Goal: Task Accomplishment & Management: Manage account settings

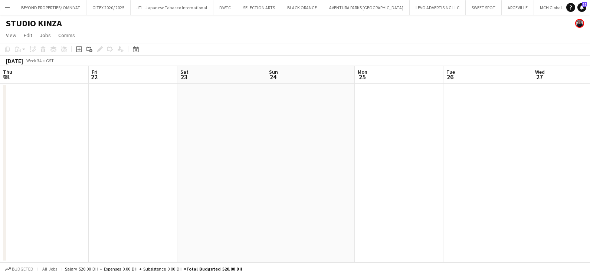
scroll to position [0, 259]
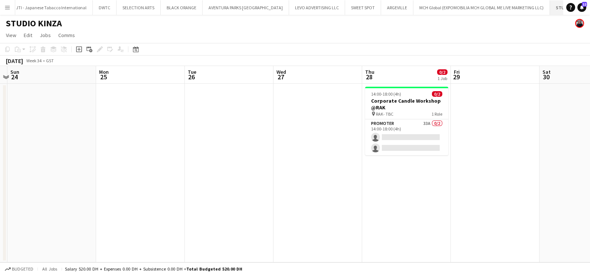
click at [550, 9] on button "STUDIO KINZA Close" at bounding box center [570, 7] width 40 height 14
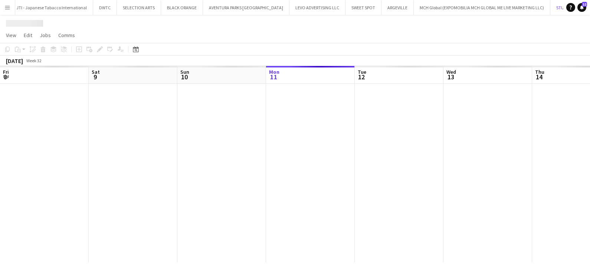
scroll to position [0, 177]
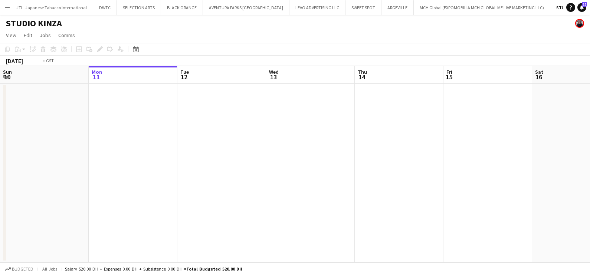
drag, startPoint x: 170, startPoint y: 154, endPoint x: 24, endPoint y: 156, distance: 145.9
click at [17, 154] on app-calendar-viewport "Fri 8 Sat 9 Sun 10 Mon 11 Tue 12 Wed 13 Thu 14 Fri 15 Sat 16 Sun 17 Mon 18 Tue …" at bounding box center [295, 164] width 590 height 197
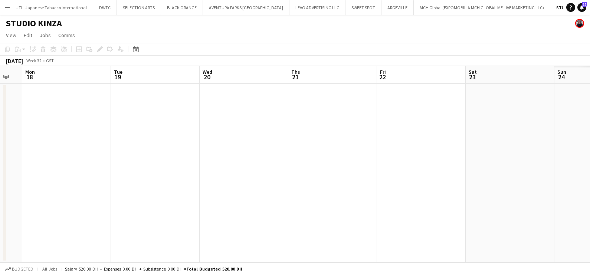
drag, startPoint x: 234, startPoint y: 167, endPoint x: 113, endPoint y: 167, distance: 120.6
click at [59, 167] on app-calendar-viewport "Thu 14 Fri 15 Sat 16 Sun 17 Mon 18 Tue 19 Wed 20 Thu 21 Fri 22 Sat 23 Sun 24 Mo…" at bounding box center [295, 164] width 590 height 197
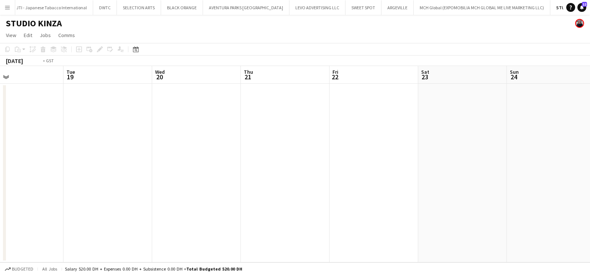
drag, startPoint x: 351, startPoint y: 171, endPoint x: 128, endPoint y: 171, distance: 222.3
click at [124, 171] on app-calendar-viewport "Fri 15 Sat 16 Sun 17 Mon 18 Tue 19 Wed 20 Thu 21 Fri 22 Sat 23 Sun 24 Mon 25 Tu…" at bounding box center [295, 164] width 590 height 197
drag, startPoint x: 422, startPoint y: 182, endPoint x: 160, endPoint y: 180, distance: 262.8
click at [147, 180] on app-calendar-viewport "Mon 18 Tue 19 Wed 20 Thu 21 Fri 22 Sat 23 Sun 24 Mon 25 Tue 26 Wed 27 Thu 28 0/…" at bounding box center [295, 164] width 590 height 197
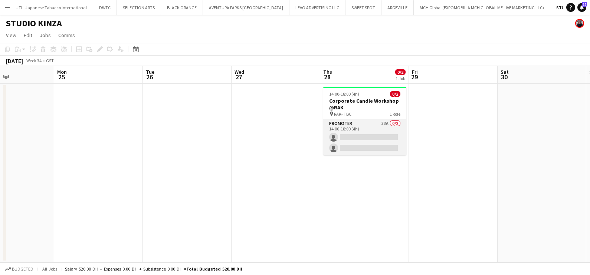
click at [367, 134] on app-card-role "Promoter 33A 0/2 14:00-18:00 (4h) single-neutral-actions single-neutral-actions" at bounding box center [364, 138] width 83 height 36
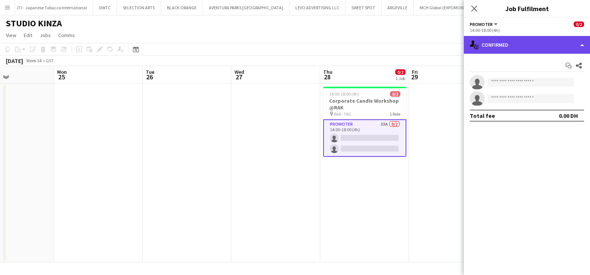
click at [514, 45] on div "single-neutral-actions-check-2 Confirmed" at bounding box center [527, 45] width 126 height 18
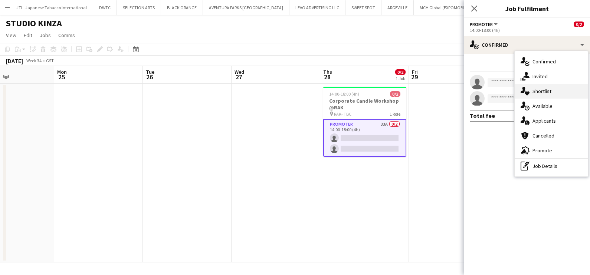
click at [542, 92] on div "single-neutral-actions-heart Shortlist" at bounding box center [551, 91] width 73 height 15
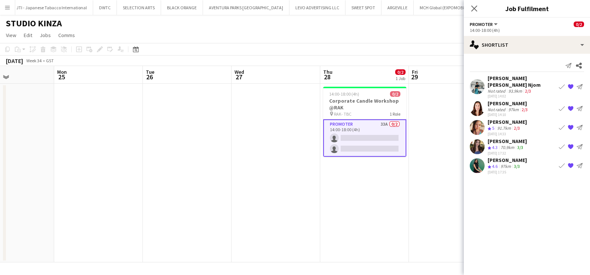
click at [559, 106] on app-icon "Book crew" at bounding box center [562, 109] width 6 height 6
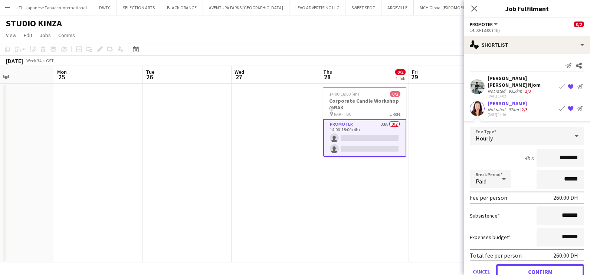
click at [526, 265] on button "Confirm" at bounding box center [540, 272] width 88 height 15
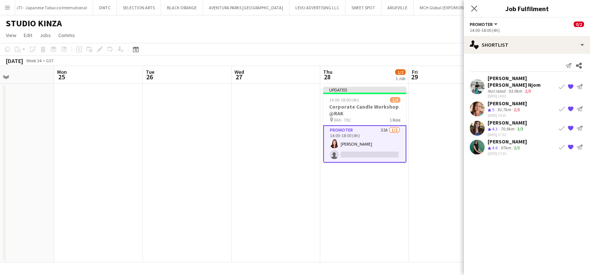
click at [514, 120] on div "[PERSON_NAME]" at bounding box center [507, 123] width 39 height 7
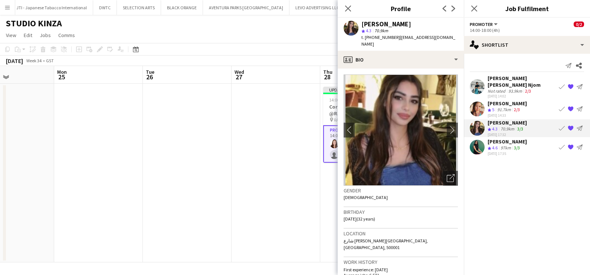
click at [559, 125] on app-icon "Book crew" at bounding box center [562, 128] width 6 height 6
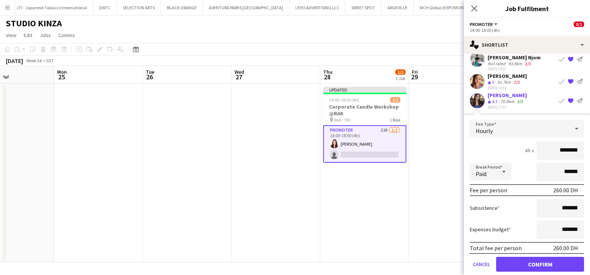
scroll to position [48, 0]
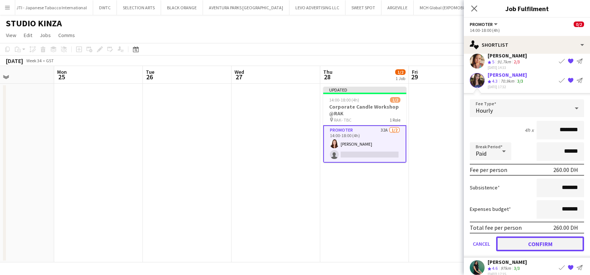
click at [529, 236] on button "Confirm" at bounding box center [540, 243] width 88 height 15
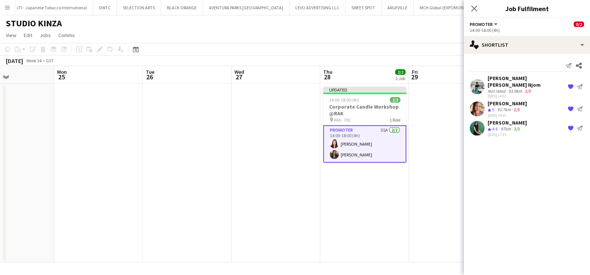
scroll to position [0, 0]
click at [436, 192] on app-date-cell at bounding box center [453, 173] width 89 height 179
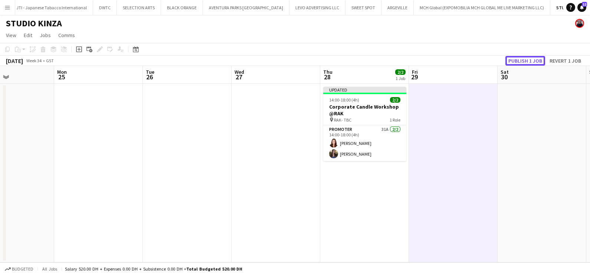
drag, startPoint x: 518, startPoint y: 59, endPoint x: 516, endPoint y: 62, distance: 3.8
click at [518, 59] on button "Publish 1 job" at bounding box center [526, 61] width 40 height 10
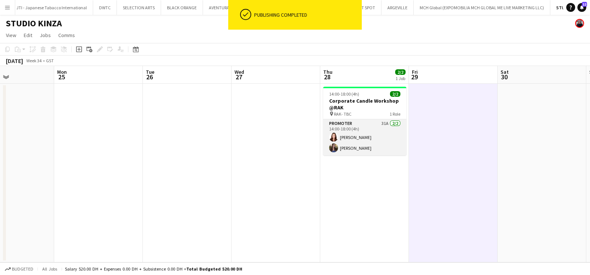
click at [354, 129] on app-card-role "Promoter 31A 2/2 14:00-18:00 (4h) Natasha Faux Hagar Maher" at bounding box center [364, 138] width 83 height 36
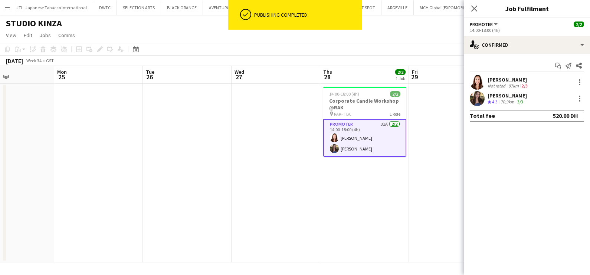
click at [503, 79] on div "Natasha Faux" at bounding box center [509, 79] width 42 height 7
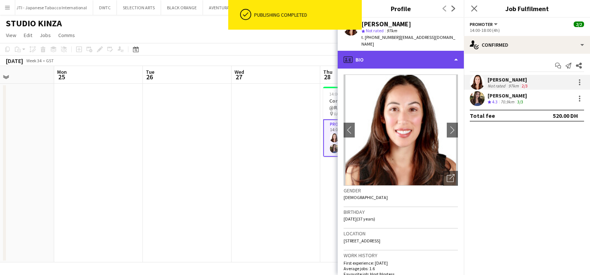
click at [407, 59] on div "profile Bio" at bounding box center [401, 60] width 126 height 18
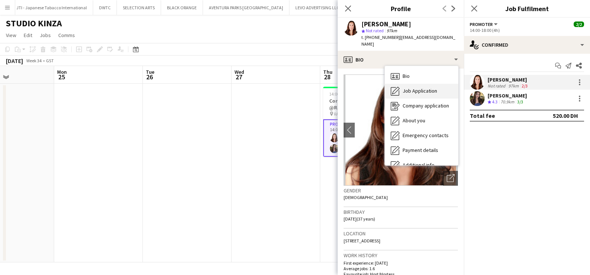
click at [411, 88] on div "Job Application Job Application" at bounding box center [421, 91] width 73 height 15
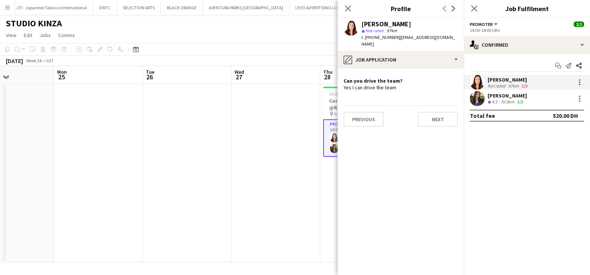
click at [504, 103] on div "70.9km" at bounding box center [507, 102] width 17 height 6
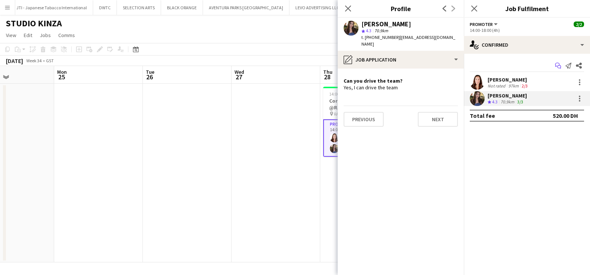
click at [559, 65] on icon "Start chat" at bounding box center [558, 66] width 6 height 6
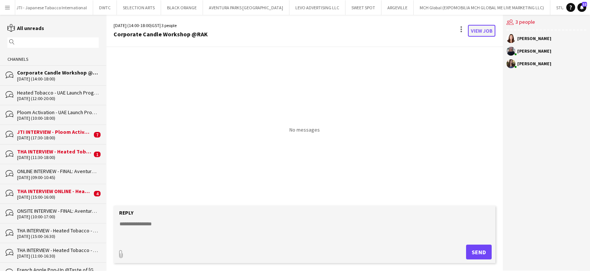
click at [484, 29] on link "View Job" at bounding box center [481, 31] width 27 height 12
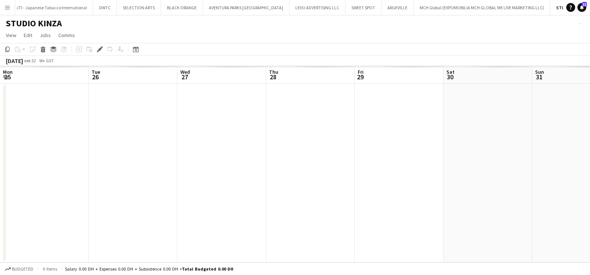
scroll to position [0, 255]
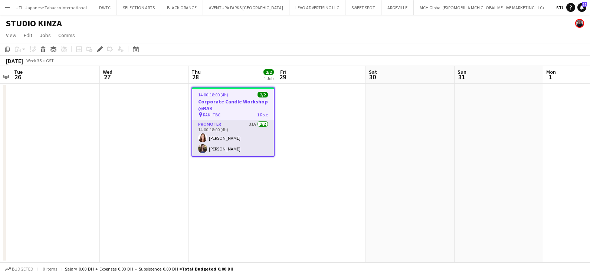
click at [240, 127] on app-card-role "Promoter 31A 2/2 14:00-18:00 (4h) Natasha Faux Hagar Maher" at bounding box center [233, 138] width 82 height 36
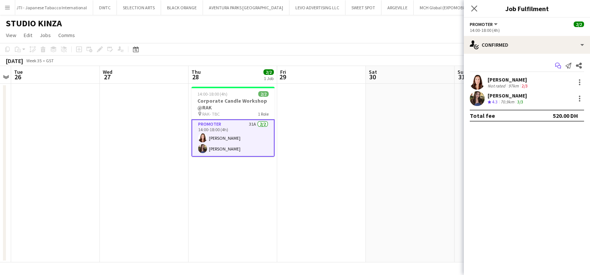
click at [557, 65] on icon "Start chat" at bounding box center [558, 66] width 6 height 6
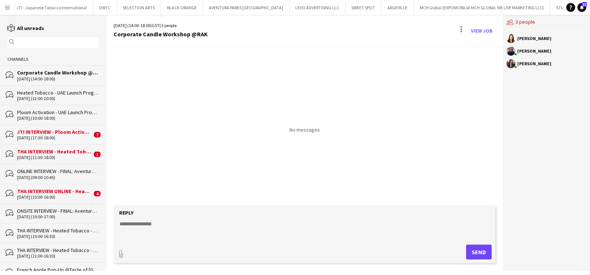
click at [245, 229] on textarea at bounding box center [306, 229] width 375 height 19
type textarea "*"
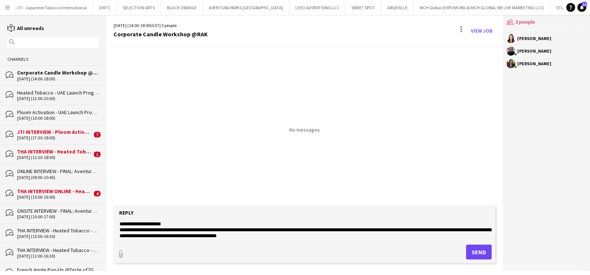
scroll to position [5, 0]
type textarea "**********"
click at [479, 254] on button "Send" at bounding box center [482, 252] width 26 height 15
click at [132, 221] on textarea "**********" at bounding box center [306, 229] width 375 height 19
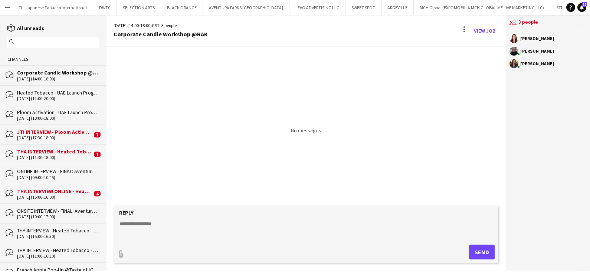
scroll to position [0, 0]
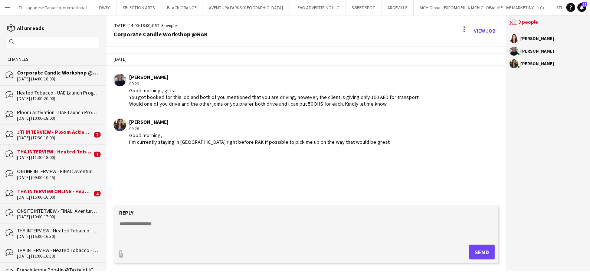
click at [264, 230] on textarea at bounding box center [306, 229] width 375 height 19
type textarea "**********"
click at [479, 252] on button "Send" at bounding box center [482, 252] width 26 height 15
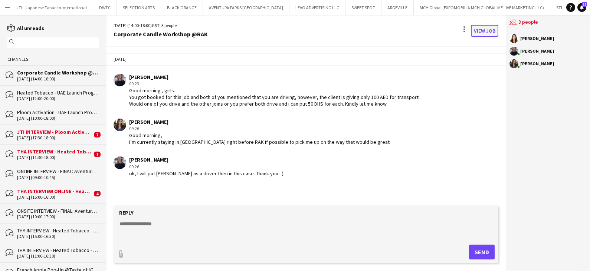
click at [477, 29] on link "View Job" at bounding box center [484, 31] width 27 height 12
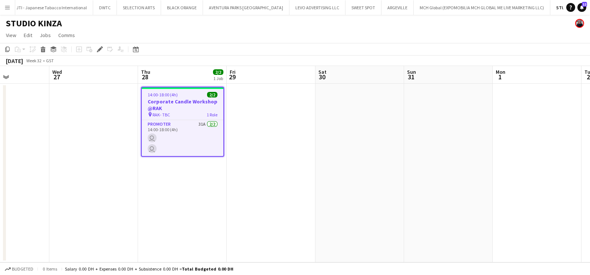
click at [0, 142] on html "Menu Boards Boards Boards All jobs Status Workforce Workforce My Workforce Recr…" at bounding box center [295, 137] width 590 height 275
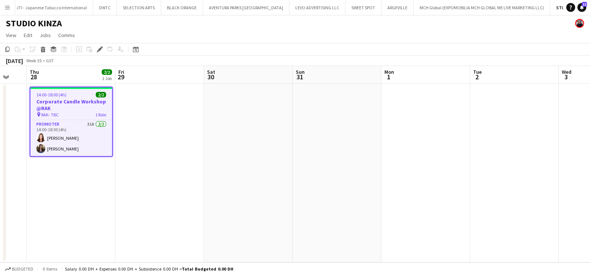
drag, startPoint x: 179, startPoint y: 148, endPoint x: 429, endPoint y: 149, distance: 250.9
click at [523, 150] on app-calendar-viewport "Tue 26 Wed 27 Thu 28 2/2 1 Job Fri 29 Sat 30 Sun 31 Mon 1 Tue 2 Wed 3 Thu 4 Fri…" at bounding box center [295, 164] width 590 height 197
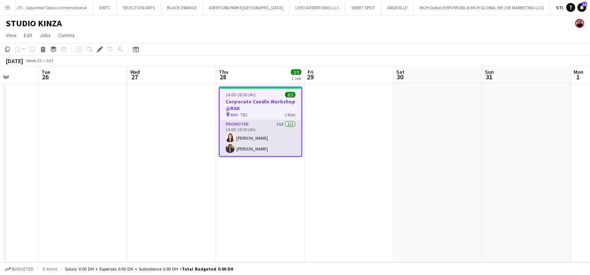
click at [268, 131] on app-card-role "Promoter 31A 2/2 14:00-18:00 (4h) Natasha Faux Hagar Maher" at bounding box center [261, 138] width 82 height 36
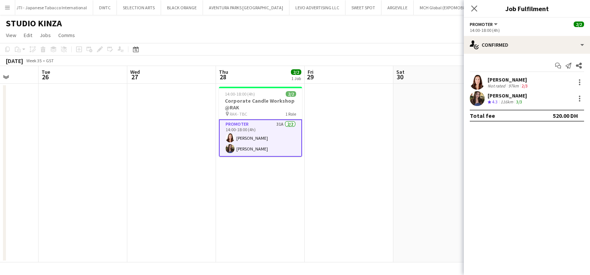
click at [518, 80] on div "Natasha Faux" at bounding box center [509, 79] width 42 height 7
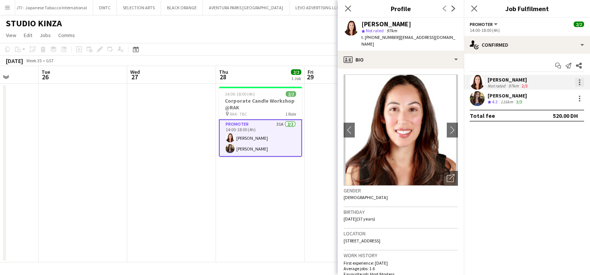
click at [577, 84] on div at bounding box center [579, 82] width 9 height 9
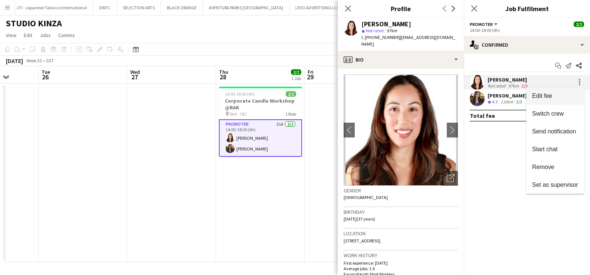
click at [555, 97] on span "Edit fee" at bounding box center [555, 96] width 46 height 7
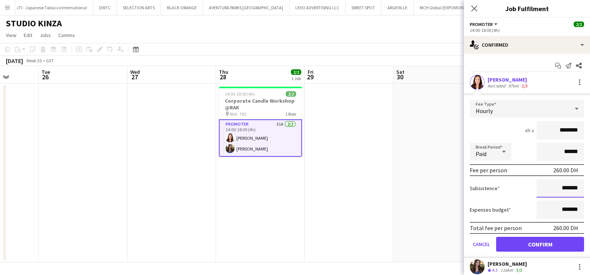
click at [543, 190] on input "*******" at bounding box center [561, 188] width 48 height 19
type input "*********"
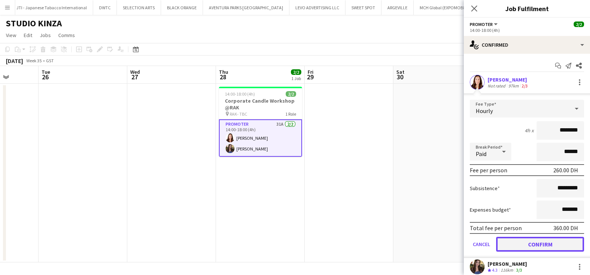
click at [522, 246] on button "Confirm" at bounding box center [540, 244] width 88 height 15
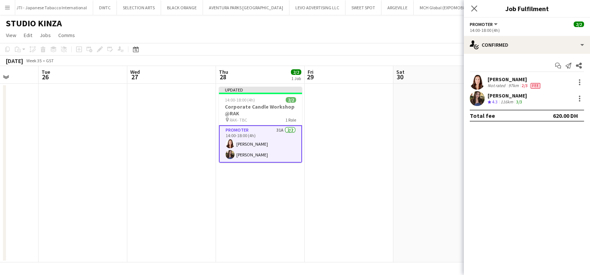
click at [406, 184] on app-date-cell at bounding box center [437, 173] width 89 height 179
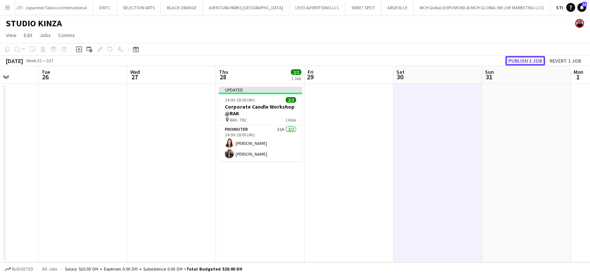
click at [533, 62] on button "Publish 1 job" at bounding box center [526, 61] width 40 height 10
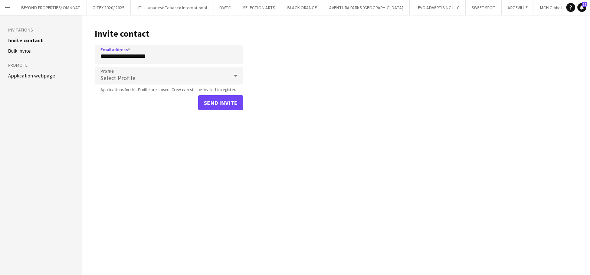
scroll to position [0, 81]
type input "**********"
click at [114, 75] on span "Select Profile" at bounding box center [118, 77] width 35 height 7
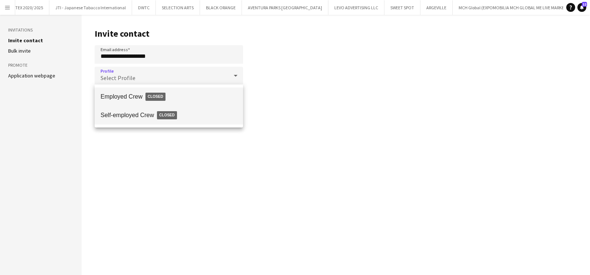
click at [118, 110] on span "Self-employed Crew Closed" at bounding box center [169, 115] width 137 height 17
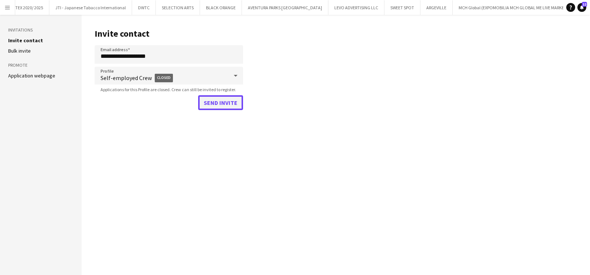
click at [210, 101] on button "Send invite" at bounding box center [220, 102] width 45 height 15
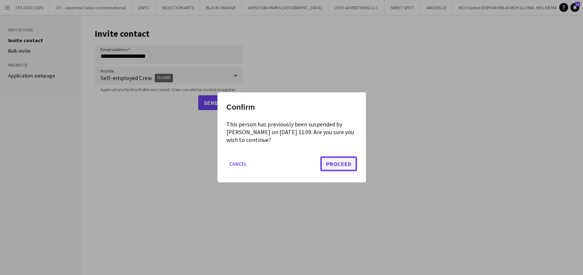
click at [331, 166] on button "Proceed" at bounding box center [338, 164] width 37 height 15
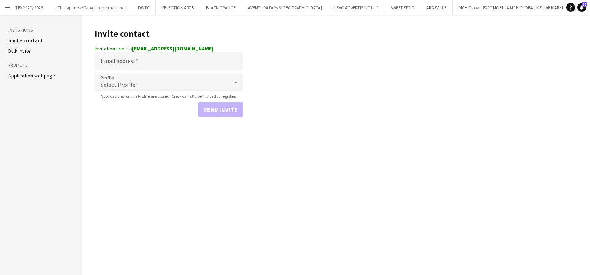
click at [5, 12] on button "Menu" at bounding box center [7, 7] width 15 height 15
click at [7, 5] on app-icon "Menu" at bounding box center [7, 7] width 6 height 6
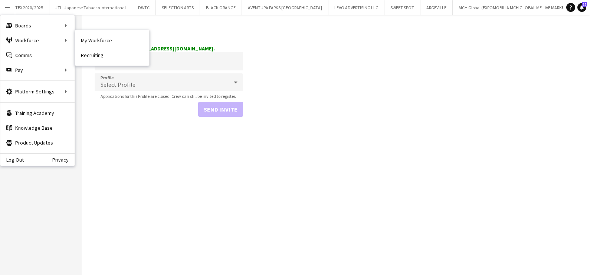
drag, startPoint x: 97, startPoint y: 41, endPoint x: 115, endPoint y: 130, distance: 90.9
click at [97, 41] on link "My Workforce" at bounding box center [112, 40] width 74 height 15
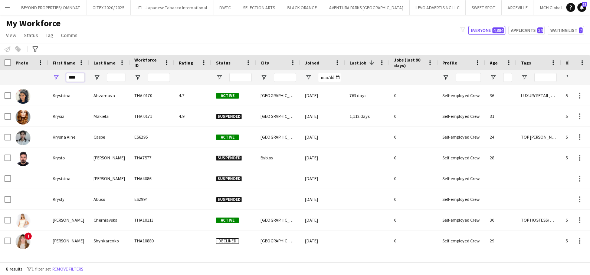
click at [79, 79] on input "****" at bounding box center [75, 77] width 19 height 9
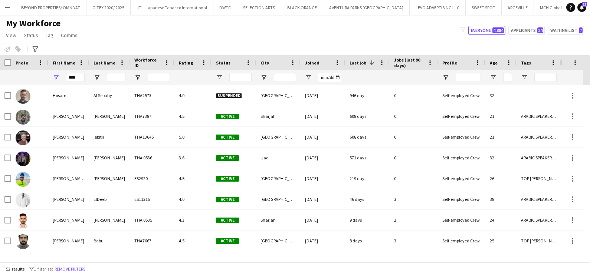
click at [74, 45] on div "Notify workforce Add to tag Select at least one crew to tag him or her. Advance…" at bounding box center [295, 49] width 590 height 12
click at [84, 78] on input "****" at bounding box center [75, 77] width 19 height 9
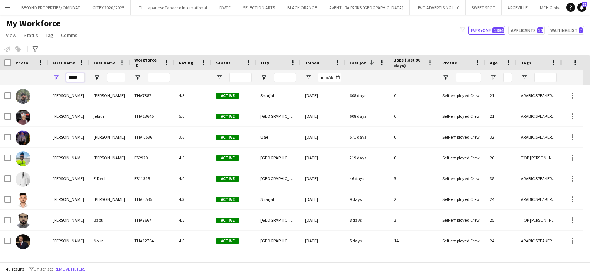
type input "*****"
click at [111, 76] on input "Last Name Filter Input" at bounding box center [116, 77] width 19 height 9
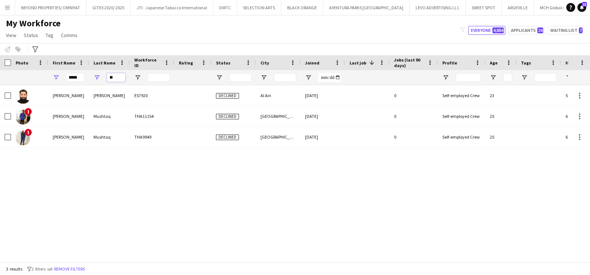
type input "**"
click at [75, 173] on div "Osama Hassan Shah ES7920 Declined Al Ain 18-08-2024 0 Self-employed Crew 23 5'7…" at bounding box center [284, 170] width 568 height 170
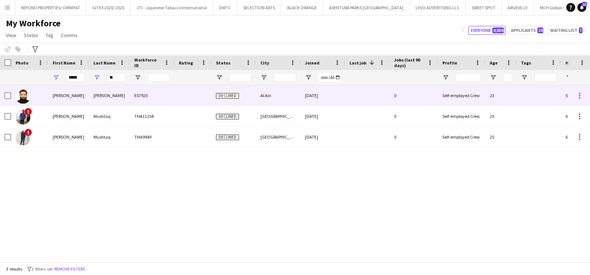
click at [143, 99] on div "ES7920" at bounding box center [152, 95] width 45 height 20
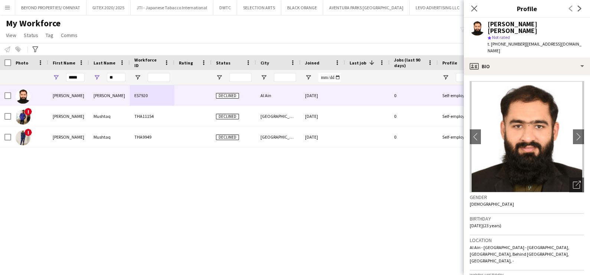
drag, startPoint x: 262, startPoint y: 33, endPoint x: 291, endPoint y: 40, distance: 29.5
click at [263, 33] on div "My Workforce View Views Default view New view Update view Delete view Edit name…" at bounding box center [295, 30] width 590 height 25
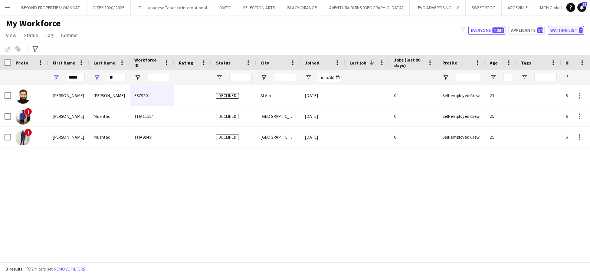
click at [576, 30] on button "Waiting list 7" at bounding box center [566, 30] width 36 height 9
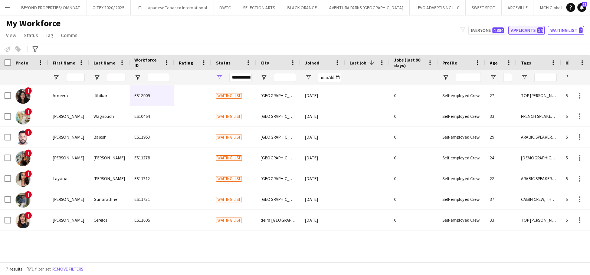
click at [523, 30] on button "Applicants 24" at bounding box center [527, 30] width 36 height 9
type input "**********"
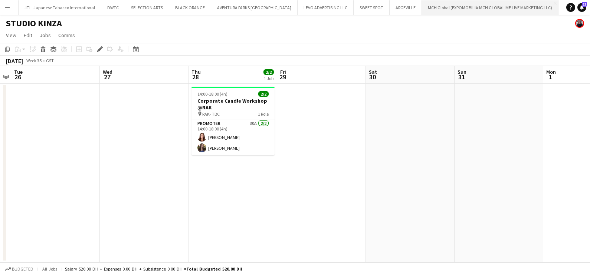
click at [460, 9] on button "MCH Global (EXPOMOBILIA MCH GLOBAL ME LIVE MARKETING LLC) Close" at bounding box center [490, 7] width 137 height 14
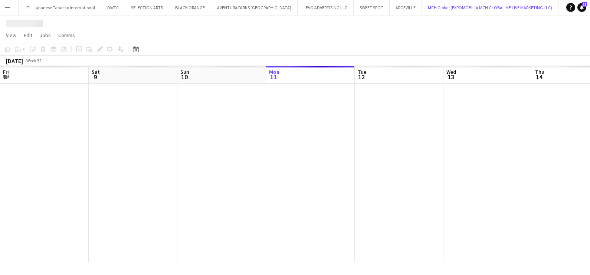
scroll to position [0, 177]
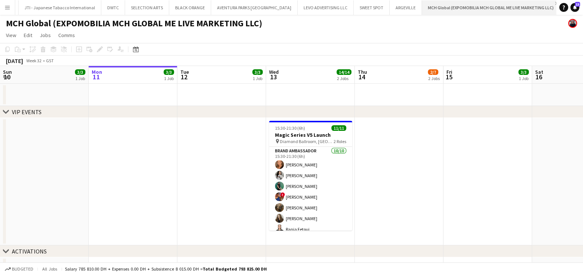
click at [555, 3] on app-icon "Close" at bounding box center [556, 3] width 3 height 3
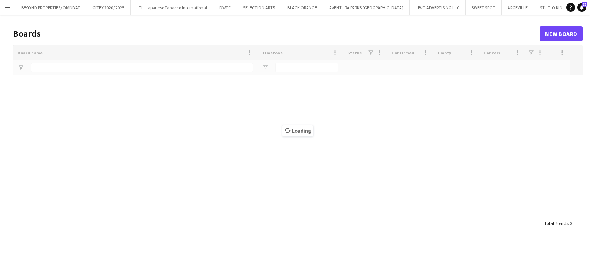
click at [576, 5] on button "Add" at bounding box center [579, 7] width 6 height 6
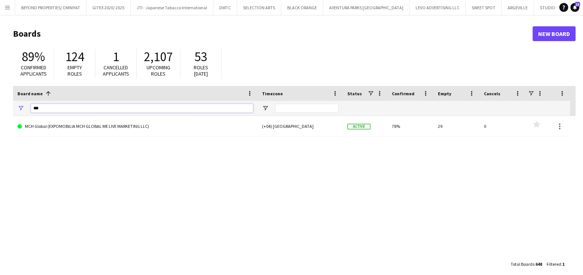
click at [132, 107] on input "***" at bounding box center [142, 108] width 222 height 9
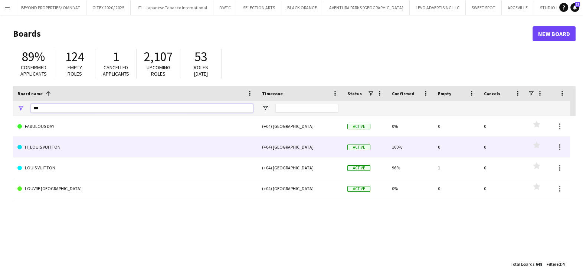
type input "***"
click at [143, 151] on link "H_LOUIS VUITTON" at bounding box center [135, 147] width 236 height 21
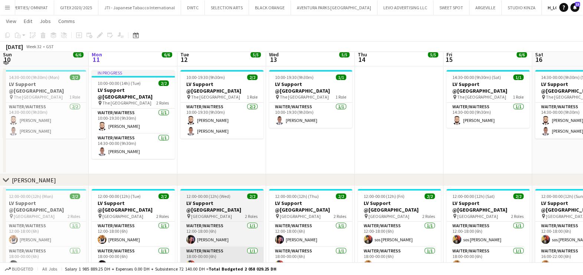
scroll to position [185, 0]
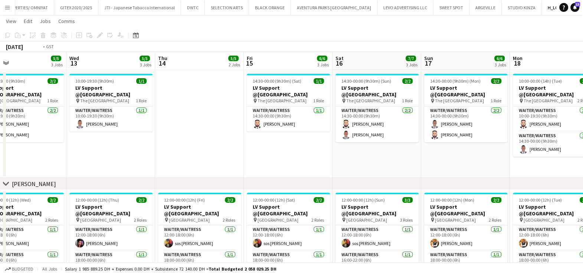
drag, startPoint x: 234, startPoint y: 154, endPoint x: 0, endPoint y: 152, distance: 234.2
click at [0, 154] on html "Menu Boards Boards Boards All jobs Status Workforce Workforce My Workforce Recr…" at bounding box center [291, 123] width 583 height 617
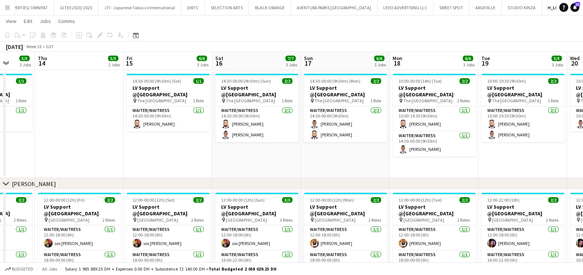
drag, startPoint x: 191, startPoint y: 143, endPoint x: 280, endPoint y: 143, distance: 89.1
click at [279, 143] on app-calendar-viewport "Tue 12 5/5 3 Jobs Wed 13 5/5 3 Jobs Thu 14 5/5 2 Jobs Fri 15 6/6 3 Jobs Sat 16 …" at bounding box center [291, 132] width 583 height 576
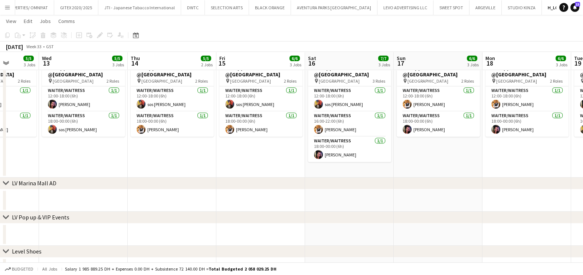
scroll to position [0, 162]
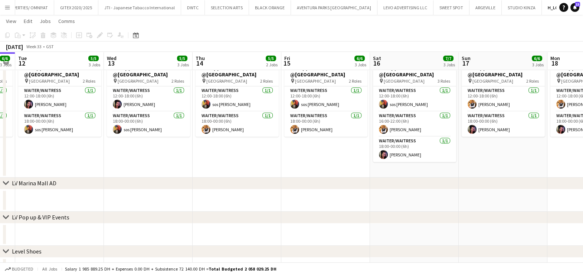
drag, startPoint x: 256, startPoint y: 180, endPoint x: 294, endPoint y: 180, distance: 37.1
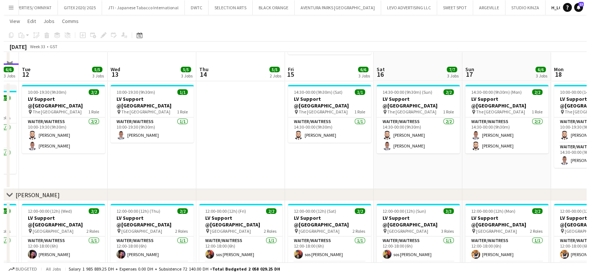
scroll to position [0, 0]
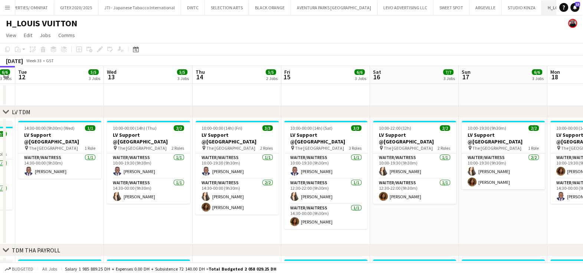
click at [586, 2] on app-icon "Close" at bounding box center [587, 3] width 3 height 3
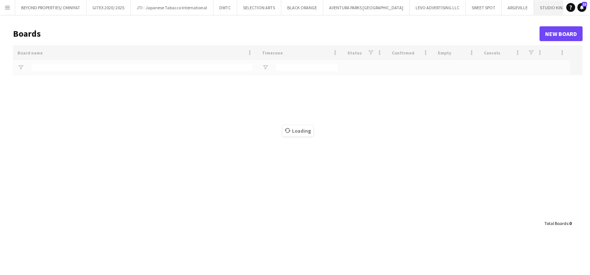
click at [534, 10] on button "STUDIO KINZA Close" at bounding box center [554, 7] width 40 height 14
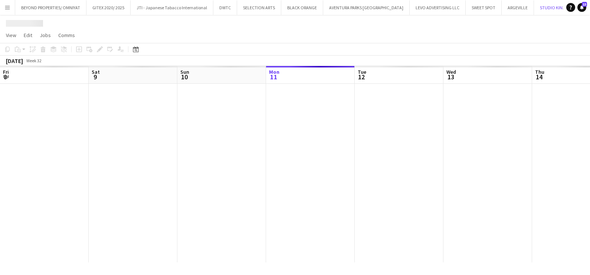
scroll to position [0, 177]
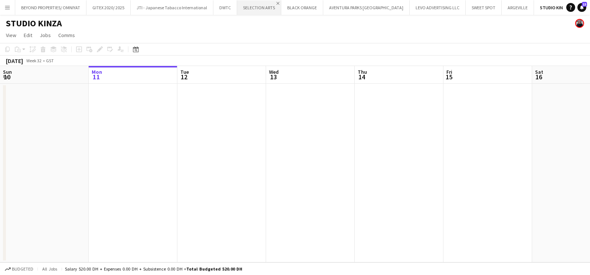
click at [277, 2] on app-icon "Close" at bounding box center [278, 3] width 3 height 3
click at [274, 3] on app-icon "Close" at bounding box center [275, 3] width 3 height 3
click at [319, 3] on app-icon "Close" at bounding box center [320, 3] width 3 height 3
click at [288, 2] on app-icon "Close" at bounding box center [289, 3] width 3 height 3
click at [301, 2] on app-icon "Close" at bounding box center [302, 3] width 3 height 3
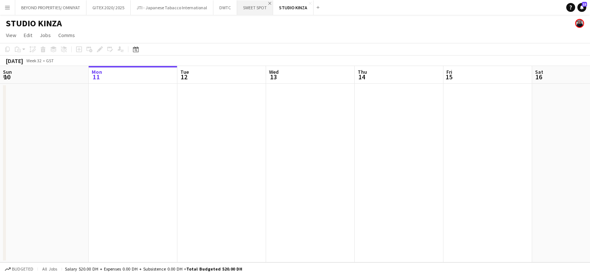
click at [268, 2] on app-icon "Close" at bounding box center [269, 3] width 3 height 3
click at [159, 172] on app-date-cell at bounding box center [133, 173] width 89 height 179
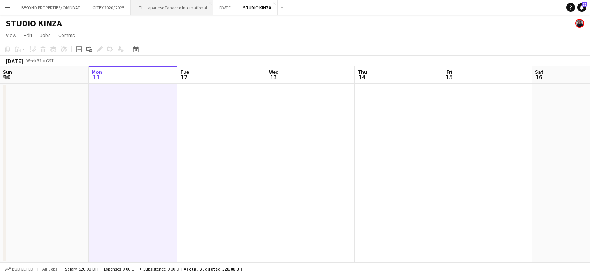
click at [156, 6] on button "JTI - Japanese Tabacco International Close" at bounding box center [172, 7] width 83 height 14
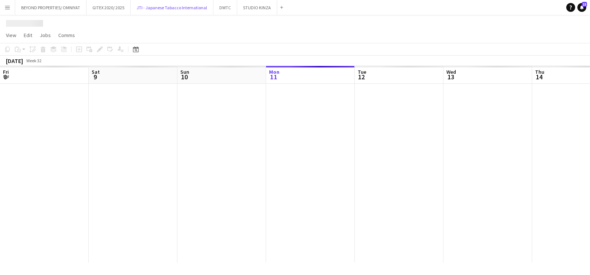
scroll to position [0, 177]
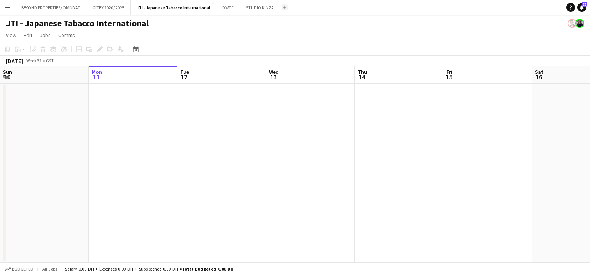
click at [282, 9] on button "Add" at bounding box center [285, 7] width 6 height 6
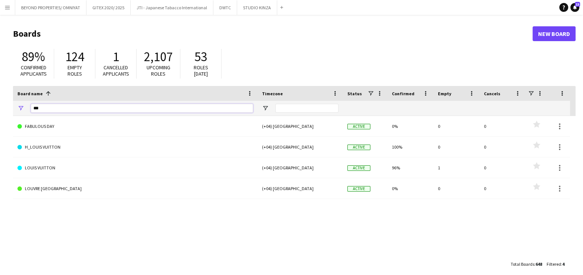
click at [167, 108] on input "***" at bounding box center [142, 108] width 222 height 9
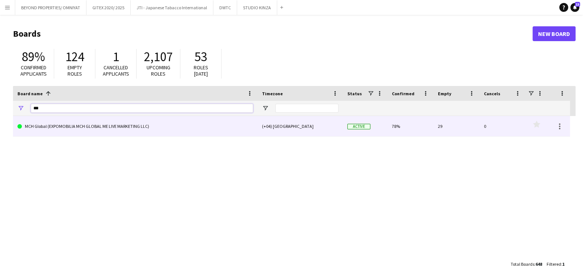
type input "***"
click at [111, 131] on link "MCH Global (EXPOMOBILIA MCH GLOBAL ME LIVE MARKETING LLC)" at bounding box center [135, 126] width 236 height 21
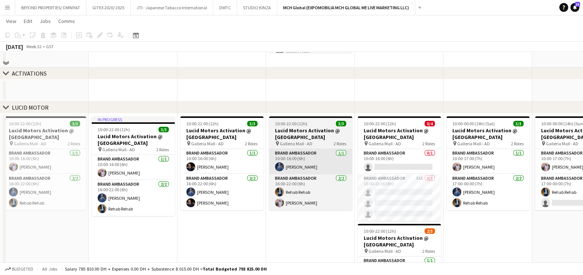
scroll to position [185, 0]
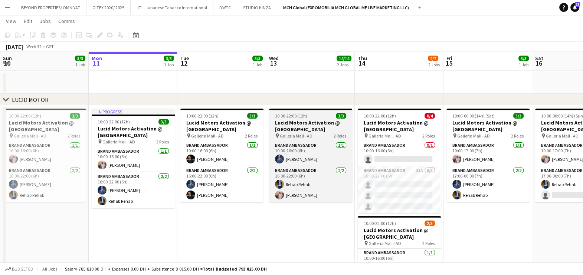
click at [298, 120] on h3 "Lucid Motors Activation @ Galleria Mall" at bounding box center [310, 126] width 83 height 13
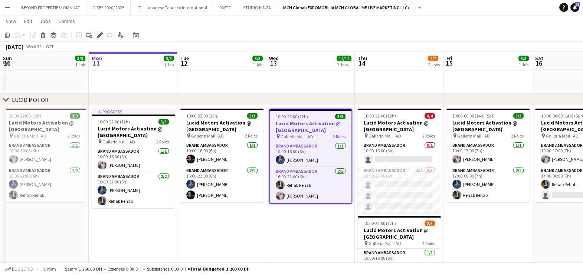
click at [97, 33] on icon "Edit" at bounding box center [100, 35] width 6 height 6
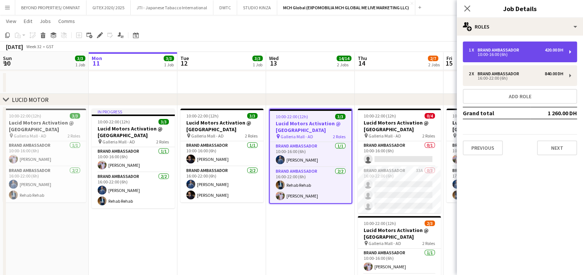
click at [500, 53] on div "10:00-16:00 (6h)" at bounding box center [516, 55] width 95 height 4
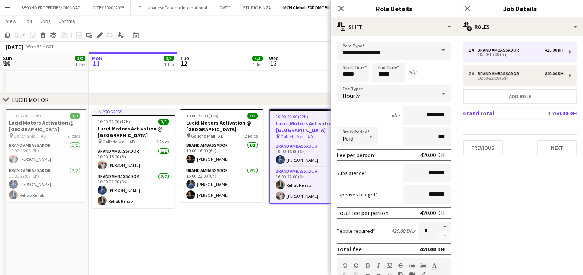
click at [252, 223] on app-date-cell "10:00-22:00 (12h) 3/3 Lucid Motors Activation @ Galleria Mall pin Galleria Mall…" at bounding box center [221, 216] width 89 height 220
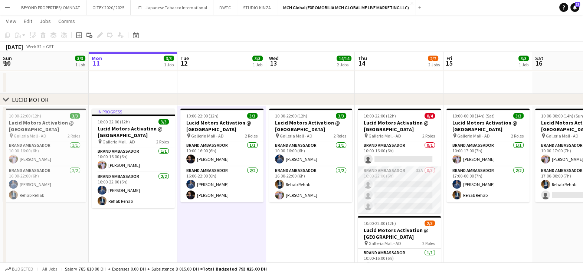
click at [413, 179] on app-card-role "Brand Ambassador 33A 0/3 16:00-22:00 (6h) single-neutral-actions single-neutral…" at bounding box center [399, 190] width 83 height 47
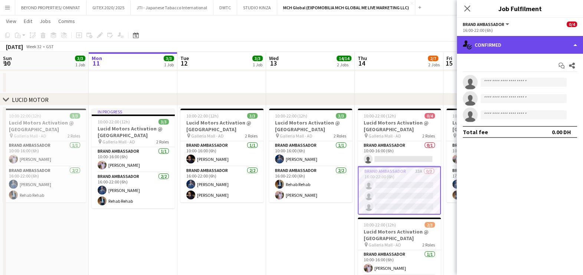
click at [506, 46] on div "single-neutral-actions-check-2 Confirmed" at bounding box center [520, 45] width 126 height 18
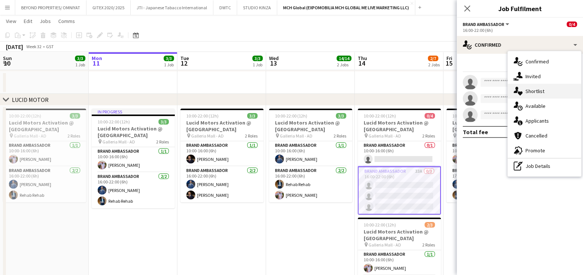
click at [531, 92] on div "single-neutral-actions-heart Shortlist" at bounding box center [544, 91] width 73 height 15
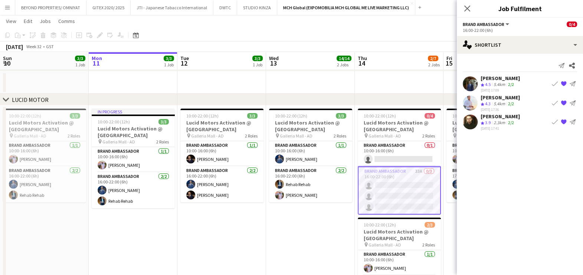
click at [500, 121] on div "2.3km" at bounding box center [499, 123] width 14 height 6
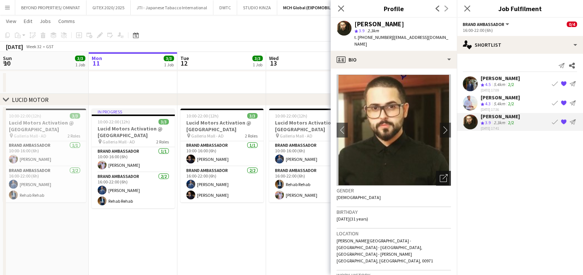
click at [440, 174] on icon "Open photos pop-in" at bounding box center [444, 178] width 8 height 8
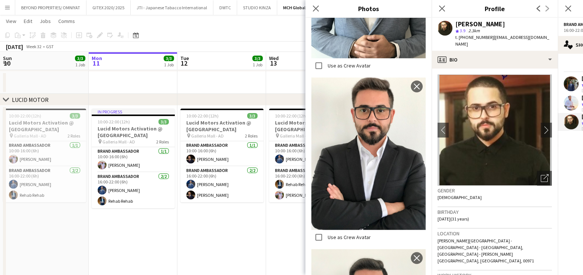
scroll to position [871, 0]
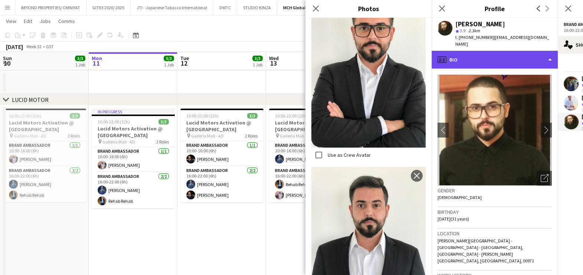
click at [489, 51] on div "profile Bio" at bounding box center [495, 60] width 126 height 18
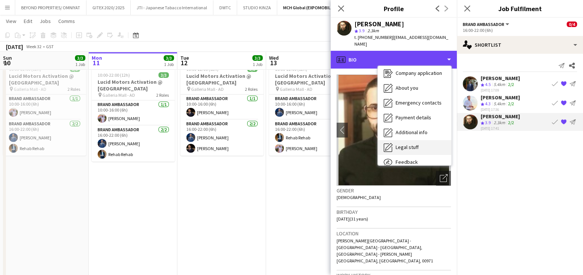
scroll to position [55, 0]
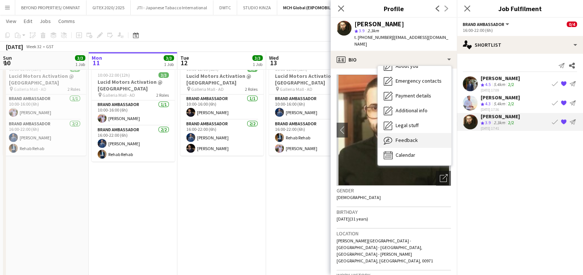
click at [421, 133] on div "Feedback Feedback" at bounding box center [414, 140] width 73 height 15
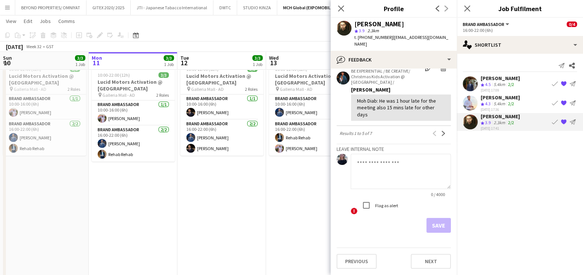
scroll to position [386, 0]
click at [441, 136] on app-icon "Next" at bounding box center [443, 133] width 5 height 5
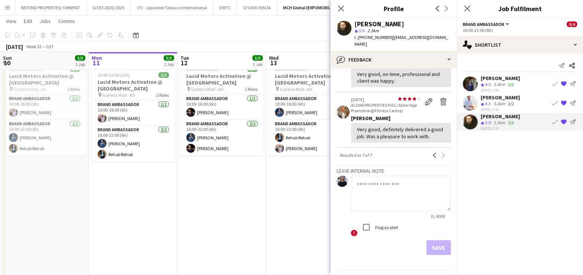
scroll to position [81, 0]
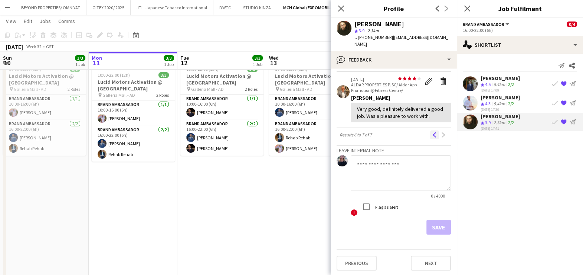
click at [432, 134] on app-icon "Previous" at bounding box center [434, 135] width 5 height 5
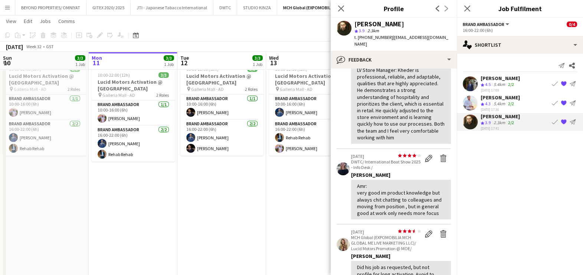
scroll to position [0, 0]
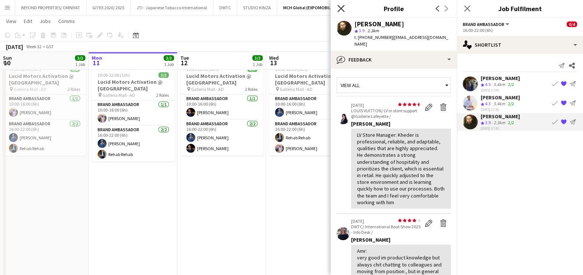
click at [340, 7] on icon "Close pop-in" at bounding box center [340, 8] width 7 height 7
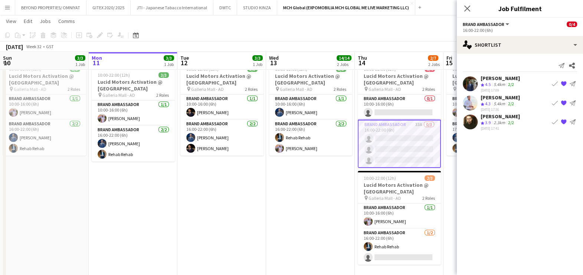
click at [287, 183] on app-date-cell "10:00-22:00 (12h) 3/3 Lucid Motors Activation @ Galleria Mall pin Galleria Mall…" at bounding box center [310, 169] width 89 height 220
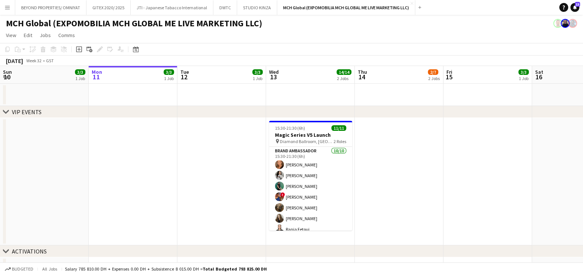
click at [388, 171] on app-date-cell at bounding box center [399, 182] width 89 height 128
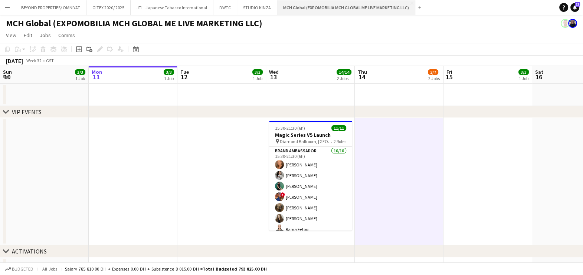
click at [339, 9] on button "MCH Global (EXPOMOBILIA MCH GLOBAL ME LIVE MARKETING LLC) Close" at bounding box center [346, 7] width 138 height 14
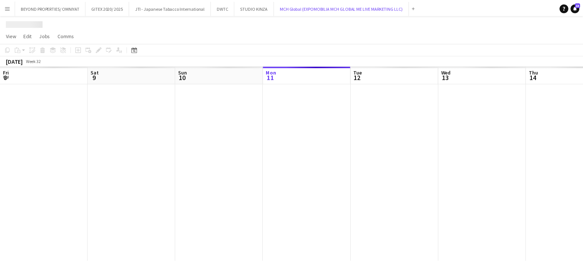
scroll to position [0, 177]
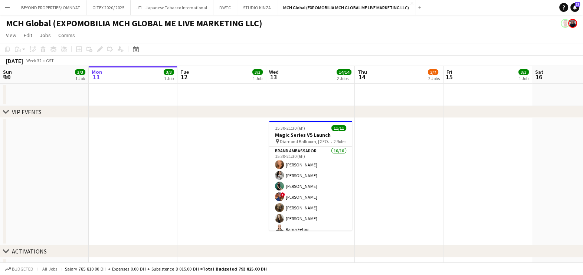
drag, startPoint x: 260, startPoint y: 174, endPoint x: 369, endPoint y: 166, distance: 109.1
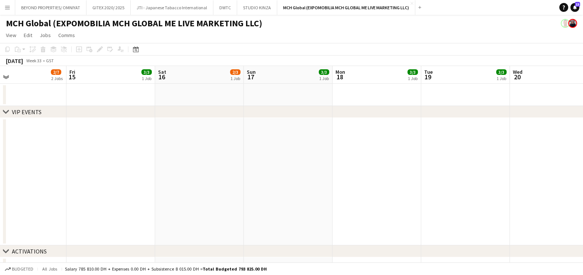
drag, startPoint x: 459, startPoint y: 171, endPoint x: 226, endPoint y: 184, distance: 232.7
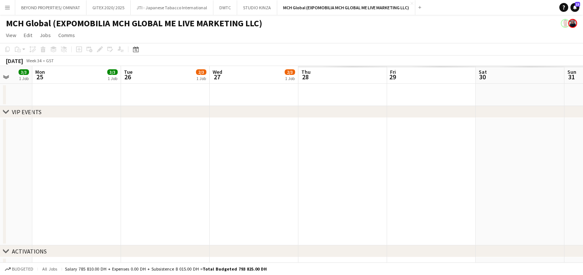
drag, startPoint x: 1, startPoint y: 194, endPoint x: 161, endPoint y: 195, distance: 160.0
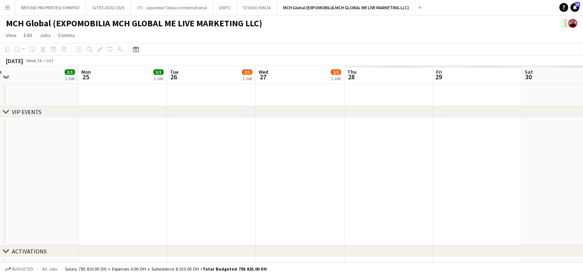
drag, startPoint x: 320, startPoint y: 194, endPoint x: 87, endPoint y: 197, distance: 233.1
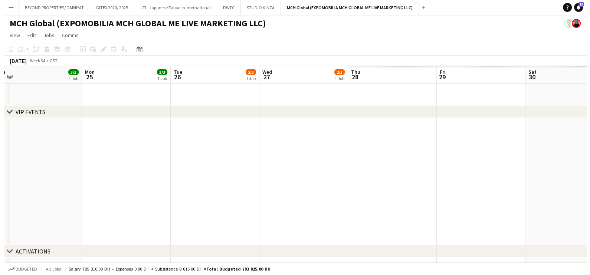
scroll to position [0, 270]
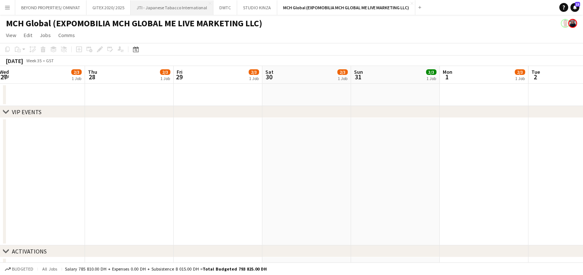
click at [178, 4] on button "JTI - Japanese Tabacco International Close" at bounding box center [172, 7] width 83 height 14
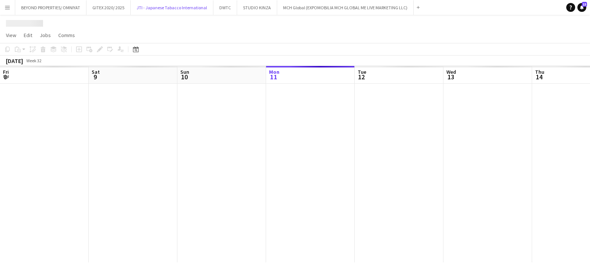
scroll to position [0, 177]
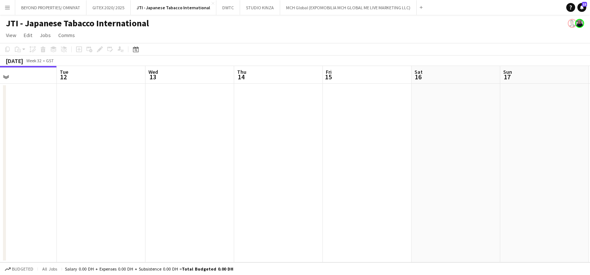
drag, startPoint x: 415, startPoint y: 174, endPoint x: 157, endPoint y: 175, distance: 258.0
click at [105, 175] on app-calendar-viewport "Fri 8 Sat 9 Sun 10 Mon 11 Tue 12 Wed 13 Thu 14 Fri 15 Sat 16 Sun 17 Mon 18 Tue …" at bounding box center [295, 164] width 590 height 197
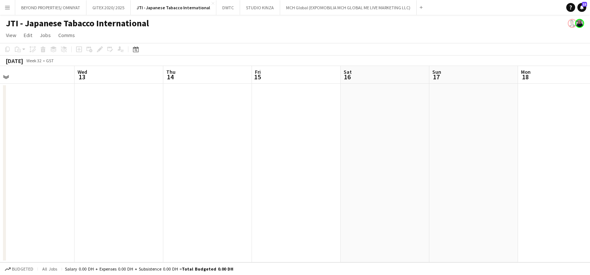
drag, startPoint x: 265, startPoint y: 178, endPoint x: 294, endPoint y: 178, distance: 28.2
click at [117, 178] on app-calendar-viewport "Sun 10 Mon 11 Tue 12 Wed 13 Thu 14 Fri 15 Sat 16 Sun 17 Mon 18 Tue 19 Wed 20 Th…" at bounding box center [295, 164] width 590 height 197
drag, startPoint x: 73, startPoint y: 183, endPoint x: 175, endPoint y: 183, distance: 101.7
click at [73, 183] on app-calendar-viewport "Fri 15 Sat 16 Sun 17 Mon 18 Tue 19 Wed 20 Thu 21 Fri 22 Sat 23 Sun 24 Mon 25 Tu…" at bounding box center [295, 164] width 590 height 197
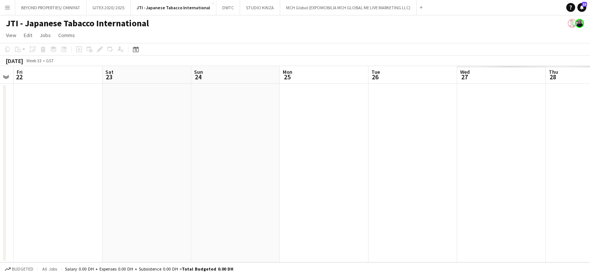
drag, startPoint x: 407, startPoint y: 184, endPoint x: 64, endPoint y: 185, distance: 343.3
click at [64, 185] on app-calendar-viewport "Tue 19 Wed 20 Thu 21 Fri 22 Sat 23 Sun 24 Mon 25 Tue 26 Wed 27 Thu 28 Fri 29 Sa…" at bounding box center [295, 164] width 590 height 197
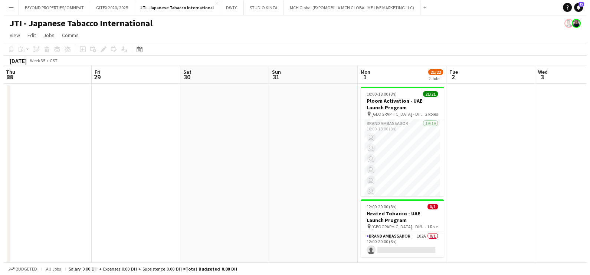
scroll to position [0, 271]
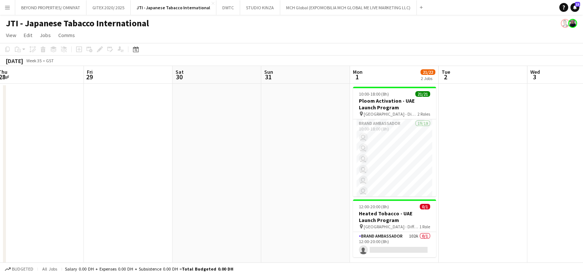
drag, startPoint x: 420, startPoint y: 187, endPoint x: 263, endPoint y: 187, distance: 157.0
click at [263, 187] on app-calendar-viewport "Mon 25 Tue 26 Wed 27 Thu 28 Fri 29 Sat 30 Sun 31 Mon 1 21/22 2 Jobs Tue 2 Wed 3…" at bounding box center [291, 169] width 583 height 207
click at [411, 144] on app-card-role "Brand Ambassador 19/19 10:00-18:00 (8h) user user user user user user user user…" at bounding box center [394, 229] width 83 height 219
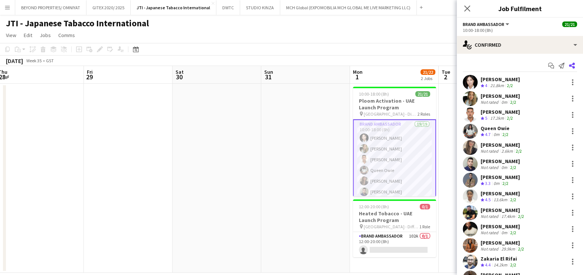
click at [569, 66] on icon at bounding box center [572, 66] width 6 height 6
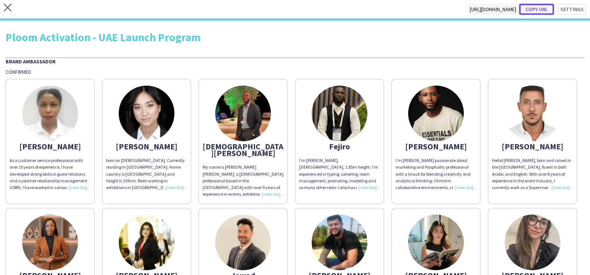
click at [535, 9] on button "Copy url" at bounding box center [536, 9] width 35 height 11
click at [5, 9] on icon at bounding box center [8, 8] width 8 height 8
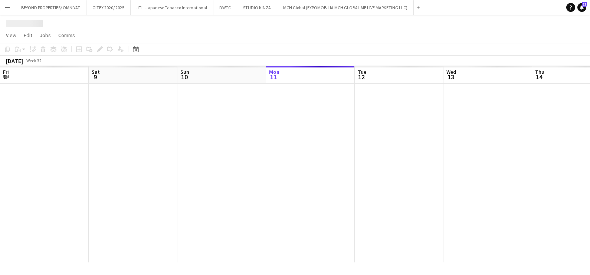
scroll to position [0, 177]
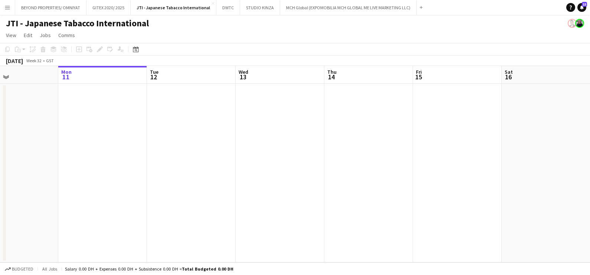
drag, startPoint x: 379, startPoint y: 130, endPoint x: 145, endPoint y: 142, distance: 234.9
click at [180, 138] on app-calendar-viewport "Fri 8 Sat 9 Sun 10 Mon 11 Tue 12 Wed 13 Thu 14 Fri 15 Sat 16 Sun 17 Mon 18 Tue …" at bounding box center [295, 164] width 590 height 197
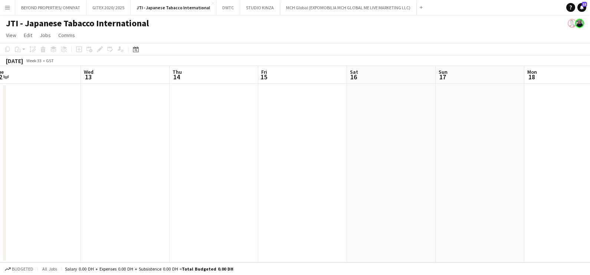
drag, startPoint x: 426, startPoint y: 146, endPoint x: 135, endPoint y: 161, distance: 291.0
click at [135, 161] on app-calendar-viewport "Sun 10 Mon 11 Tue 12 Wed 13 Thu 14 Fri 15 Sat 16 Sun 17 Mon 18 Tue 19 Wed 20 Th…" at bounding box center [295, 164] width 590 height 197
drag, startPoint x: 240, startPoint y: 161, endPoint x: 156, endPoint y: 163, distance: 84.3
click at [130, 163] on app-calendar-viewport "Sat 16 Sun 17 Mon 18 Tue 19 Wed 20 Thu 21 Fri 22 Sat 23 Sun 24 Mon 25 Tue 26 We…" at bounding box center [295, 164] width 590 height 197
drag, startPoint x: 377, startPoint y: 163, endPoint x: 22, endPoint y: 180, distance: 354.9
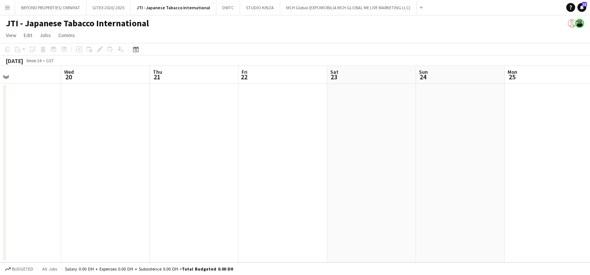
click at [22, 180] on app-calendar-viewport "Sat 16 Sun 17 Mon 18 Tue 19 Wed 20 Thu 21 Fri 22 Sat 23 Sun 24 Mon 25 Tue 26 We…" at bounding box center [295, 164] width 590 height 197
drag, startPoint x: 286, startPoint y: 177, endPoint x: 183, endPoint y: 178, distance: 102.8
click at [177, 178] on app-calendar-viewport "Thu 21 Fri 22 Sat 23 Sun 24 Mon 25 Tue 26 Wed 27 Thu 28 Fri 29 Sat 30 Sun 31 Mo…" at bounding box center [291, 169] width 583 height 207
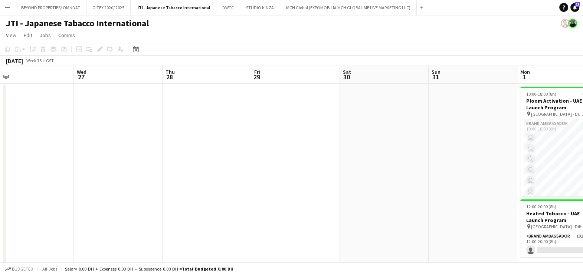
drag, startPoint x: 394, startPoint y: 179, endPoint x: 168, endPoint y: 180, distance: 226.0
click at [168, 180] on app-calendar-viewport "Sat 23 Sun 24 Mon 25 Tue 26 Wed 27 Thu 28 Fri 29 Sat 30 Sun 31 Mon 1 21/22 2 Jo…" at bounding box center [291, 169] width 583 height 207
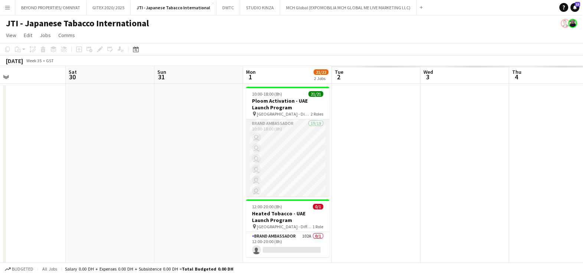
click at [290, 127] on app-card-role "Brand Ambassador 19/19 10:00-18:00 (8h) user user user user user user user user…" at bounding box center [287, 229] width 83 height 219
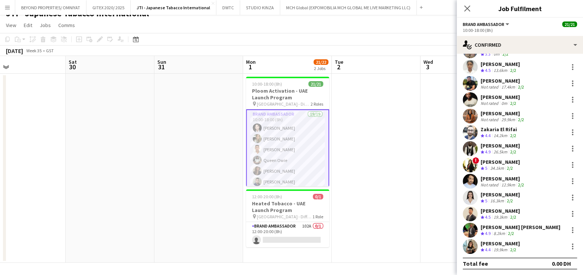
scroll to position [83, 0]
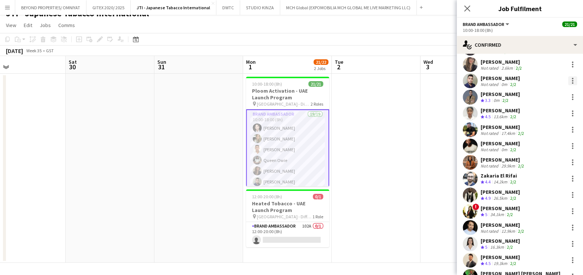
click at [568, 76] on div at bounding box center [572, 80] width 9 height 9
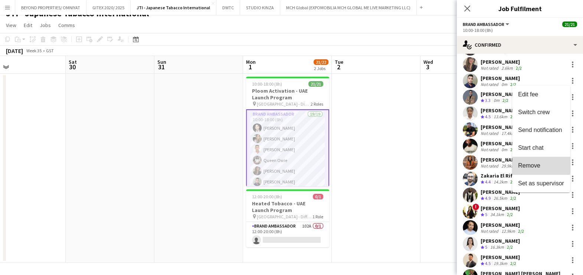
click at [527, 164] on span "Remove" at bounding box center [529, 166] width 22 height 6
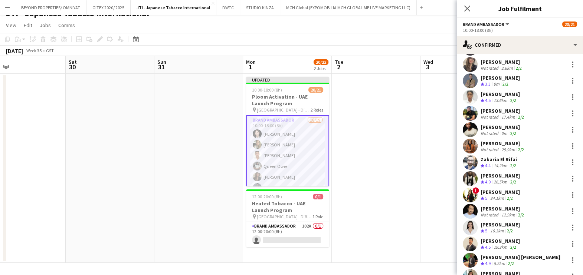
click at [401, 161] on app-date-cell at bounding box center [376, 168] width 89 height 189
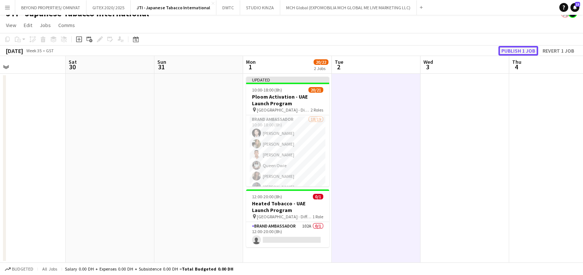
click at [521, 48] on button "Publish 1 job" at bounding box center [518, 51] width 40 height 10
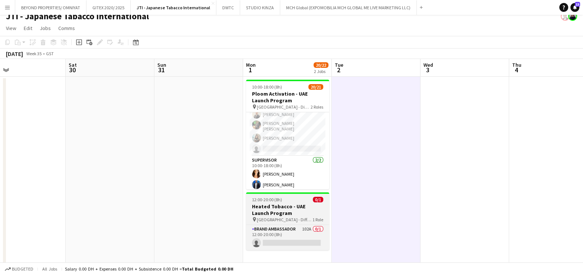
scroll to position [10, 0]
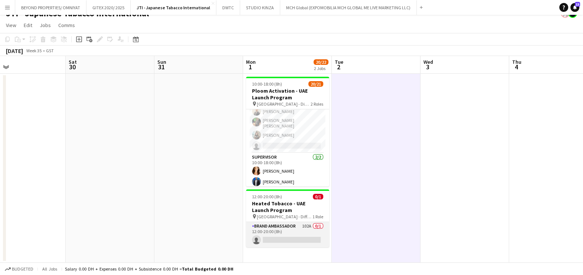
click at [305, 229] on app-card-role "Brand Ambassador 102A 0/1 12:00-20:00 (8h) single-neutral-actions" at bounding box center [287, 234] width 83 height 25
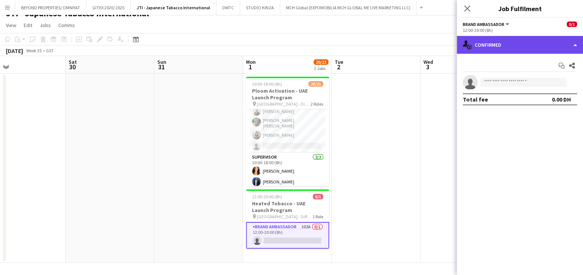
click at [514, 46] on div "single-neutral-actions-check-2 Confirmed" at bounding box center [520, 45] width 126 height 18
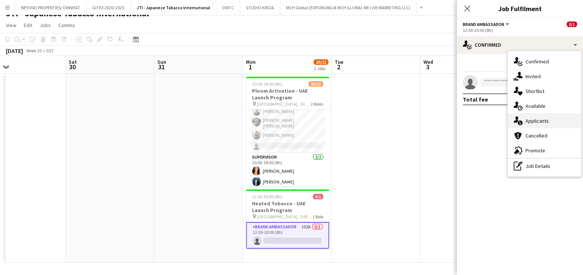
click at [534, 122] on div "single-neutral-actions-information Applicants" at bounding box center [544, 121] width 73 height 15
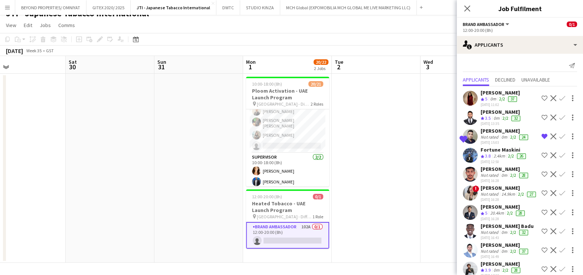
click at [542, 135] on app-icon "Remove crew from shortlist" at bounding box center [545, 137] width 6 height 6
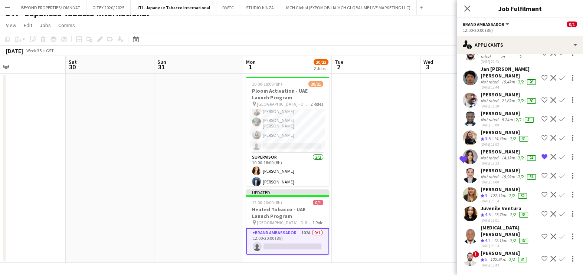
scroll to position [1598, 0]
click at [542, 157] on app-icon "Remove crew from shortlist" at bounding box center [545, 157] width 6 height 6
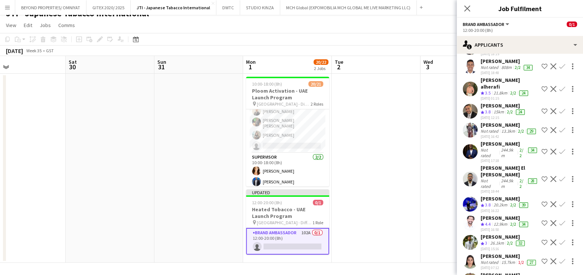
scroll to position [252, 0]
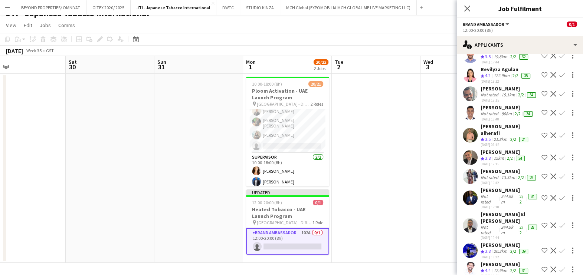
click at [542, 180] on app-icon "Shortlist crew" at bounding box center [545, 177] width 6 height 6
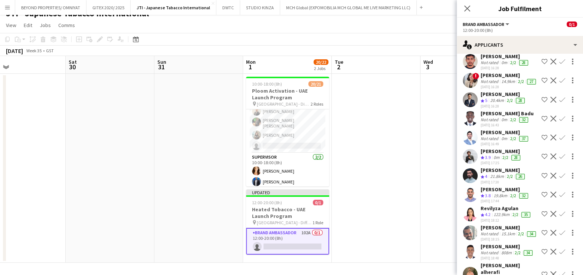
scroll to position [66, 0]
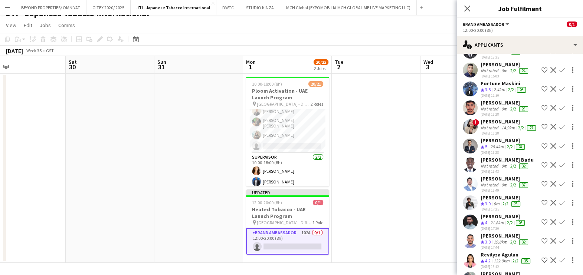
click at [542, 130] on app-icon "Shortlist crew" at bounding box center [545, 127] width 6 height 6
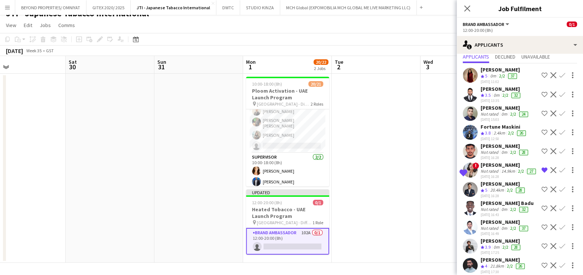
scroll to position [0, 0]
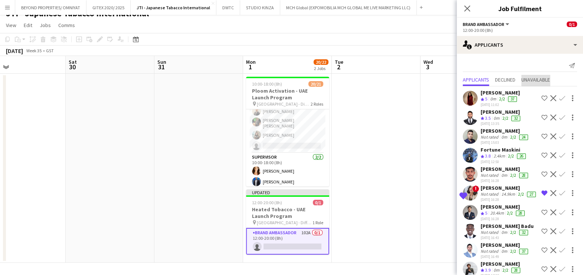
click at [545, 79] on span "Unavailable" at bounding box center [535, 79] width 29 height 5
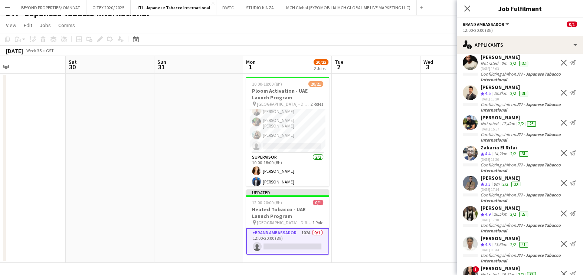
scroll to position [400, 0]
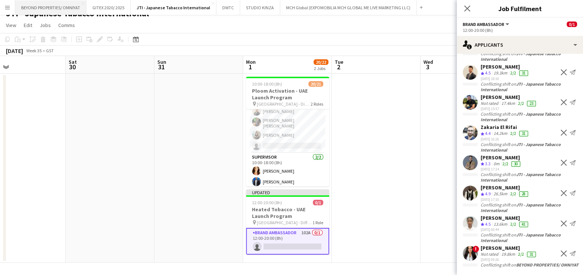
click at [52, 3] on button "BEYOND PROPERTIES/ OMNIYAT Close" at bounding box center [50, 7] width 71 height 14
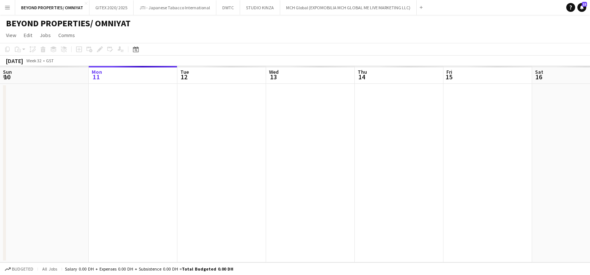
drag, startPoint x: 335, startPoint y: 129, endPoint x: 72, endPoint y: 121, distance: 262.9
click at [72, 121] on app-calendar-viewport "Fri 8 Sat 9 Sun 10 Mon 11 Tue 12 Wed 13 Thu 14 Fri 15 Sat 16 Sun 17 Mon 18 Tue …" at bounding box center [295, 164] width 590 height 197
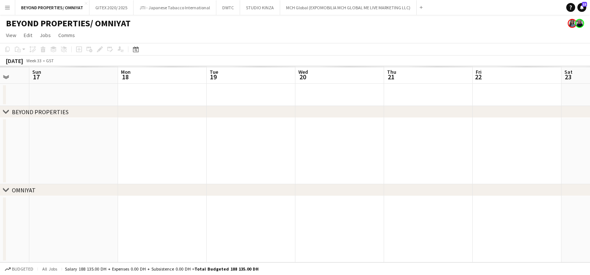
click at [46, 130] on app-calendar-viewport "Wed 13 Thu 14 Fri 15 Sat 16 Sun 17 Mon 18 Tue 19 Wed 20 Thu 21 Fri 22 Sat 23 Su…" at bounding box center [295, 164] width 590 height 197
click at [45, 143] on app-calendar-viewport "Wed 13 Thu 14 Fri 15 Sat 16 Sun 17 Mon 18 Tue 19 Wed 20 Thu 21 Fri 22 Sat 23 Su…" at bounding box center [295, 164] width 590 height 197
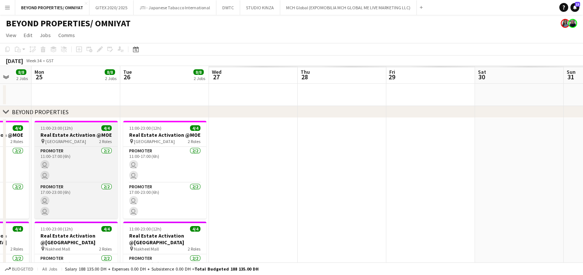
drag, startPoint x: 290, startPoint y: 172, endPoint x: 56, endPoint y: 135, distance: 236.8
click at [12, 134] on app-calendar-viewport "Thu 21 8/8 2 Jobs Fri 22 8/8 2 Jobs Sat 23 8/8 2 Jobs Sun 24 8/8 2 Jobs Mon 25 …" at bounding box center [291, 255] width 583 height 379
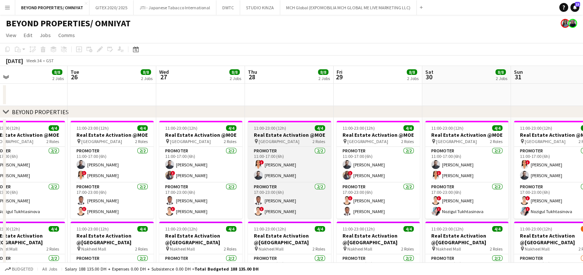
click at [36, 145] on app-calendar-viewport "Fri 22 8/8 2 Jobs Sat 23 8/8 2 Jobs Sun 24 8/8 2 Jobs Mon 25 8/8 2 Jobs Tue 26 …" at bounding box center [291, 255] width 583 height 379
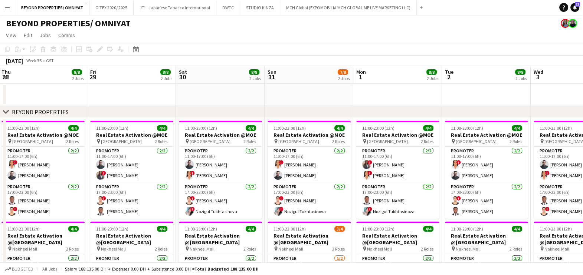
drag, startPoint x: 351, startPoint y: 167, endPoint x: 298, endPoint y: 167, distance: 53.1
click at [298, 167] on app-calendar-viewport "Mon 25 8/8 2 Jobs Tue 26 8/8 2 Jobs Wed 27 8/8 2 Jobs Thu 28 8/8 2 Jobs Fri 29 …" at bounding box center [291, 255] width 583 height 379
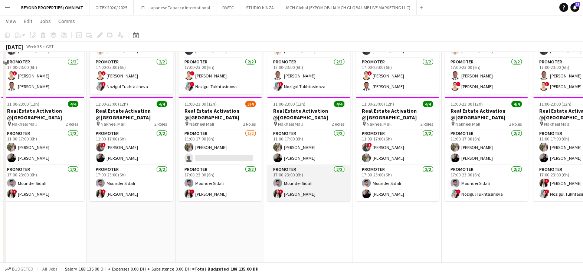
scroll to position [139, 0]
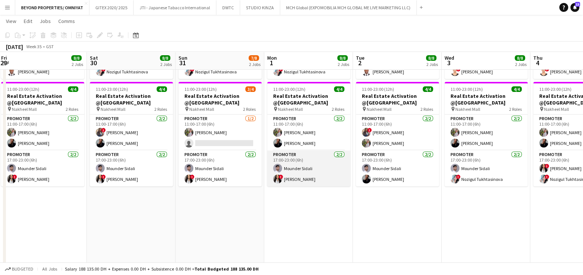
click at [316, 178] on app-card-role "Promoter 2/2 17:00-23:00 (6h) Mounder Sidali ! Mayara Do Nascimento Silva" at bounding box center [308, 169] width 83 height 36
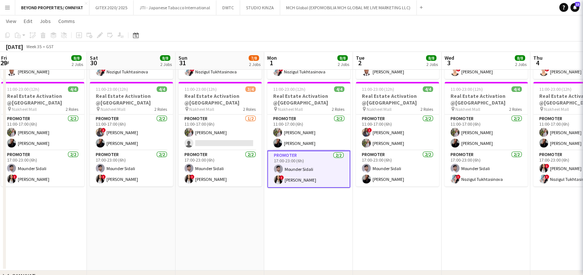
scroll to position [0, 268]
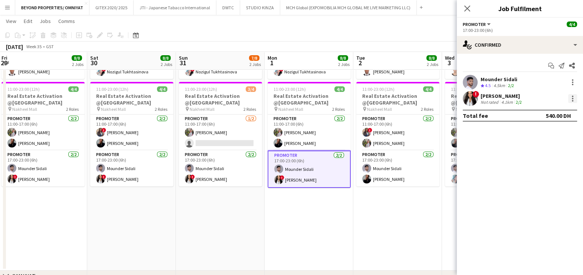
click at [572, 102] on div at bounding box center [572, 98] width 9 height 9
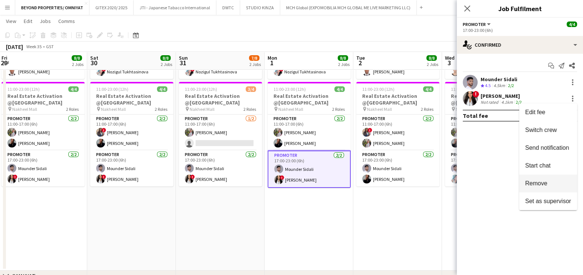
click at [529, 183] on span "Remove" at bounding box center [536, 183] width 22 height 6
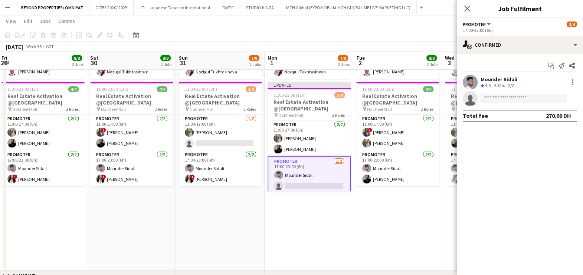
click at [325, 36] on app-toolbar "Copy Paste Paste Ctrl+V Paste with crew Ctrl+Shift+V Paste linked Job [GEOGRAPH…" at bounding box center [291, 35] width 583 height 13
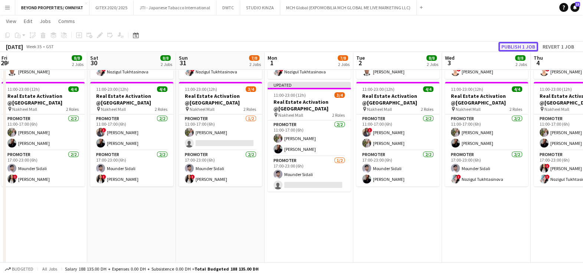
click at [527, 43] on button "Publish 1 job" at bounding box center [518, 47] width 40 height 10
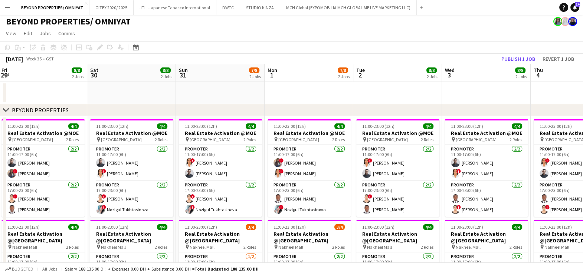
scroll to position [0, 0]
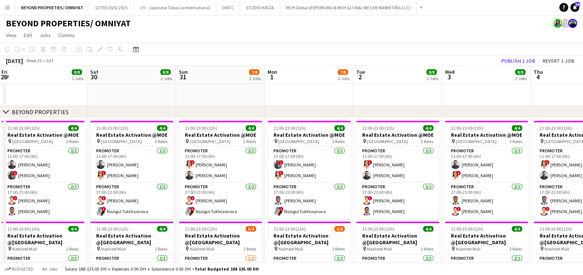
click at [353, 44] on app-toolbar "Copy Paste Paste Ctrl+V Paste with crew Ctrl+Shift+V Paste linked Job [GEOGRAPH…" at bounding box center [291, 49] width 583 height 13
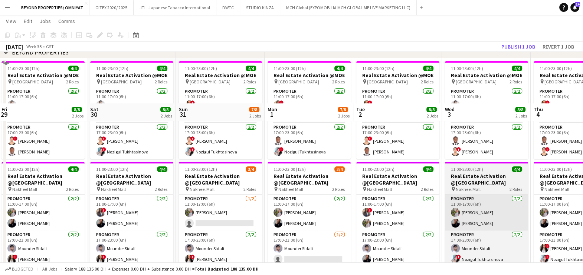
scroll to position [120, 0]
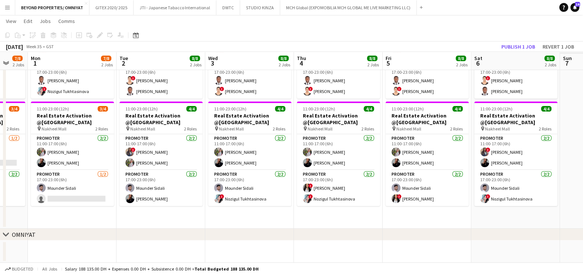
drag, startPoint x: 509, startPoint y: 169, endPoint x: 423, endPoint y: 170, distance: 85.4
click at [230, 169] on app-calendar-viewport "Thu 28 8/8 2 Jobs Fri 29 8/8 2 Jobs Sat 30 8/8 2 Jobs Sun 31 7/8 2 Jobs Mon 1 7…" at bounding box center [291, 86] width 583 height 354
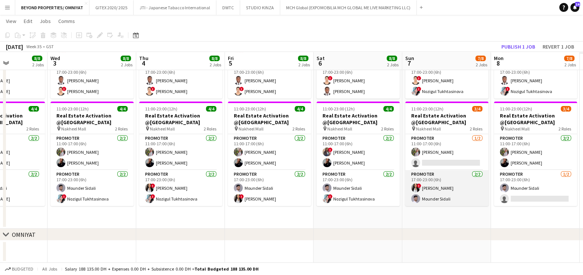
drag, startPoint x: 481, startPoint y: 171, endPoint x: 156, endPoint y: 171, distance: 325.9
click at [158, 171] on app-calendar-viewport "Sat 30 8/8 2 Jobs Sun 31 7/8 2 Jobs Mon 1 7/8 2 Jobs Tue 2 8/8 2 Jobs Wed 3 8/8…" at bounding box center [291, 86] width 583 height 354
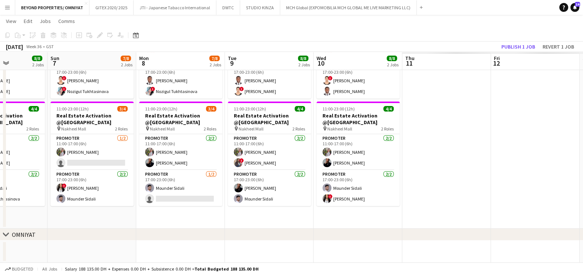
scroll to position [0, 215]
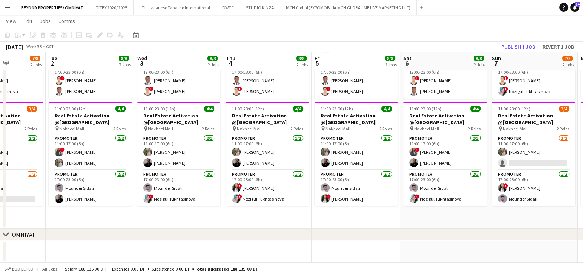
drag, startPoint x: 202, startPoint y: 145, endPoint x: 592, endPoint y: 175, distance: 390.5
click at [583, 175] on html "Menu Boards Boards Boards All jobs Status Workforce Workforce My Workforce Recr…" at bounding box center [291, 77] width 583 height 395
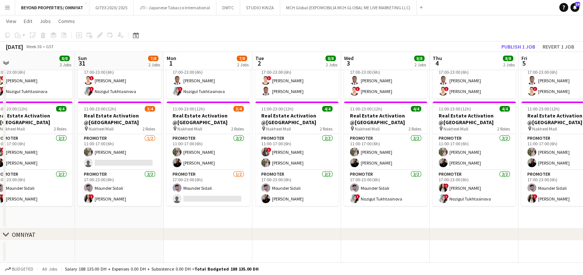
drag, startPoint x: 190, startPoint y: 167, endPoint x: 398, endPoint y: 211, distance: 211.7
click at [398, 211] on app-calendar-viewport "Thu 28 8/8 2 Jobs Fri 29 8/8 2 Jobs Sat 30 8/8 2 Jobs Sun 31 7/8 2 Jobs Mon 1 7…" at bounding box center [291, 86] width 583 height 354
click at [213, 187] on app-card-role "Promoter 1/2 17:00-23:00 (6h) Mounder Sidali single-neutral-actions" at bounding box center [208, 188] width 83 height 36
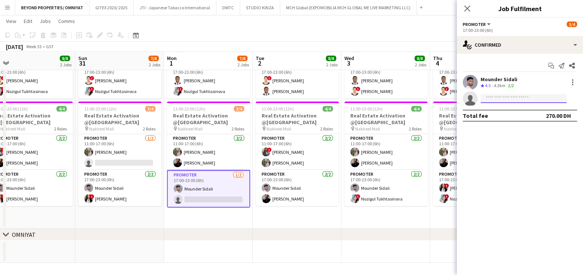
click at [498, 100] on input at bounding box center [524, 98] width 86 height 9
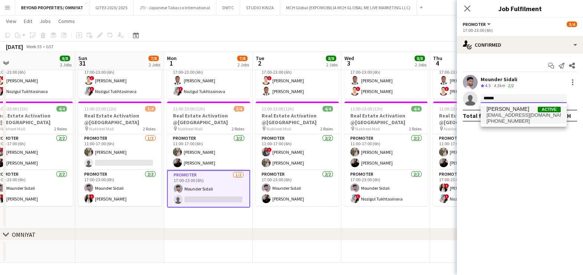
type input "******"
click at [501, 117] on span "mayarans01@gmail.com" at bounding box center [524, 115] width 74 height 6
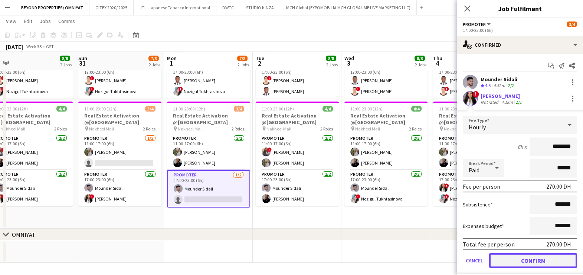
click at [525, 259] on button "Confirm" at bounding box center [533, 261] width 88 height 15
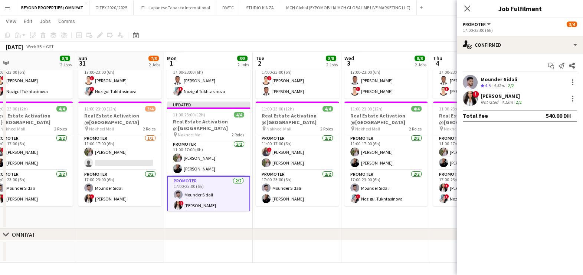
click at [262, 226] on app-date-cell "11:00-23:00 (12h) 4/4 Real Estate Activation @MOE pin Mall of Emirates 2 Roles …" at bounding box center [297, 113] width 89 height 231
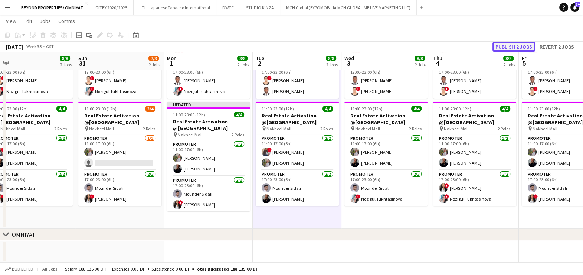
click at [509, 45] on button "Publish 2 jobs" at bounding box center [514, 47] width 43 height 10
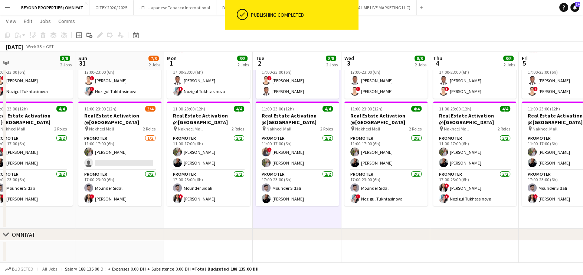
click at [229, 229] on div "chevron-right OMNIYAT" at bounding box center [291, 235] width 583 height 12
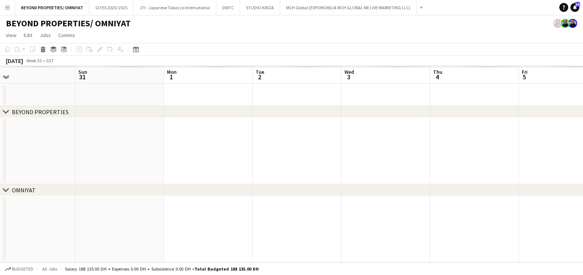
scroll to position [0, 0]
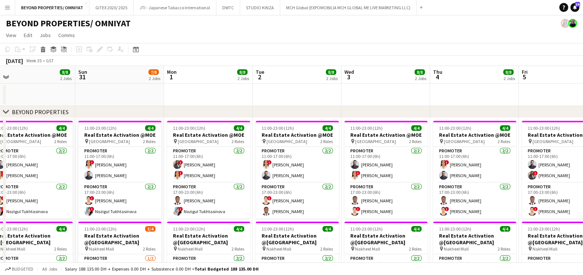
click at [345, 36] on app-page-menu "View Day view expanded Day view collapsed Month view Date picker Jump to today …" at bounding box center [291, 36] width 583 height 14
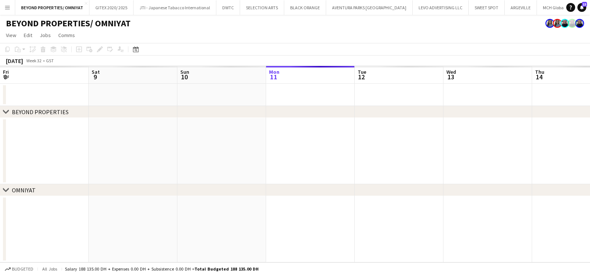
scroll to position [0, 177]
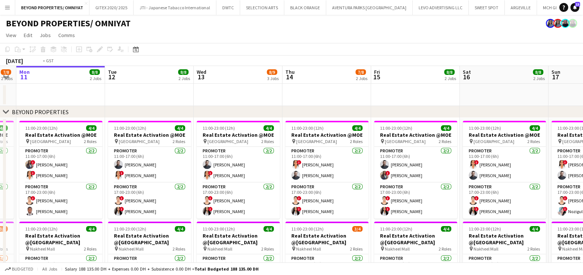
drag, startPoint x: 395, startPoint y: 95, endPoint x: 264, endPoint y: 95, distance: 131.0
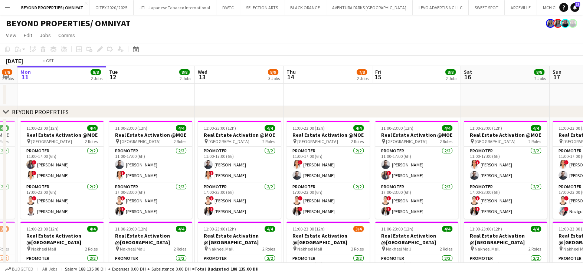
click at [280, 95] on app-calendar-viewport "Fri 8 8/8 2 Jobs Sat 9 8/8 2 Jobs Sun 10 7/8 2 Jobs Mon 11 8/8 2 Jobs Tue 12 8/…" at bounding box center [291, 255] width 583 height 379
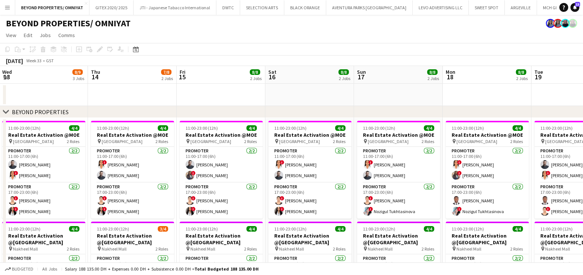
drag, startPoint x: 361, startPoint y: 102, endPoint x: 179, endPoint y: 104, distance: 182.3
click at [169, 102] on app-calendar-viewport "Sun 10 7/8 2 Jobs Mon 11 8/8 2 Jobs Tue 12 8/8 2 Jobs Wed 13 8/9 3 Jobs Thu 14 …" at bounding box center [291, 255] width 583 height 379
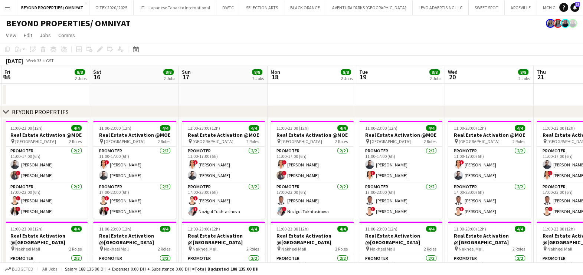
drag, startPoint x: 422, startPoint y: 114, endPoint x: 140, endPoint y: 93, distance: 283.3
click at [140, 93] on div "chevron-right BEYOND PROPERTIES chevron-right OMNIYAT Tue 12 8/8 2 Jobs Wed 13 …" at bounding box center [291, 255] width 583 height 379
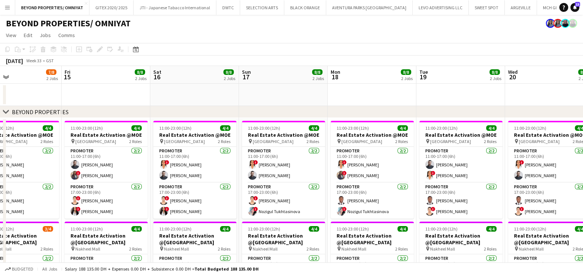
drag, startPoint x: 180, startPoint y: 87, endPoint x: 185, endPoint y: 87, distance: 5.2
click at [176, 87] on app-calendar-viewport "Tue 12 8/8 2 Jobs Wed 13 8/9 3 Jobs Thu 14 7/8 2 Jobs Fri 15 8/8 2 Jobs Sat 16 …" at bounding box center [291, 255] width 583 height 379
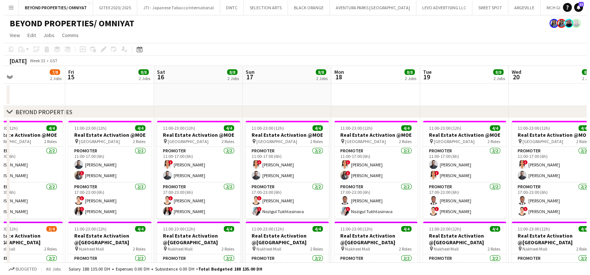
scroll to position [0, 208]
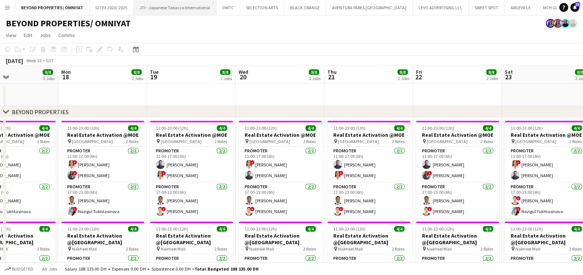
click at [167, 8] on button "JTI - Japanese Tabacco International Close" at bounding box center [175, 7] width 83 height 14
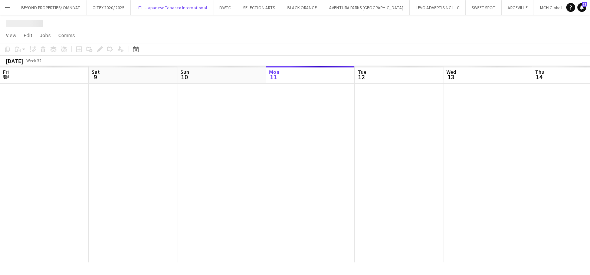
scroll to position [0, 177]
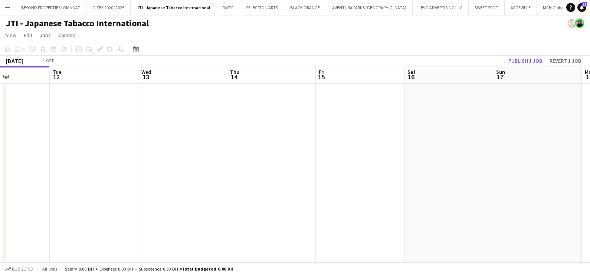
drag, startPoint x: 481, startPoint y: 158, endPoint x: 233, endPoint y: 156, distance: 248.0
click at [262, 158] on app-calendar-viewport "Fri 8 Sat 9 Sun 10 Mon 11 Tue 12 Wed 13 Thu 14 Fri 15 Sat 16 Sun 17 Mon 18 Tue …" at bounding box center [295, 164] width 590 height 197
drag, startPoint x: 447, startPoint y: 165, endPoint x: 192, endPoint y: 165, distance: 254.3
click at [192, 165] on app-calendar-viewport "Sat 9 Sun 10 Mon 11 Tue 12 Wed 13 Thu 14 Fri 15 Sat 16 Sun 17 Mon 18 Tue 19 Wed…" at bounding box center [295, 164] width 590 height 197
drag, startPoint x: 373, startPoint y: 169, endPoint x: 177, endPoint y: 169, distance: 195.2
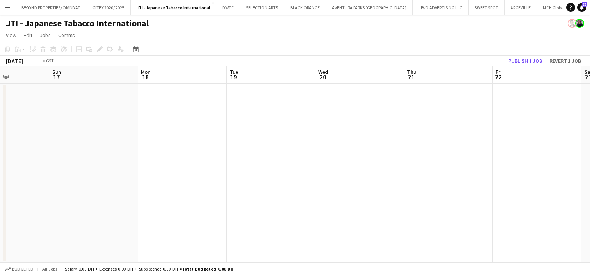
click at [177, 169] on app-calendar-viewport "Thu 14 Fri 15 Sat 16 Sun 17 Mon 18 Tue 19 Wed 20 Thu 21 Fri 22 Sat 23 Sun 24 Mo…" at bounding box center [295, 164] width 590 height 197
drag, startPoint x: 182, startPoint y: 171, endPoint x: 163, endPoint y: 171, distance: 18.2
click at [154, 171] on app-calendar-viewport "Sat 16 Sun 17 Mon 18 Tue 19 Wed 20 Thu 21 Fri 22 Sat 23 Sun 24 Mon 25 Tue 26 We…" at bounding box center [295, 164] width 590 height 197
drag, startPoint x: 197, startPoint y: 173, endPoint x: 148, endPoint y: 167, distance: 49.0
click at [81, 167] on app-calendar-viewport "Fri 22 Sat 23 Sun 24 Mon 25 Tue 26 Wed 27 Thu 28 Fri 29 Sat 30 Sun 31 Mon 1 Tue…" at bounding box center [295, 164] width 590 height 197
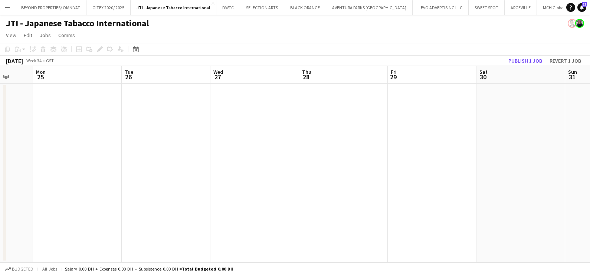
drag, startPoint x: 150, startPoint y: 168, endPoint x: 147, endPoint y: 166, distance: 3.8
click at [147, 167] on app-calendar-viewport "Fri 22 Sat 23 Sun 24 Mon 25 Tue 26 Wed 27 Thu 28 Fri 29 Sat 30 Sun 31 Mon 1 Tue…" at bounding box center [295, 164] width 590 height 197
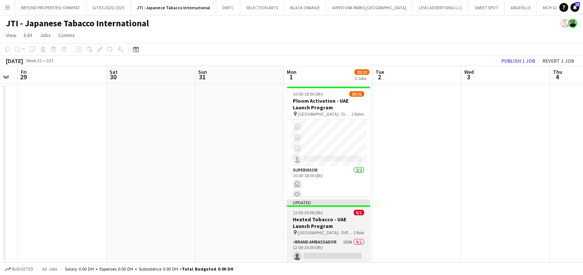
scroll to position [177, 0]
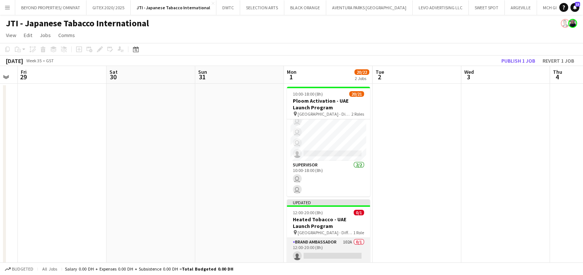
click at [339, 249] on app-card-role "Brand Ambassador 102A 0/1 12:00-20:00 (8h) single-neutral-actions" at bounding box center [328, 250] width 83 height 25
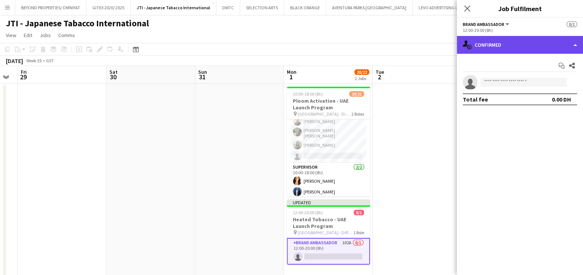
click at [515, 43] on div "single-neutral-actions-check-2 Confirmed" at bounding box center [520, 45] width 126 height 18
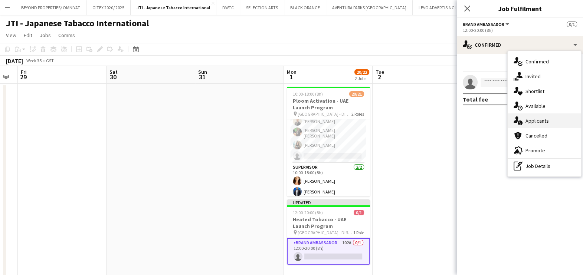
click at [528, 122] on div "single-neutral-actions-information Applicants" at bounding box center [544, 121] width 73 height 15
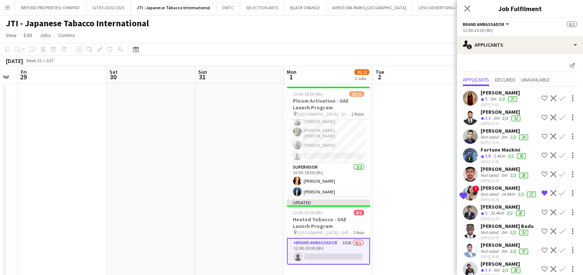
click at [419, 135] on app-date-cell at bounding box center [417, 181] width 89 height 195
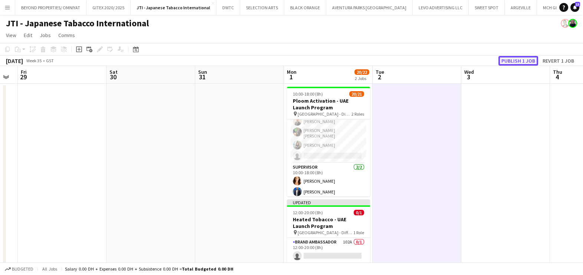
click at [525, 59] on button "Publish 1 job" at bounding box center [518, 61] width 40 height 10
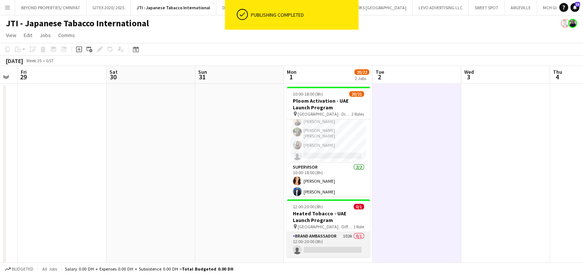
click at [318, 248] on app-card-role "Brand Ambassador 102A 0/1 12:00-20:00 (8h) single-neutral-actions" at bounding box center [328, 244] width 83 height 25
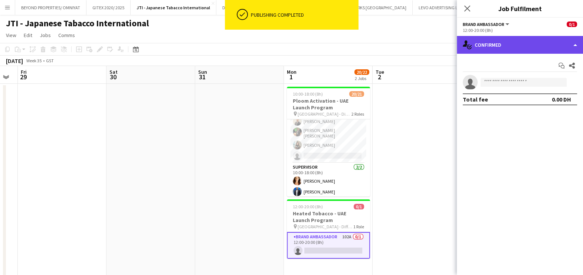
click at [519, 43] on div "single-neutral-actions-check-2 Confirmed" at bounding box center [520, 45] width 126 height 18
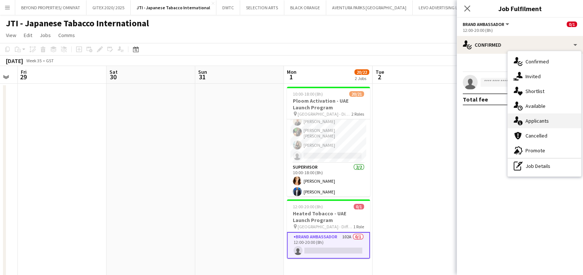
click at [540, 123] on div "single-neutral-actions-information Applicants" at bounding box center [544, 121] width 73 height 15
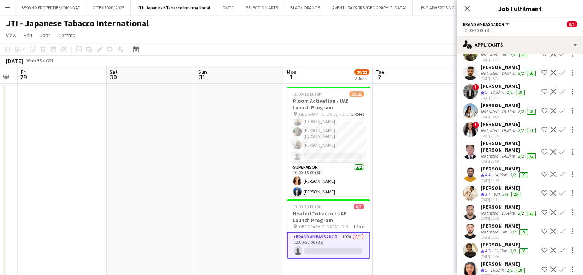
scroll to position [742, 0]
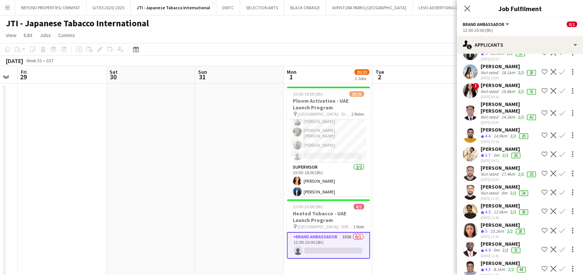
click at [542, 94] on app-icon "Shortlist crew" at bounding box center [545, 91] width 6 height 6
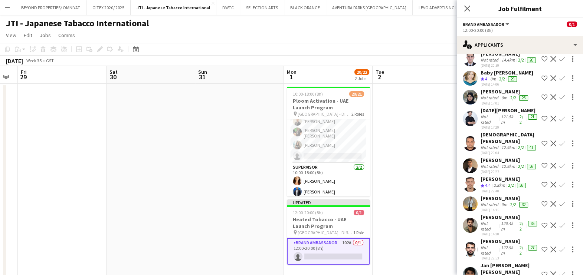
scroll to position [1345, 0]
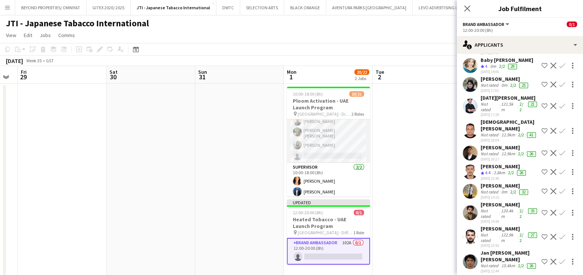
click at [339, 134] on app-card-role "Brand Ambassador 18/19 10:00-18:00 (8h) Aubrey Ellaine Rabino Tanja Vukas Jaafa…" at bounding box center [328, 52] width 83 height 221
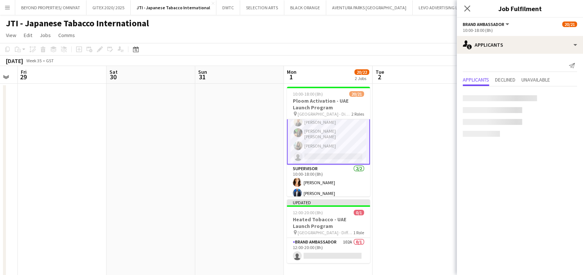
scroll to position [178, 0]
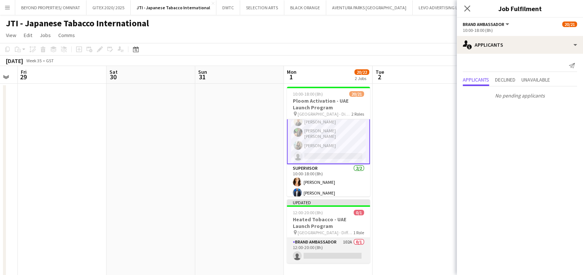
click at [328, 249] on app-card-role "Brand Ambassador 102A 0/1 12:00-20:00 (8h) single-neutral-actions" at bounding box center [328, 250] width 83 height 25
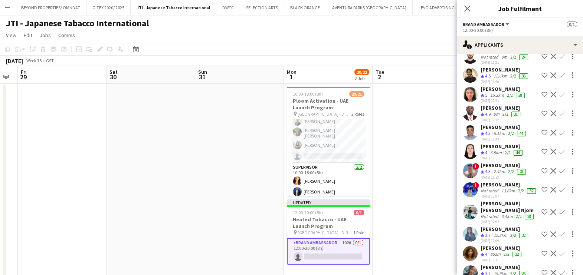
scroll to position [974, 0]
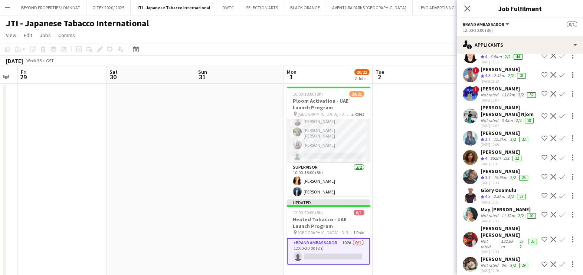
click at [305, 132] on app-card-role "Brand Ambassador 18/19 10:00-18:00 (8h) Aubrey Ellaine Rabino Tanja Vukas Jaafa…" at bounding box center [328, 52] width 83 height 221
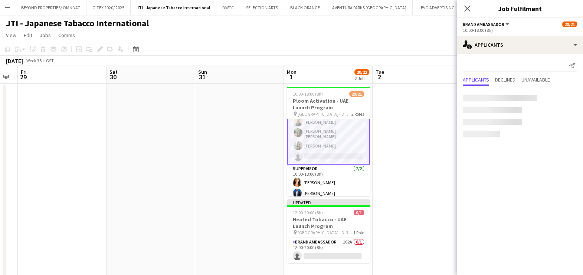
scroll to position [0, 0]
click at [305, 132] on app-card-role "Brand Ambassador 18/19 10:00-18:00 (8h) Aubrey Ellaine Rabino Tanja Vukas Jaafa…" at bounding box center [328, 53] width 83 height 223
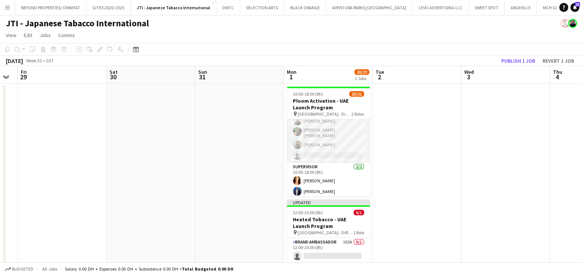
scroll to position [177, 0]
click at [321, 147] on app-card-role "Brand Ambassador 18/19 10:00-18:00 (8h) Aubrey Ellaine Rabino Tanja Vukas Jaafa…" at bounding box center [328, 52] width 83 height 221
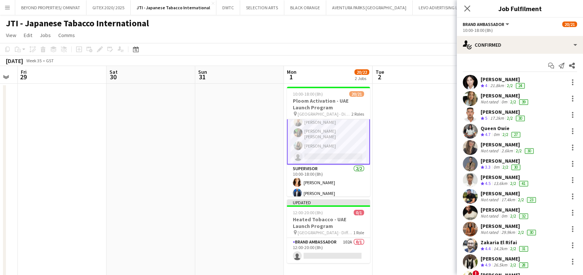
scroll to position [178, 0]
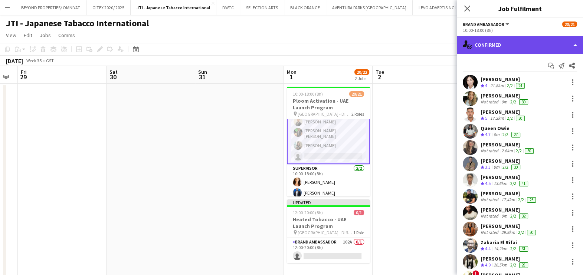
click at [490, 39] on div "single-neutral-actions-check-2 Confirmed" at bounding box center [520, 45] width 126 height 18
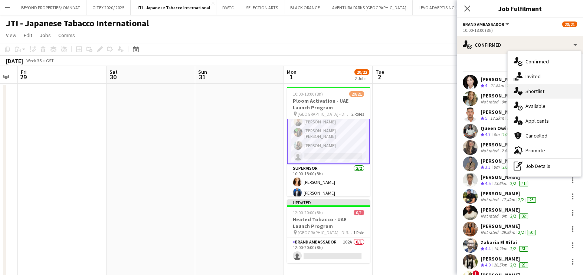
click at [538, 95] on div "single-neutral-actions-heart Shortlist" at bounding box center [544, 91] width 73 height 15
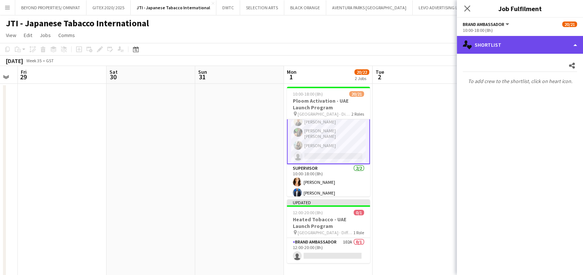
click at [511, 45] on div "single-neutral-actions-heart Shortlist" at bounding box center [520, 45] width 126 height 18
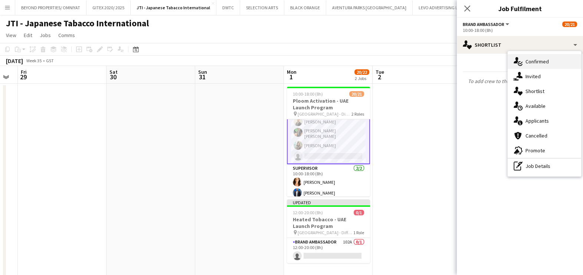
click at [532, 67] on div "single-neutral-actions-check-2 Confirmed" at bounding box center [544, 61] width 73 height 15
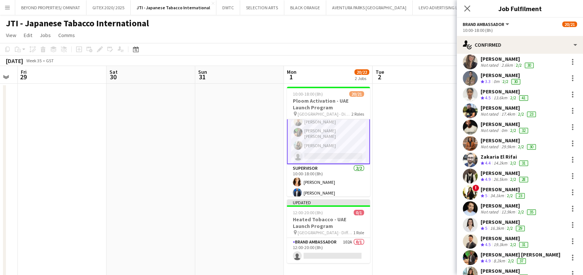
scroll to position [92, 0]
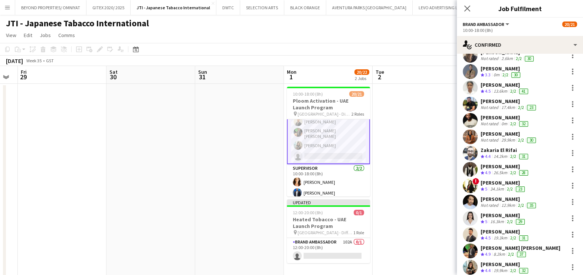
click at [499, 154] on div "14.2km" at bounding box center [500, 157] width 17 height 6
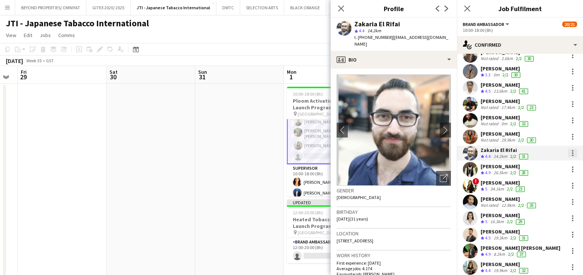
click at [568, 153] on div at bounding box center [572, 153] width 9 height 9
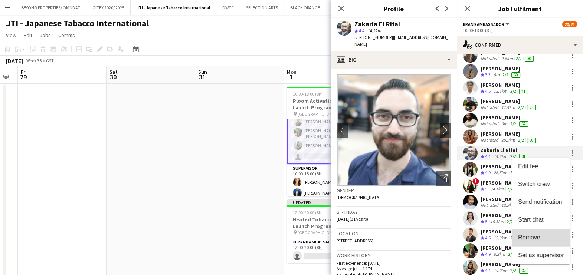
click at [540, 238] on span "Remove" at bounding box center [529, 238] width 22 height 6
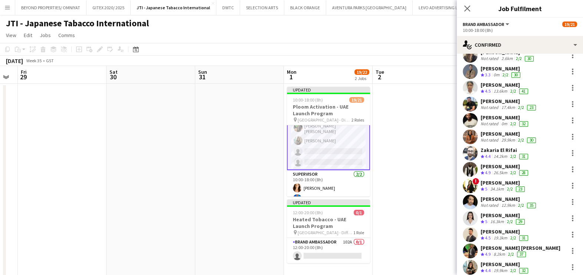
click at [406, 144] on app-date-cell at bounding box center [417, 181] width 89 height 195
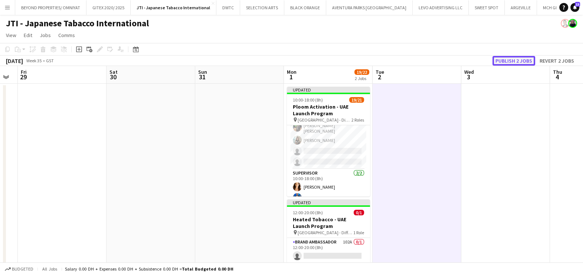
click at [512, 61] on button "Publish 2 jobs" at bounding box center [514, 61] width 43 height 10
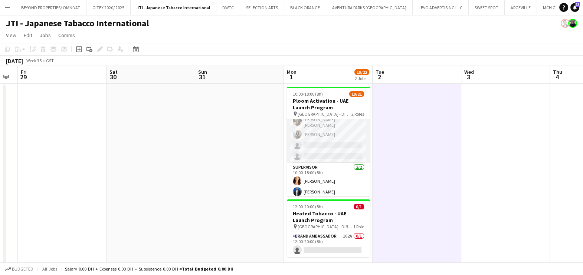
drag, startPoint x: 309, startPoint y: 145, endPoint x: 341, endPoint y: 144, distance: 32.7
click at [310, 145] on app-card-role "Brand Ambassador 17/19 10:00-18:00 (8h) Aubrey Ellaine Rabino Tanja Vukas Jaafa…" at bounding box center [328, 52] width 83 height 221
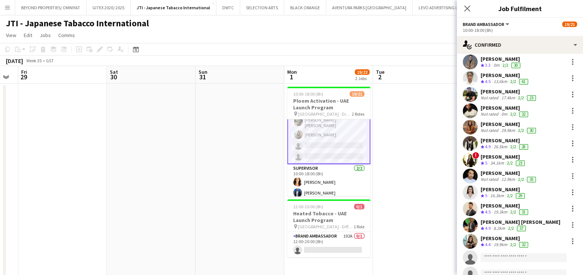
scroll to position [130, 0]
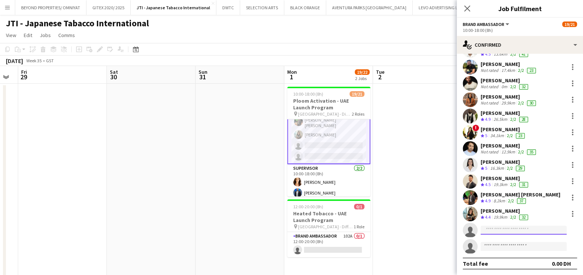
click at [524, 233] on input at bounding box center [524, 230] width 86 height 9
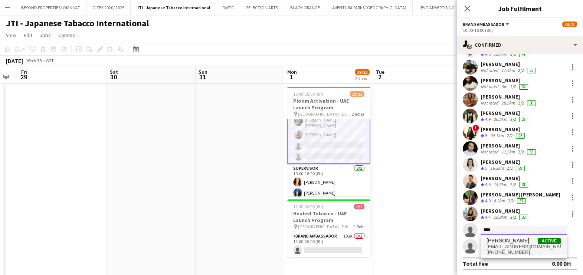
type input "****"
click at [519, 247] on span "keti.mamulashvili.2@gmail.com" at bounding box center [524, 247] width 74 height 6
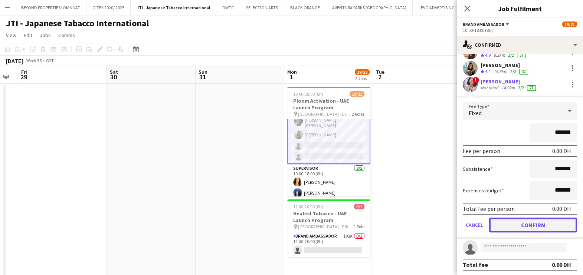
click at [533, 222] on button "Confirm" at bounding box center [533, 225] width 88 height 15
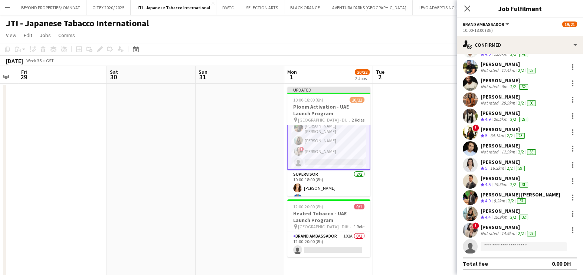
click at [434, 176] on app-date-cell at bounding box center [417, 181] width 89 height 195
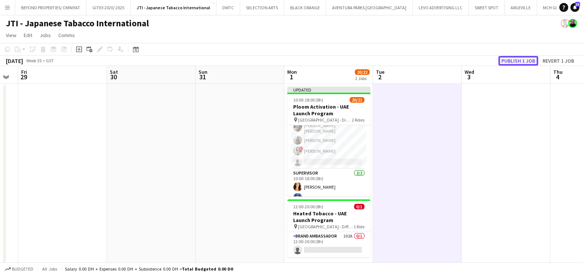
click at [517, 59] on button "Publish 1 job" at bounding box center [518, 61] width 40 height 10
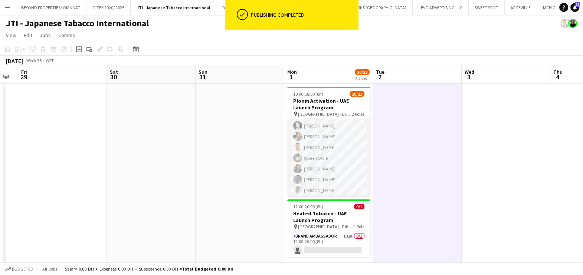
scroll to position [0, 0]
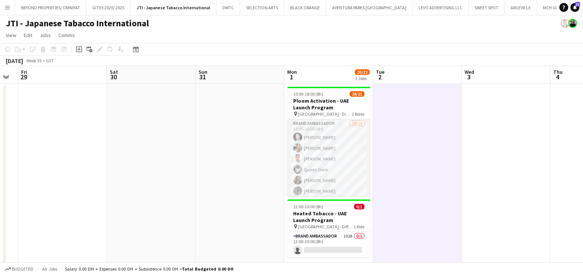
click at [323, 156] on app-card-role "Brand Ambassador 18/19 10:00-18:00 (8h) Aubrey Ellaine Rabino Tanja Vukas Jaafa…" at bounding box center [328, 230] width 83 height 221
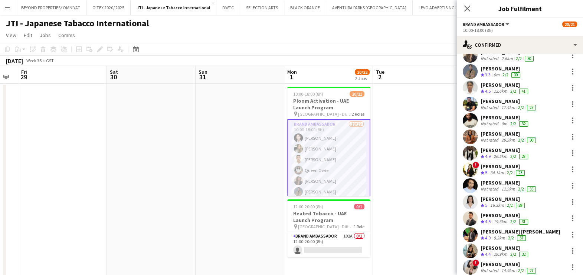
scroll to position [130, 0]
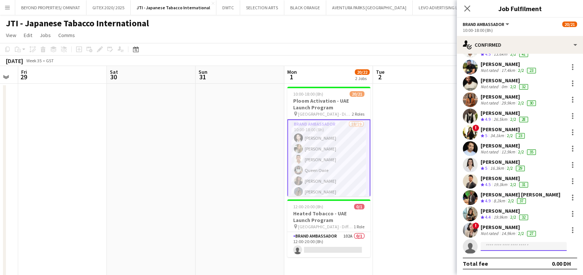
click at [491, 244] on input at bounding box center [524, 246] width 86 height 9
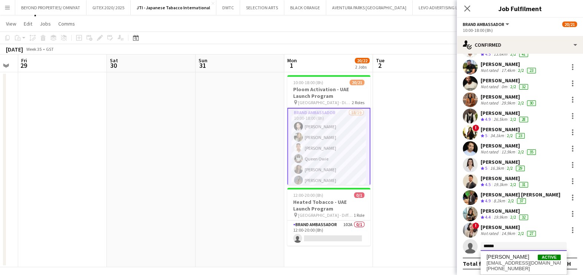
scroll to position [15, 0]
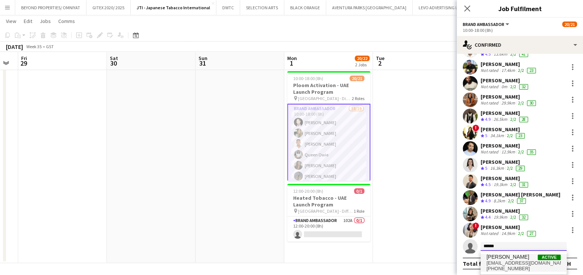
type input "******"
click at [501, 260] on span "Areeba Ahmed" at bounding box center [508, 257] width 43 height 6
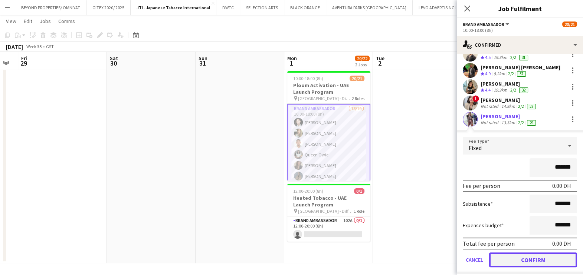
click at [523, 262] on button "Confirm" at bounding box center [533, 260] width 88 height 15
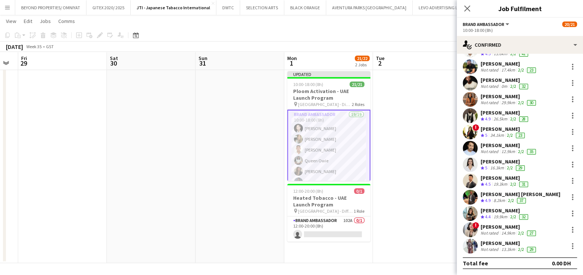
scroll to position [130, 0]
click at [405, 150] on app-date-cell at bounding box center [417, 165] width 89 height 195
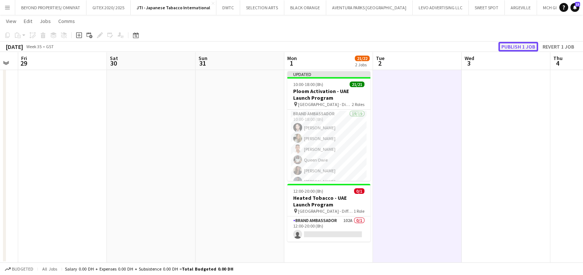
click at [508, 47] on button "Publish 1 job" at bounding box center [518, 47] width 40 height 10
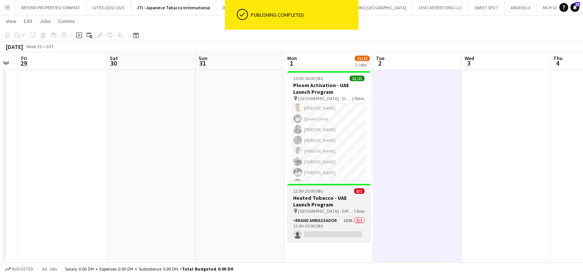
scroll to position [46, 0]
click at [339, 230] on app-card-role "Brand Ambassador 102A 0/1 12:00-20:00 (8h) single-neutral-actions" at bounding box center [328, 229] width 83 height 25
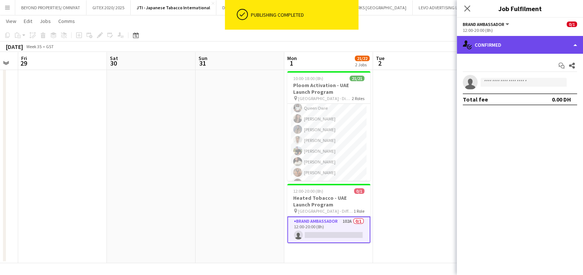
click at [510, 45] on div "single-neutral-actions-check-2 Confirmed" at bounding box center [520, 45] width 126 height 18
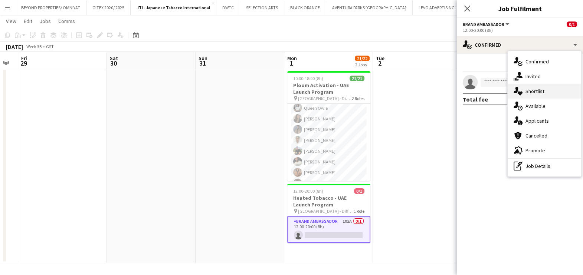
click at [548, 93] on div "single-neutral-actions-heart Shortlist" at bounding box center [544, 91] width 73 height 15
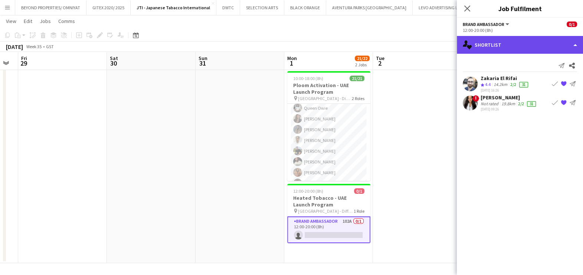
click at [493, 45] on div "single-neutral-actions-heart Shortlist" at bounding box center [520, 45] width 126 height 18
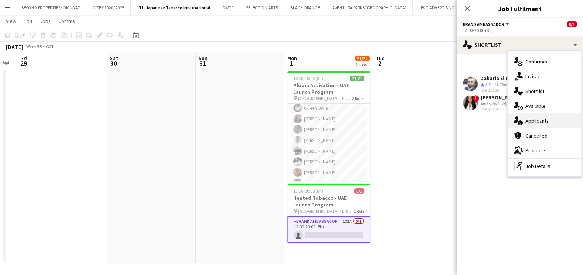
click at [534, 123] on div "single-neutral-actions-information Applicants" at bounding box center [544, 121] width 73 height 15
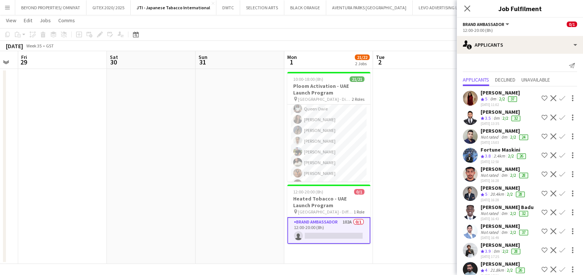
scroll to position [0, 0]
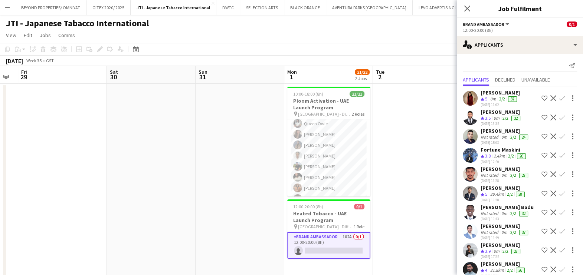
click at [538, 85] on span "Unavailable" at bounding box center [535, 80] width 29 height 11
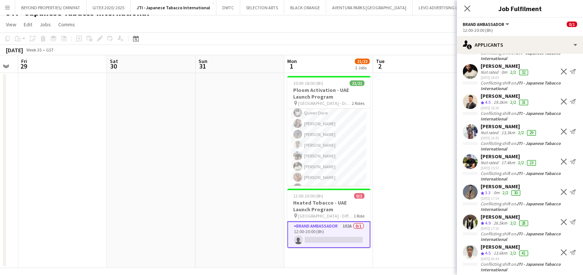
scroll to position [15, 0]
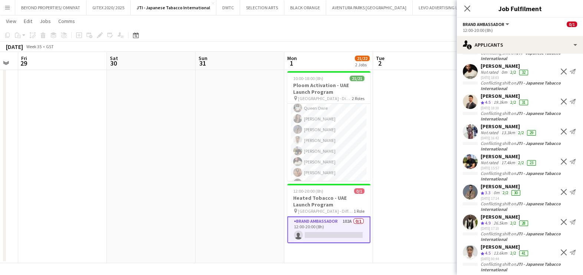
click at [492, 251] on div "Crew rating 4.5" at bounding box center [487, 254] width 12 height 6
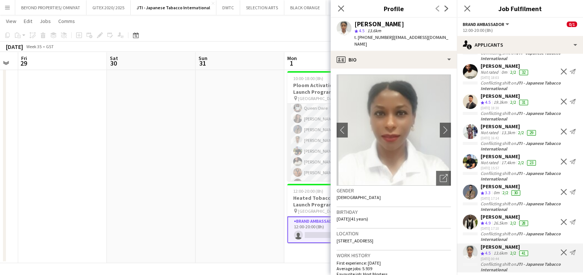
click at [314, 130] on app-card-role "Brand Ambassador 19/19 10:00-18:00 (8h) Aubrey Ellaine Rabino Tanja Vukas Jaafa…" at bounding box center [328, 168] width 83 height 221
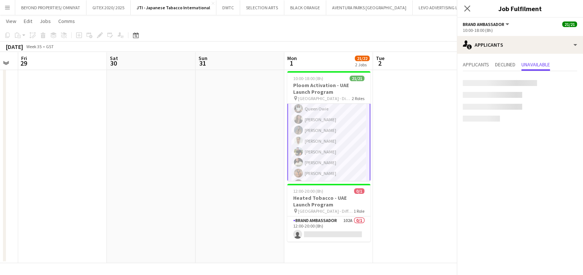
scroll to position [47, 0]
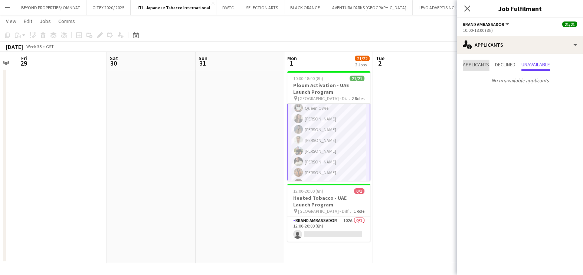
click at [478, 62] on span "Applicants" at bounding box center [476, 64] width 26 height 5
click at [314, 106] on app-card-role "Brand Ambassador 19/19 10:00-18:00 (8h) Aubrey Ellaine Rabino Tanja Vukas Jaafa…" at bounding box center [328, 168] width 83 height 223
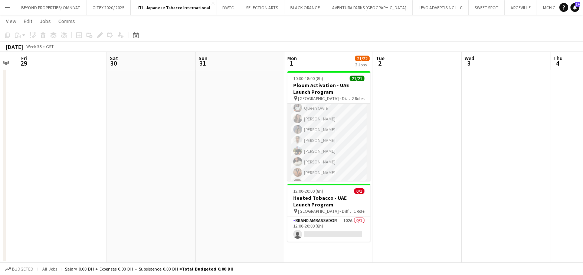
click at [319, 119] on app-card-role "Brand Ambassador 19/19 10:00-18:00 (8h) Aubrey Ellaine Rabino Tanja Vukas Jaafa…" at bounding box center [328, 168] width 83 height 221
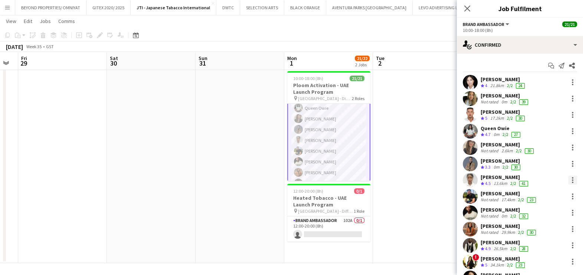
click at [568, 179] on div at bounding box center [572, 180] width 9 height 9
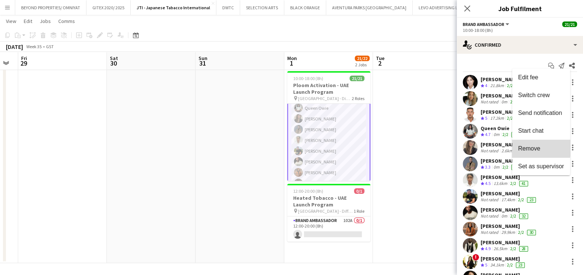
click at [527, 147] on span "Remove" at bounding box center [529, 148] width 22 height 6
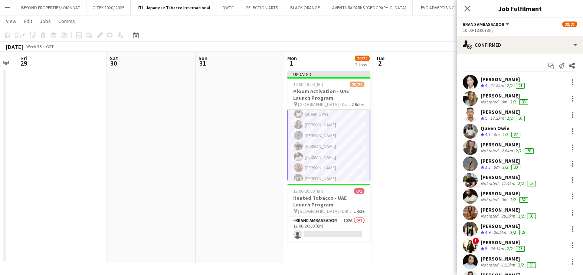
click at [409, 128] on app-date-cell at bounding box center [417, 165] width 89 height 195
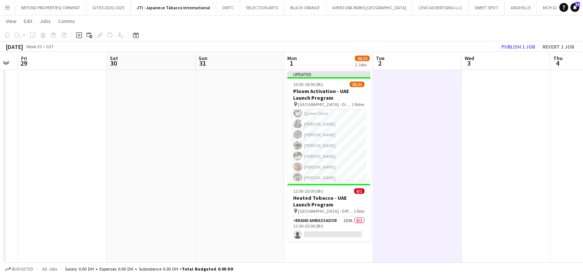
scroll to position [46, 0]
click at [521, 46] on button "Publish 1 job" at bounding box center [518, 47] width 40 height 10
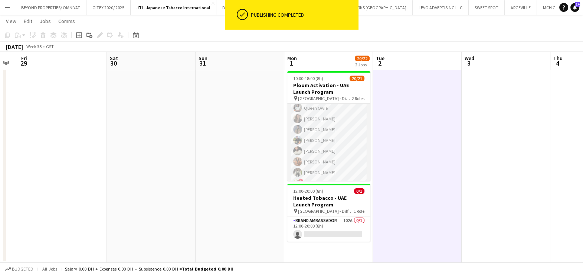
click at [318, 137] on app-card-role "Brand Ambassador 18/19 10:00-18:00 (8h) Aubrey Ellaine Rabino Tanja Vukas Jaafa…" at bounding box center [328, 168] width 83 height 221
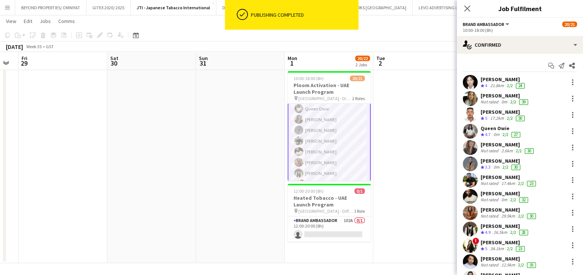
scroll to position [47, 0]
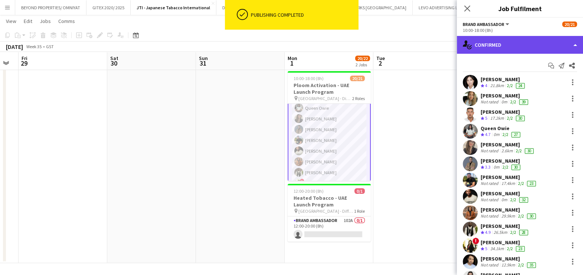
click at [499, 42] on div "single-neutral-actions-check-2 Confirmed" at bounding box center [520, 45] width 126 height 18
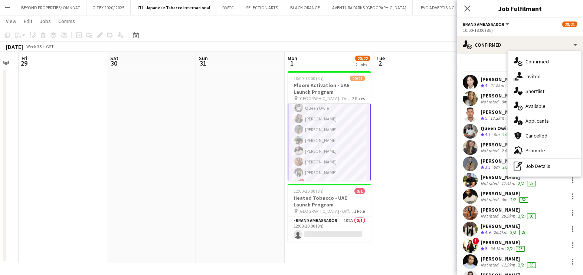
click at [545, 61] on div "single-neutral-actions-check-2 Confirmed" at bounding box center [544, 61] width 73 height 15
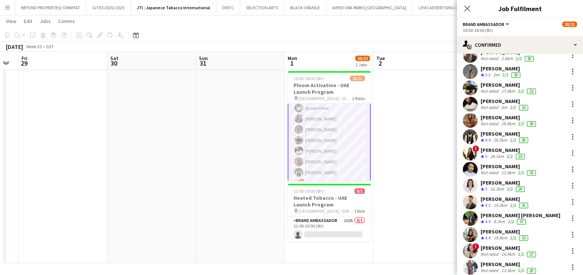
scroll to position [130, 0]
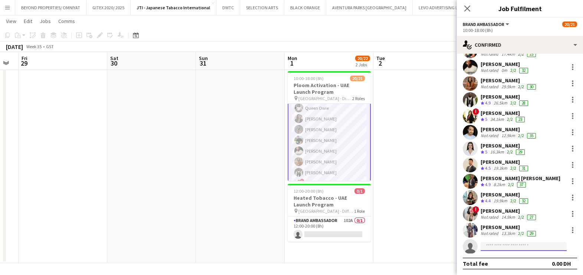
click at [499, 245] on input at bounding box center [524, 246] width 86 height 9
type input "******"
click at [517, 267] on span "+971585957781" at bounding box center [524, 269] width 74 height 6
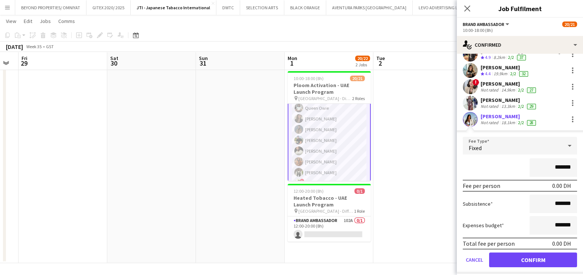
click at [471, 118] on app-user-avatar at bounding box center [470, 119] width 15 height 15
click at [518, 258] on button "Confirm" at bounding box center [533, 260] width 88 height 15
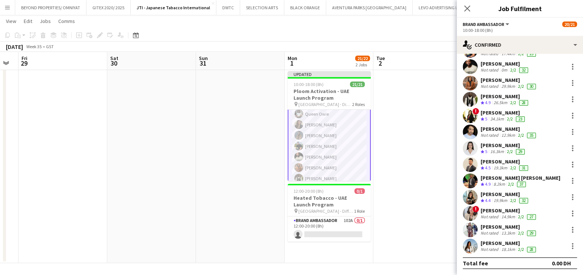
scroll to position [130, 0]
click at [434, 200] on app-date-cell at bounding box center [417, 165] width 89 height 195
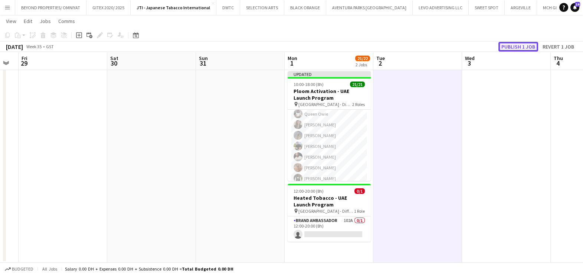
click at [524, 44] on button "Publish 1 job" at bounding box center [518, 47] width 40 height 10
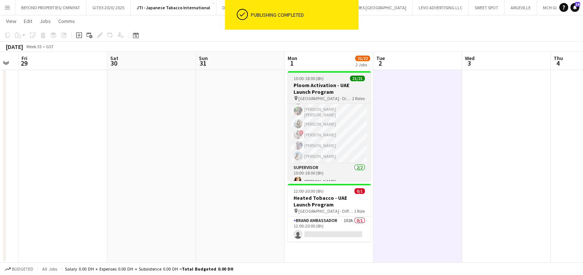
scroll to position [177, 0]
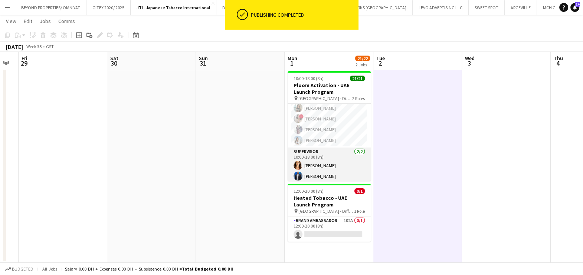
click at [324, 173] on app-card-role "Supervisor 2/2 10:00-18:00 (8h) vanessa roveratti Mohammed Raziqa" at bounding box center [329, 166] width 83 height 36
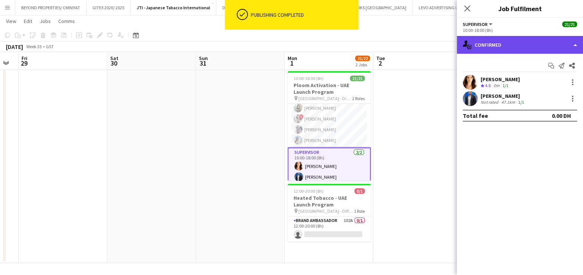
click at [512, 41] on div "single-neutral-actions-check-2 Confirmed" at bounding box center [520, 45] width 126 height 18
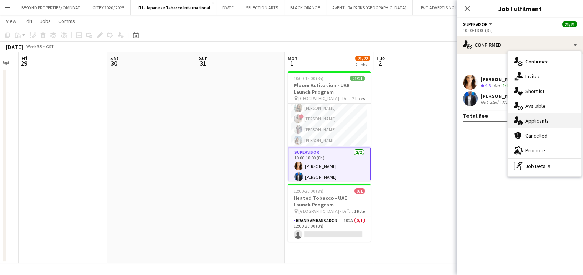
click at [533, 121] on div "single-neutral-actions-information Applicants" at bounding box center [544, 121] width 73 height 15
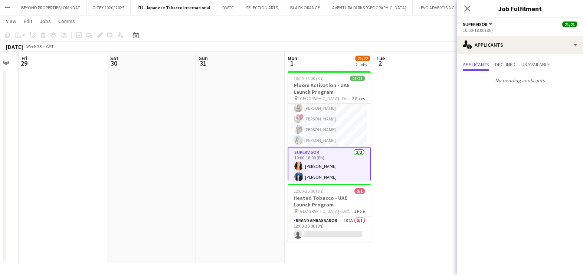
click at [434, 117] on app-date-cell at bounding box center [417, 165] width 89 height 195
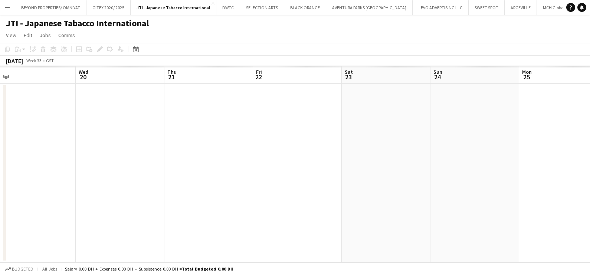
drag, startPoint x: 253, startPoint y: 157, endPoint x: 223, endPoint y: 153, distance: 30.3
click at [223, 153] on app-calendar-viewport "Sat 16 Sun 17 Mon 18 Tue 19 Wed 20 Thu 21 Fri 22 Sat 23 Sun 24 Mon 25 Tue 26 We…" at bounding box center [295, 164] width 590 height 197
click at [254, 176] on app-calendar-viewport "Mon 18 Tue 19 Wed 20 Thu 21 Fri 22 Sat 23 Sun 24 Mon 25 Tue 26 Wed 27 Thu 28 Fr…" at bounding box center [295, 164] width 590 height 197
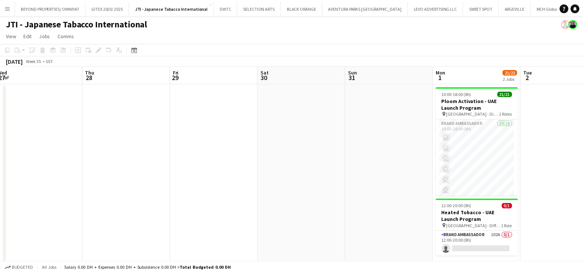
scroll to position [0, 320]
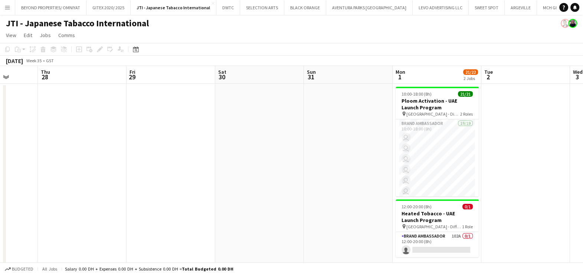
drag, startPoint x: 255, startPoint y: 177, endPoint x: 194, endPoint y: 176, distance: 61.2
click at [180, 177] on app-calendar-viewport "Sun 24 Mon 25 Tue 26 Wed 27 Thu 28 Fri 29 Sat 30 Sun 31 Mon 1 21/22 2 Jobs Tue …" at bounding box center [291, 169] width 583 height 207
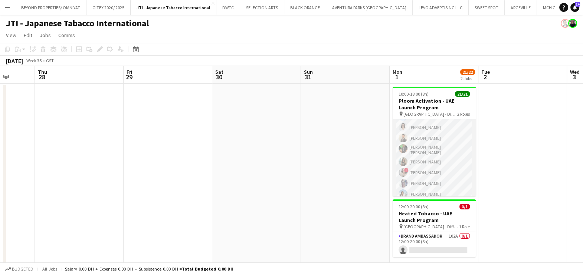
scroll to position [177, 0]
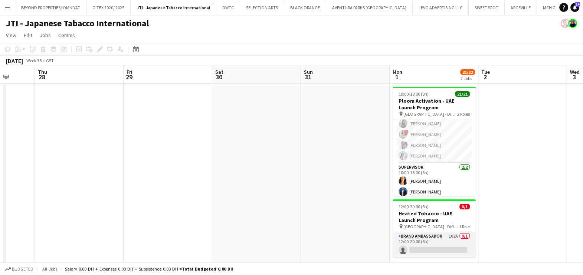
click at [434, 241] on app-card-role "Brand Ambassador 102A 0/1 12:00-20:00 (8h) single-neutral-actions" at bounding box center [434, 244] width 83 height 25
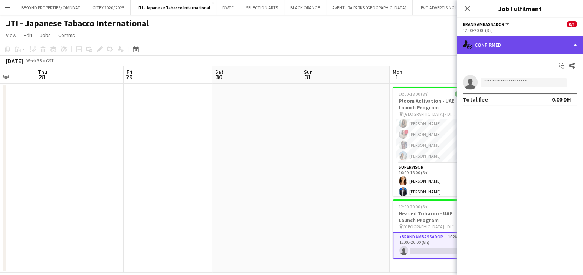
click at [523, 53] on div "single-neutral-actions-check-2 Confirmed" at bounding box center [520, 45] width 126 height 18
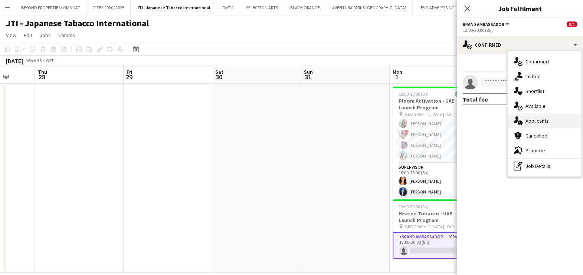
click at [542, 117] on div "single-neutral-actions-information Applicants" at bounding box center [544, 121] width 73 height 15
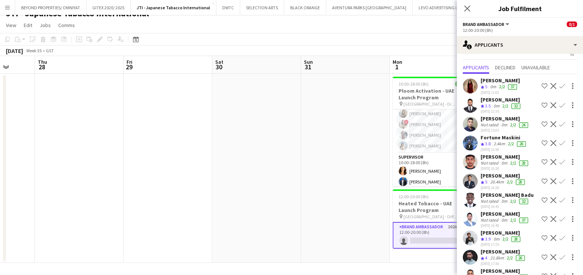
scroll to position [0, 0]
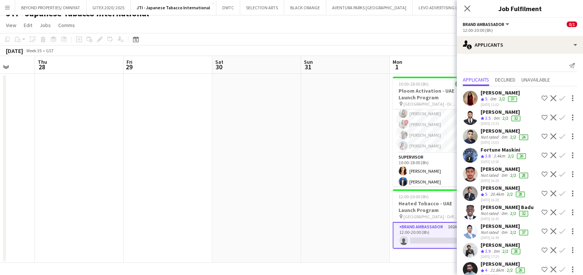
click at [340, 194] on app-date-cell at bounding box center [345, 168] width 89 height 189
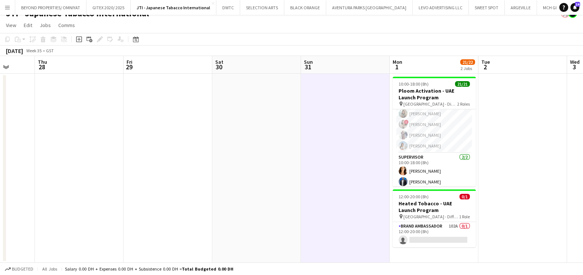
click at [253, 183] on app-date-cell at bounding box center [256, 168] width 89 height 189
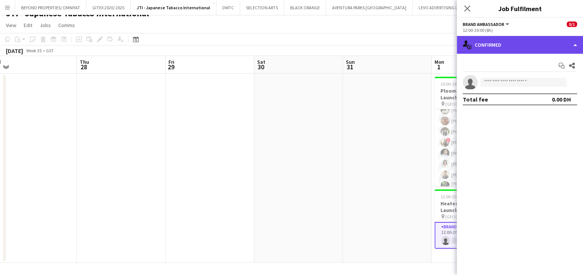
click at [523, 39] on div "single-neutral-actions-check-2 Confirmed" at bounding box center [520, 45] width 126 height 18
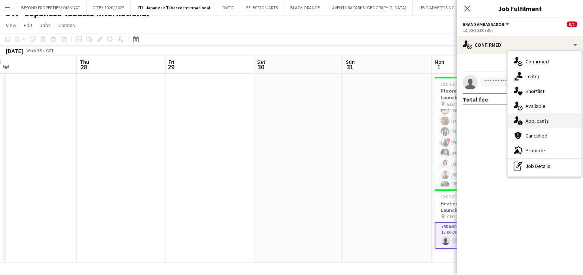
click at [536, 123] on div "single-neutral-actions-information Applicants" at bounding box center [544, 121] width 73 height 15
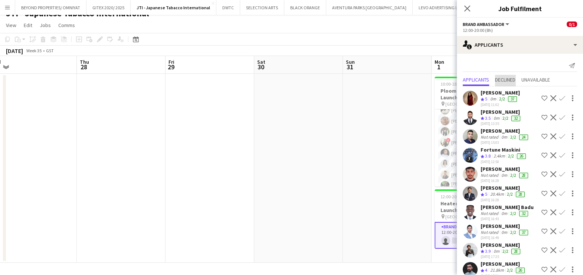
click at [510, 80] on span "Declined" at bounding box center [505, 79] width 20 height 5
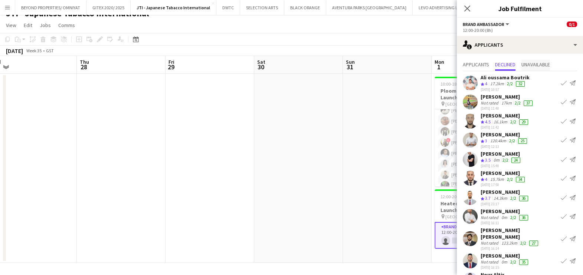
click at [543, 62] on span "Unavailable" at bounding box center [535, 64] width 29 height 5
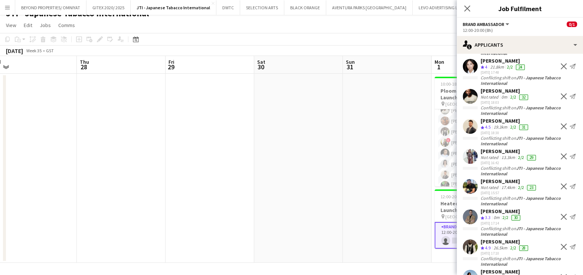
scroll to position [399, 0]
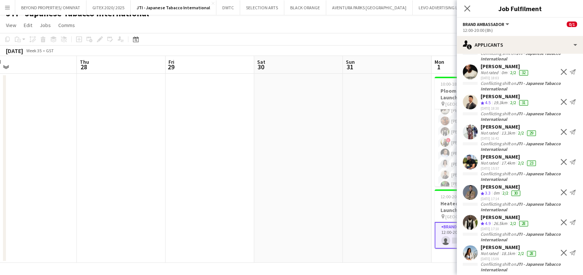
click at [399, 171] on app-date-cell at bounding box center [387, 168] width 89 height 189
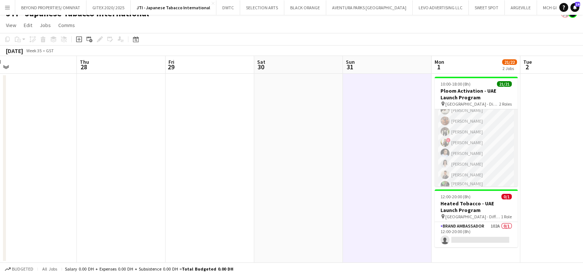
click at [477, 133] on app-card-role "Brand Ambassador 19/19 10:00-18:00 (8h) [PERSON_NAME] [PERSON_NAME] [PERSON_NAM…" at bounding box center [476, 127] width 83 height 221
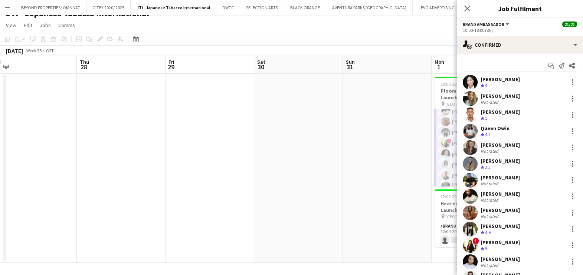
scroll to position [93, 0]
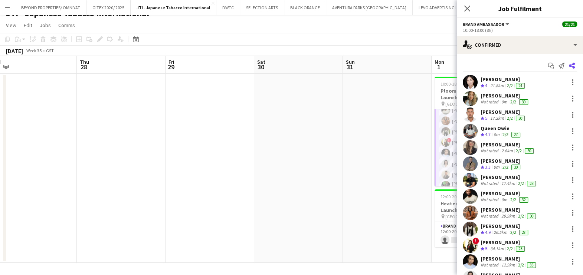
click at [569, 65] on icon at bounding box center [572, 66] width 6 height 6
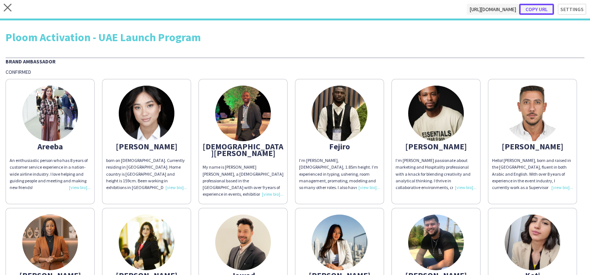
click at [532, 9] on button "Copy url" at bounding box center [536, 9] width 35 height 11
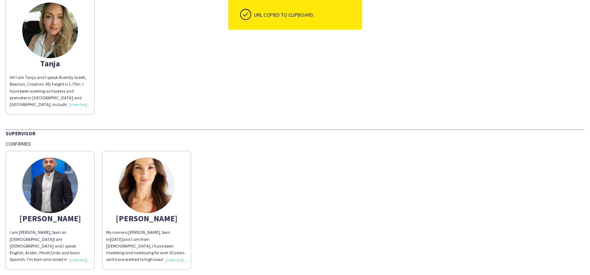
scroll to position [477, 0]
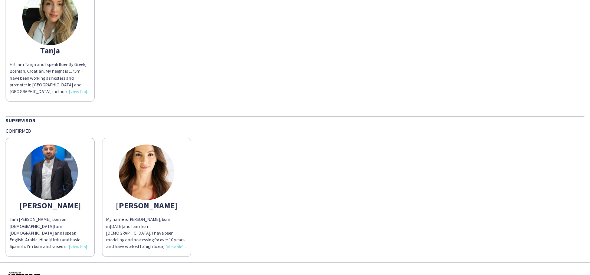
click at [293, 160] on div "[PERSON_NAME] am [PERSON_NAME], born on [DEMOGRAPHIC_DATA]I am [DEMOGRAPHIC_DAT…" at bounding box center [295, 195] width 579 height 122
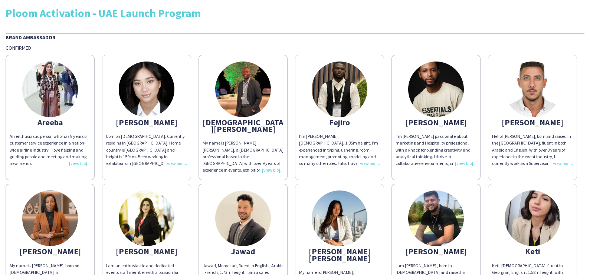
scroll to position [0, 0]
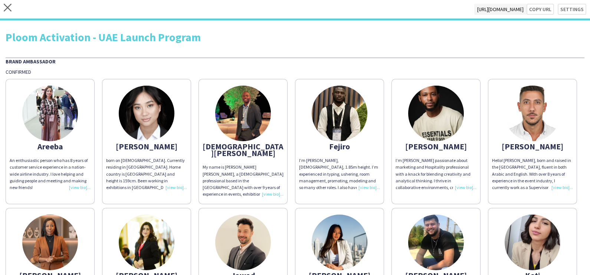
click at [3, 4] on div "close [URL][DOMAIN_NAME] Copy url Settings" at bounding box center [295, 10] width 590 height 20
click at [5, 14] on app-icon "close" at bounding box center [8, 9] width 8 height 11
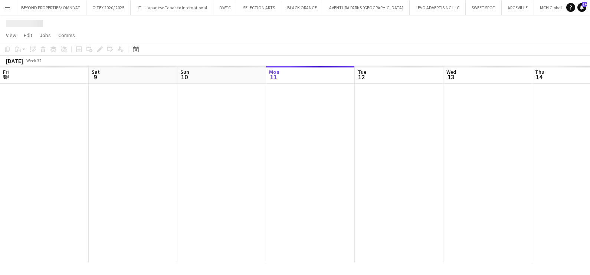
scroll to position [0, 177]
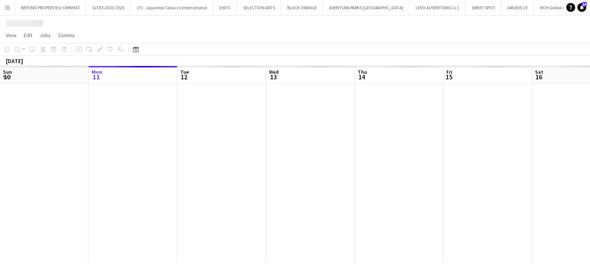
drag, startPoint x: 217, startPoint y: 156, endPoint x: 178, endPoint y: 161, distance: 39.6
click at [179, 160] on app-calendar-viewport "Fri 8 Sat 9 Sun 10 Mon 11 Tue 12 Wed 13 Thu 14 Fri 15 Sat 16 Sun 17 Mon 18 Tue …" at bounding box center [295, 164] width 590 height 197
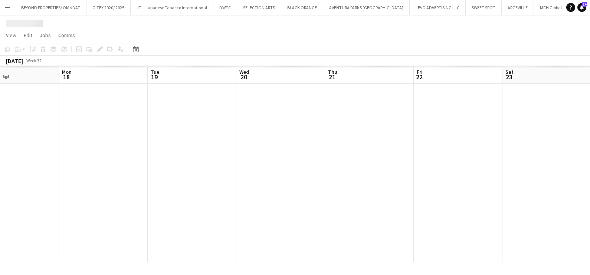
drag, startPoint x: 165, startPoint y: 178, endPoint x: 110, endPoint y: 181, distance: 55.4
click at [108, 180] on app-calendar-viewport "Wed 13 Thu 14 Fri 15 Sat 16 Sun 17 Mon 18 Tue 19 Wed 20 Thu 21 Fri 22 Sat 23 Su…" at bounding box center [295, 164] width 590 height 197
click at [68, 187] on app-calendar-viewport "Fri 15 Sat 16 Sun 17 Mon 18 Tue 19 Wed 20 Thu 21 Fri 22 Sat 23 Sun 24 Mon 25 Tu…" at bounding box center [295, 164] width 590 height 197
drag, startPoint x: 397, startPoint y: 187, endPoint x: 17, endPoint y: 188, distance: 380.1
click at [17, 188] on app-calendar-viewport "Tue 19 Wed 20 Thu 21 Fri 22 Sat 23 Sun 24 Mon 25 Tue 26 Wed 27 Thu 28 Fri 29 Sa…" at bounding box center [295, 164] width 590 height 197
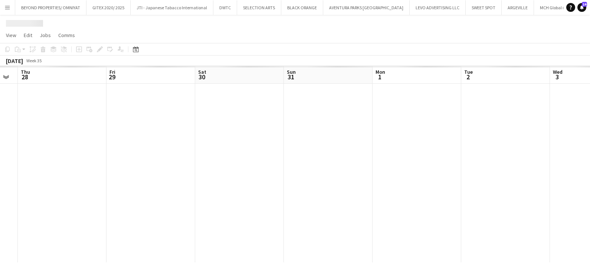
drag, startPoint x: 354, startPoint y: 188, endPoint x: 266, endPoint y: 183, distance: 88.1
click at [140, 188] on app-calendar-viewport "Sun 24 Mon 25 Tue 26 Wed 27 Thu 28 Fri 29 Sat 30 Sun 31 Mon 1 Tue 2 Wed 3 Thu 4" at bounding box center [295, 164] width 590 height 197
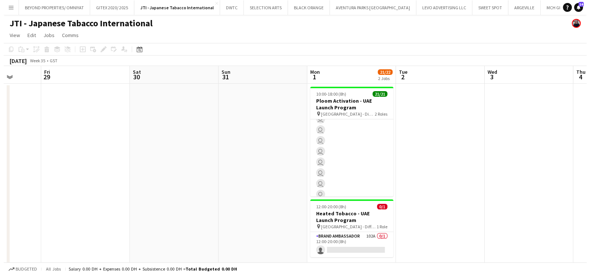
scroll to position [177, 0]
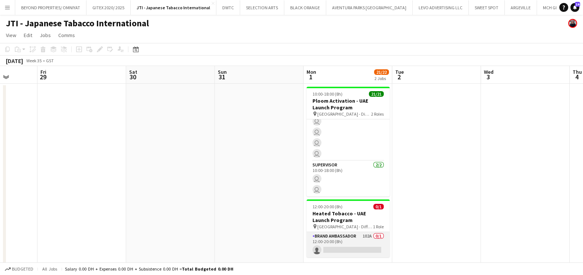
click at [357, 247] on app-card-role "Brand Ambassador 102A 0/1 12:00-20:00 (8h) single-neutral-actions" at bounding box center [348, 244] width 83 height 25
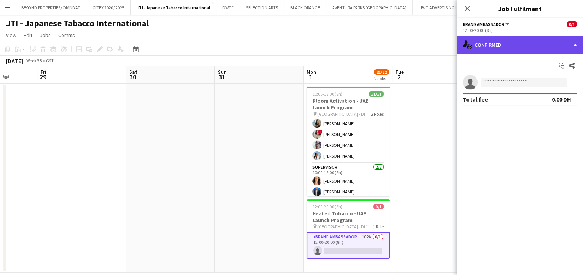
click at [513, 47] on div "single-neutral-actions-check-2 Confirmed" at bounding box center [520, 45] width 126 height 18
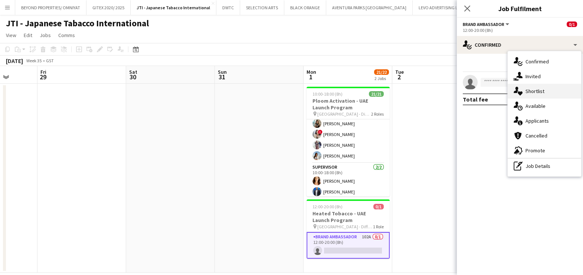
click at [530, 88] on div "single-neutral-actions-heart Shortlist" at bounding box center [544, 91] width 73 height 15
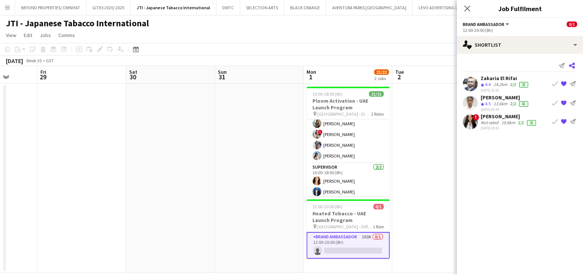
click at [573, 64] on icon at bounding box center [572, 66] width 6 height 6
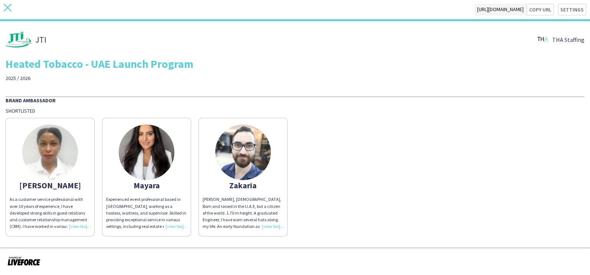
click at [5, 9] on icon "close" at bounding box center [8, 8] width 8 height 8
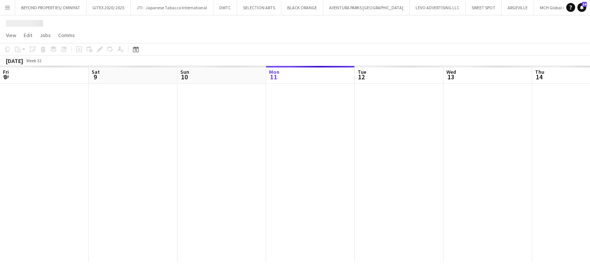
scroll to position [0, 177]
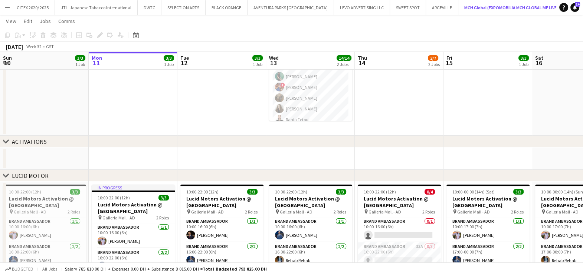
scroll to position [185, 0]
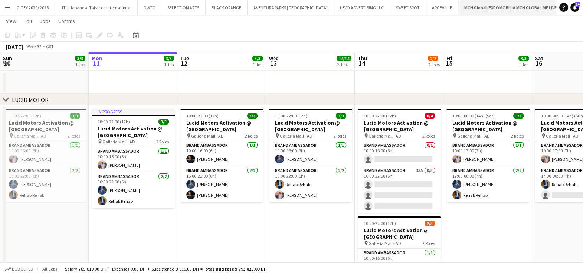
click at [552, 4] on button "MCH Global (EXPOMOBILIA MCH GLOBAL ME LIVE MARKETING LLC) Close" at bounding box center [527, 7] width 138 height 14
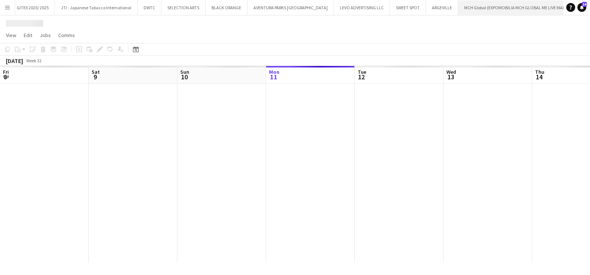
scroll to position [0, 177]
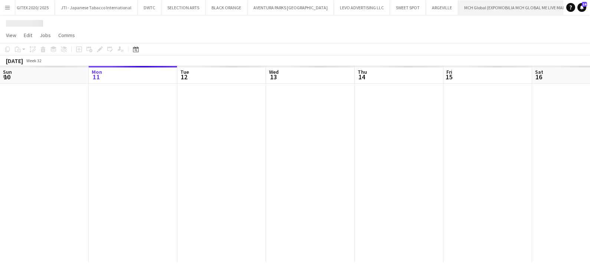
click at [590, 3] on app-icon "Close" at bounding box center [591, 3] width 3 height 3
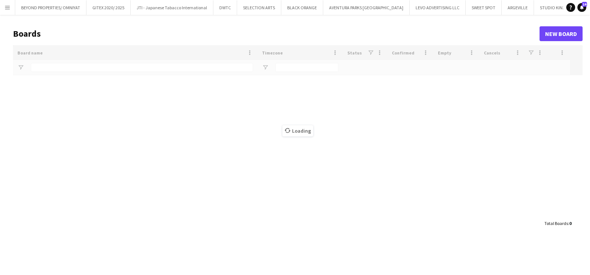
click at [577, 6] on app-icon "Add" at bounding box center [578, 7] width 3 height 3
click at [318, 2] on app-icon "Close" at bounding box center [319, 3] width 3 height 3
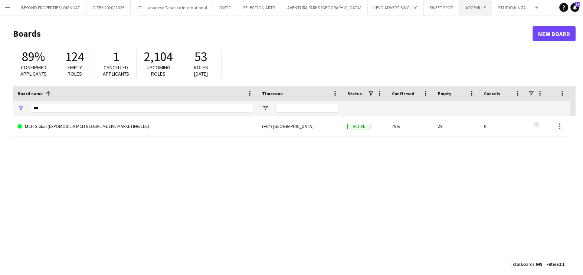
click at [0, 0] on app-icon "Close" at bounding box center [0, 0] width 0 height 0
click at [479, 8] on app-icon "Add" at bounding box center [480, 7] width 3 height 3
click at [135, 106] on input "***" at bounding box center [142, 108] width 222 height 9
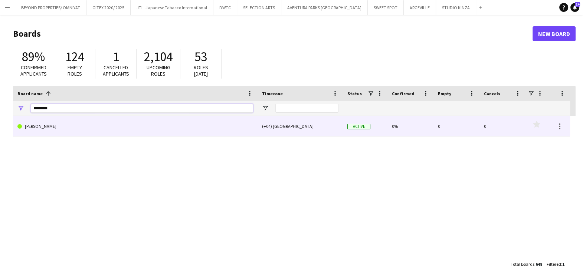
type input "********"
click at [122, 126] on link "JACK MORTON" at bounding box center [135, 126] width 236 height 21
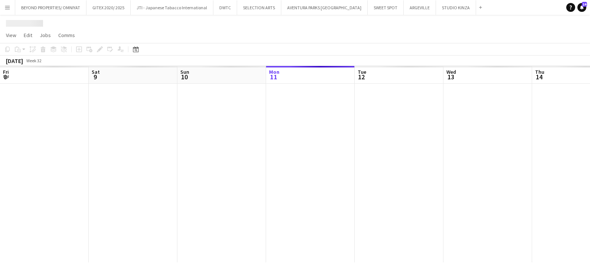
scroll to position [0, 177]
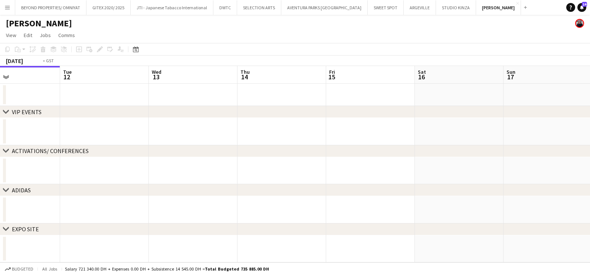
drag, startPoint x: 369, startPoint y: 153, endPoint x: 166, endPoint y: 183, distance: 204.9
click at [207, 178] on app-calendar-viewport "Fri 8 Sat 9 Sun 10 Mon 11 Tue 12 Wed 13 Thu 14 Fri 15 Sat 16 Sun 17 Mon 18 Tue …" at bounding box center [295, 164] width 590 height 197
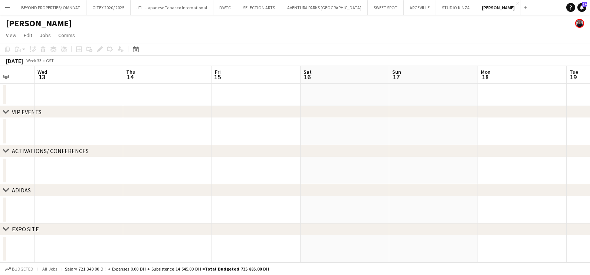
drag, startPoint x: 434, startPoint y: 172, endPoint x: 164, endPoint y: 188, distance: 270.3
click at [154, 189] on div "chevron-right VIP EVENTS chevron-right ACTIVATIONS/ CONFERENCES chevron-right A…" at bounding box center [295, 164] width 590 height 197
drag, startPoint x: 221, startPoint y: 179, endPoint x: 203, endPoint y: 182, distance: 18.6
click at [67, 199] on app-calendar-viewport "Fri 15 Sat 16 Sun 17 Mon 18 Tue 19 Wed 20 Thu 21 Fri 22 Sat 23 Sun 24 Mon 25 Tu…" at bounding box center [295, 164] width 590 height 197
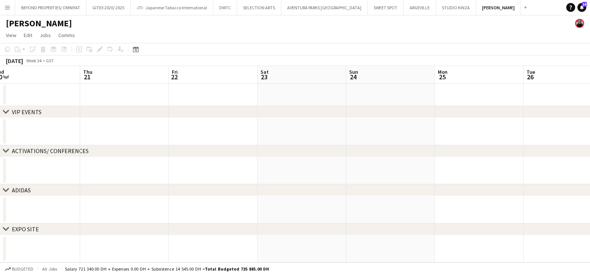
drag, startPoint x: 413, startPoint y: 150, endPoint x: 153, endPoint y: 179, distance: 262.2
click at [158, 178] on div "chevron-right VIP EVENTS chevron-right ACTIVATIONS/ CONFERENCES chevron-right A…" at bounding box center [295, 164] width 590 height 197
drag, startPoint x: 315, startPoint y: 112, endPoint x: 184, endPoint y: 128, distance: 131.9
click at [187, 127] on div "chevron-right VIP EVENTS chevron-right ACTIVATIONS/ CONFERENCES chevron-right A…" at bounding box center [295, 164] width 590 height 197
drag, startPoint x: 215, startPoint y: 138, endPoint x: 184, endPoint y: 144, distance: 31.4
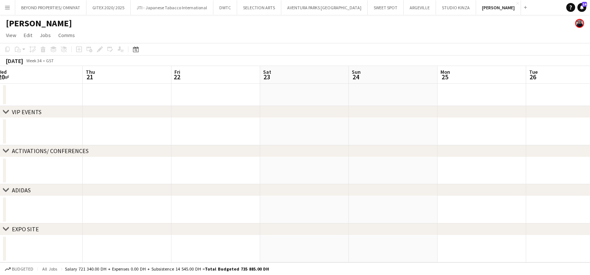
click at [183, 144] on app-calendar-viewport "Sun 17 Mon 18 Tue 19 Wed 20 Thu 21 Fri 22 Sat 23 Sun 24 Mon 25 Tue 26 Wed 27 Th…" at bounding box center [295, 164] width 590 height 197
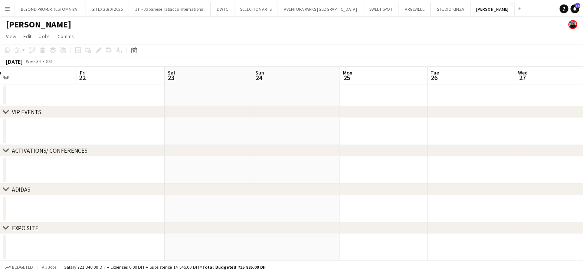
scroll to position [0, 307]
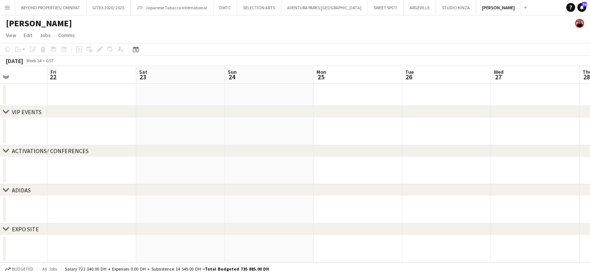
drag, startPoint x: 306, startPoint y: 143, endPoint x: 252, endPoint y: 147, distance: 54.7
click at [252, 147] on div "chevron-right VIP EVENTS chevron-right ACTIVATIONS/ CONFERENCES chevron-right A…" at bounding box center [295, 164] width 590 height 197
click at [344, 172] on app-date-cell at bounding box center [358, 170] width 89 height 27
click at [80, 50] on icon "Add job" at bounding box center [79, 49] width 6 height 6
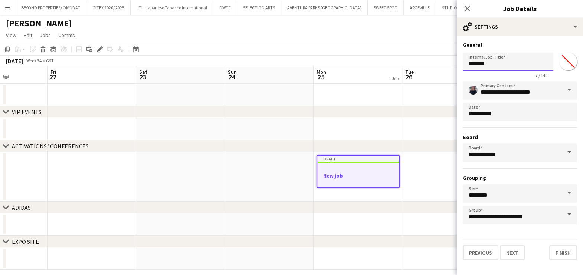
click at [489, 65] on input "*******" at bounding box center [508, 62] width 91 height 19
paste input "**********"
type input "**********"
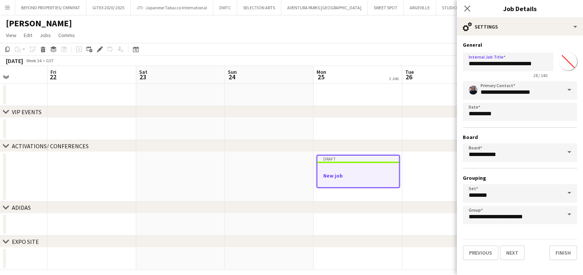
click at [569, 61] on input "*******" at bounding box center [568, 61] width 27 height 27
type input "*******"
click at [548, 41] on div "**********" at bounding box center [520, 151] width 126 height 231
drag, startPoint x: 543, startPoint y: 65, endPoint x: 507, endPoint y: 68, distance: 35.8
click at [507, 68] on input "**********" at bounding box center [508, 62] width 91 height 19
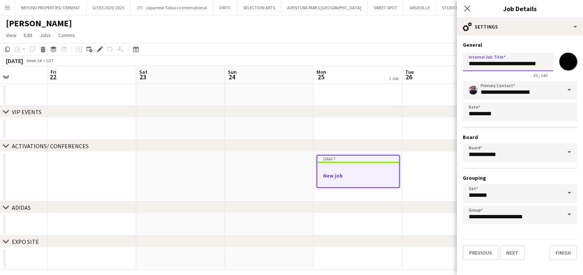
scroll to position [0, 0]
type input "**********"
click at [499, 137] on h3 "Board" at bounding box center [520, 137] width 114 height 7
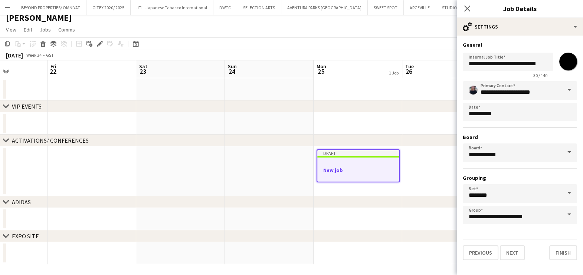
scroll to position [7, 0]
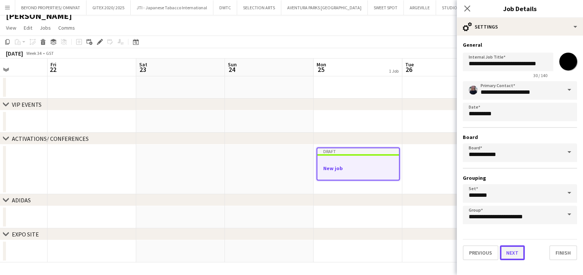
click at [512, 246] on button "Next" at bounding box center [512, 253] width 25 height 15
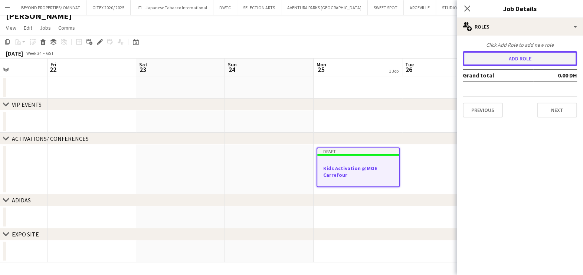
click at [478, 58] on button "Add role" at bounding box center [520, 58] width 114 height 15
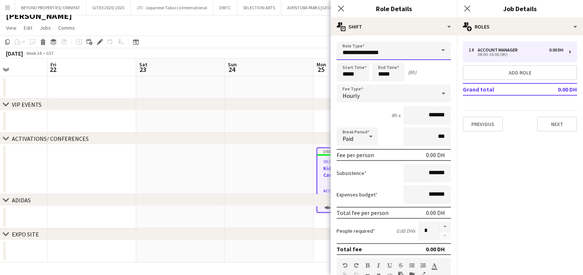
click at [392, 49] on input "**********" at bounding box center [394, 51] width 114 height 19
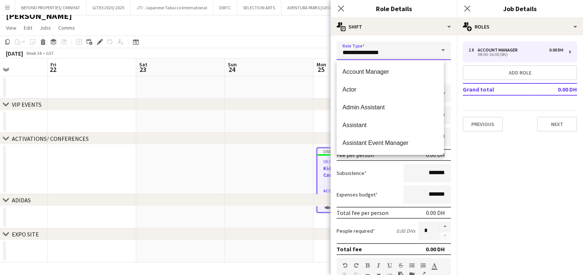
click at [392, 49] on input "**********" at bounding box center [394, 51] width 114 height 19
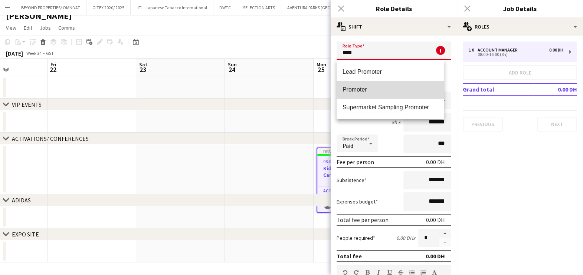
click at [360, 93] on span "Promoter" at bounding box center [390, 89] width 95 height 7
type input "********"
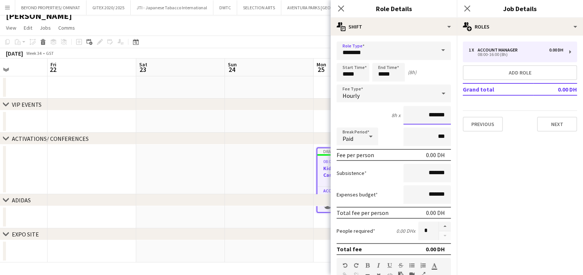
click at [410, 119] on input "*******" at bounding box center [427, 115] width 48 height 19
type input "********"
click at [439, 226] on button "button" at bounding box center [445, 227] width 12 height 10
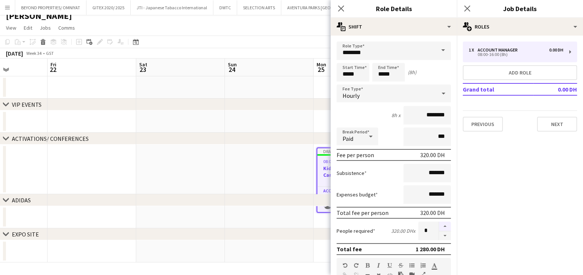
click at [439, 226] on button "button" at bounding box center [445, 227] width 12 height 10
click at [439, 236] on button "button" at bounding box center [445, 236] width 12 height 9
click at [384, 173] on div "Subsistence *******" at bounding box center [394, 173] width 114 height 19
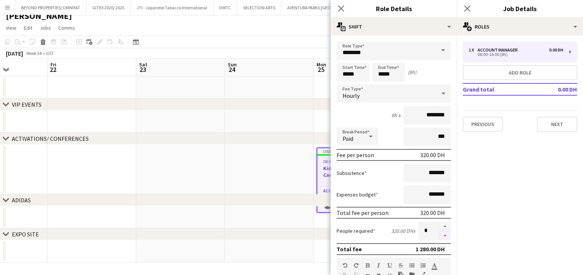
click at [440, 236] on button "button" at bounding box center [445, 236] width 12 height 9
type input "*"
click at [387, 73] on input "*****" at bounding box center [388, 72] width 33 height 19
click at [377, 84] on div at bounding box center [381, 85] width 15 height 7
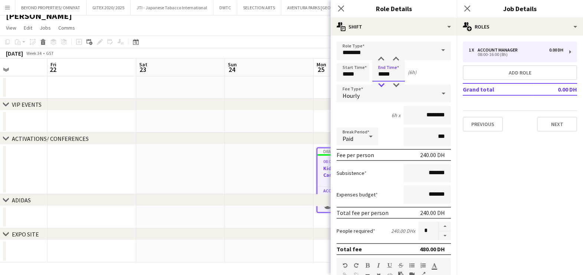
click at [377, 84] on div at bounding box center [381, 85] width 15 height 7
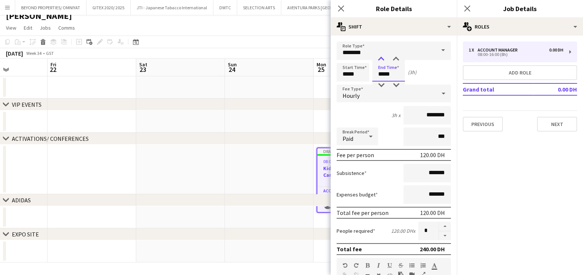
click at [379, 59] on div at bounding box center [381, 59] width 15 height 7
type input "*****"
click at [379, 59] on div at bounding box center [381, 59] width 15 height 7
click at [358, 65] on input "*****" at bounding box center [353, 72] width 33 height 19
click at [346, 57] on div at bounding box center [345, 59] width 15 height 7
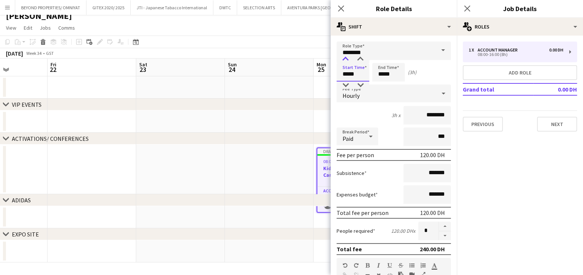
click at [346, 57] on div at bounding box center [345, 59] width 15 height 7
type input "*****"
click at [346, 57] on div at bounding box center [345, 59] width 15 height 7
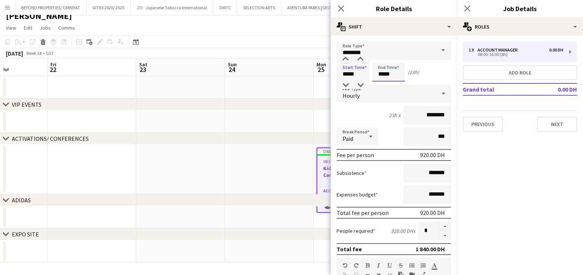
click at [394, 68] on input "*****" at bounding box center [388, 72] width 33 height 19
click at [382, 58] on div at bounding box center [381, 59] width 15 height 7
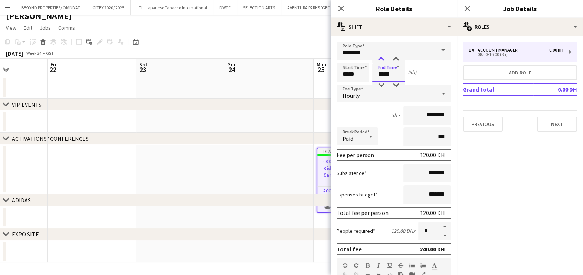
type input "*****"
click at [382, 58] on div at bounding box center [381, 59] width 15 height 7
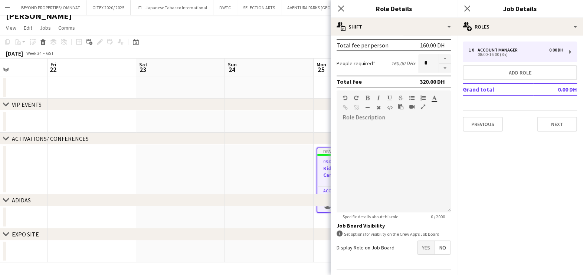
scroll to position [187, 0]
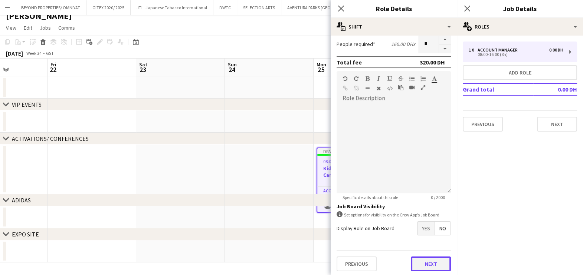
click at [419, 260] on button "Next" at bounding box center [431, 264] width 40 height 15
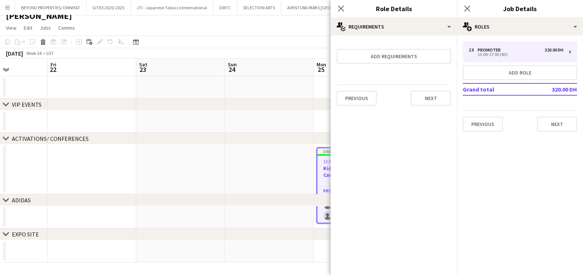
scroll to position [0, 0]
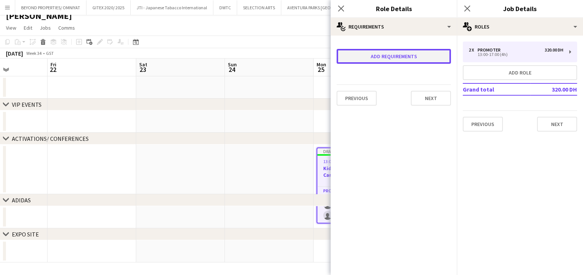
click at [396, 52] on button "Add requirements" at bounding box center [394, 56] width 114 height 15
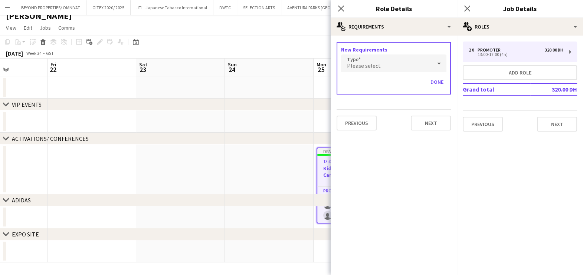
click at [397, 54] on div "New Requirements Type Please select Done" at bounding box center [394, 68] width 114 height 53
click at [392, 64] on div "Please select" at bounding box center [386, 64] width 91 height 18
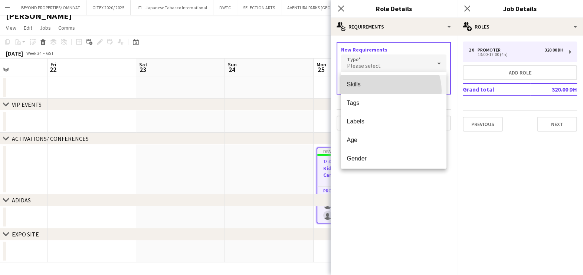
click at [387, 91] on mat-option "Skills" at bounding box center [394, 84] width 106 height 19
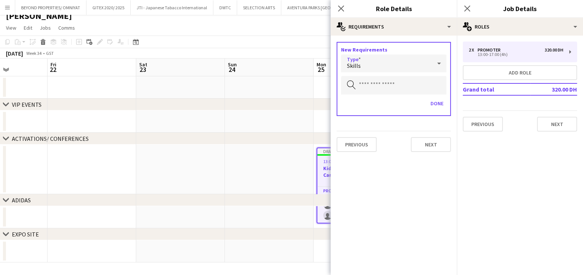
click at [385, 73] on div "New Requirements Type Skills Search by skill Done" at bounding box center [394, 79] width 114 height 74
click at [383, 85] on input "text" at bounding box center [393, 85] width 105 height 19
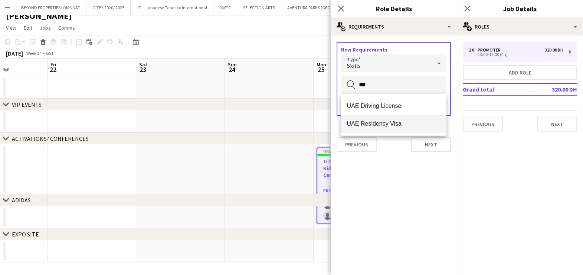
type input "***"
click at [375, 128] on mat-option "UAE Residency Visa" at bounding box center [394, 124] width 106 height 18
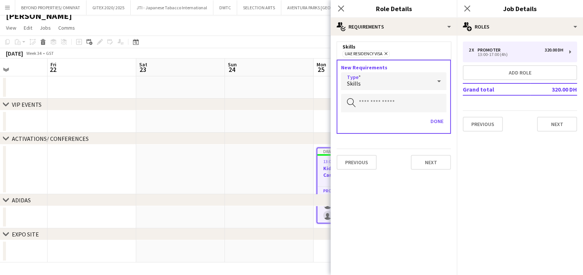
click at [377, 87] on div "Skills" at bounding box center [386, 81] width 91 height 18
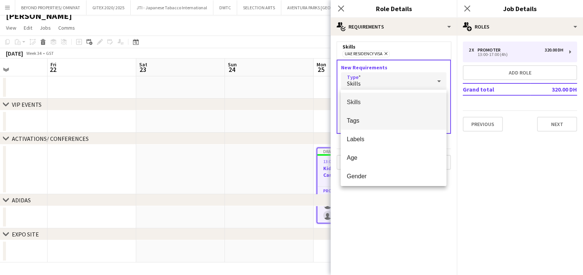
click at [371, 124] on span "Tags" at bounding box center [394, 120] width 94 height 7
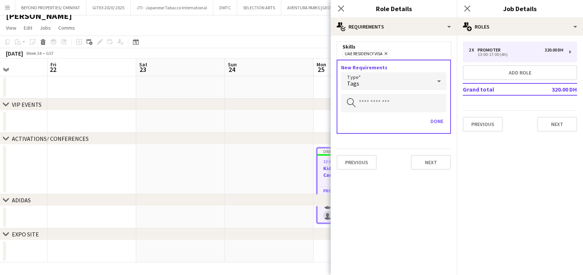
click at [375, 114] on div "New Requirements Type Tags Search by skill Done" at bounding box center [394, 97] width 114 height 74
click at [377, 106] on input "text" at bounding box center [393, 103] width 105 height 19
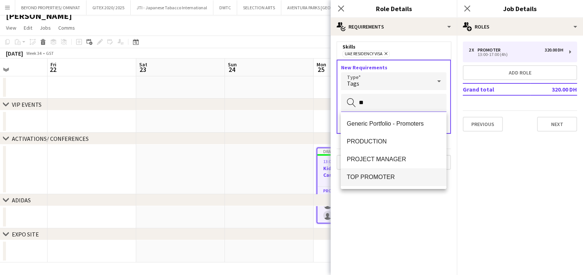
type input "**"
click at [365, 180] on span "TOP PROMOTER" at bounding box center [394, 177] width 94 height 7
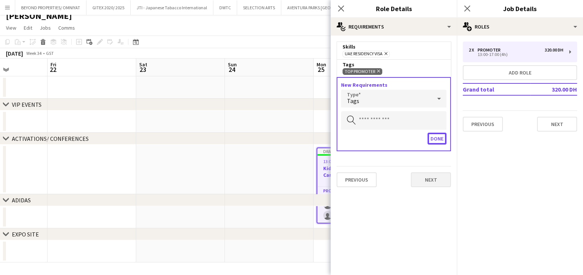
click at [440, 137] on button "Done" at bounding box center [437, 139] width 19 height 12
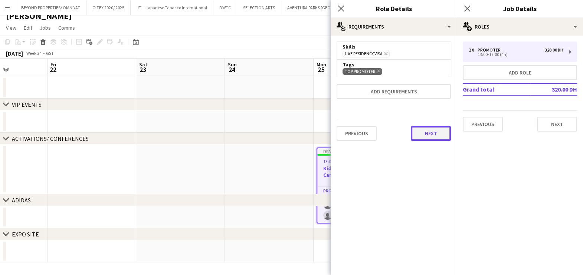
click at [429, 130] on button "Next" at bounding box center [431, 133] width 40 height 15
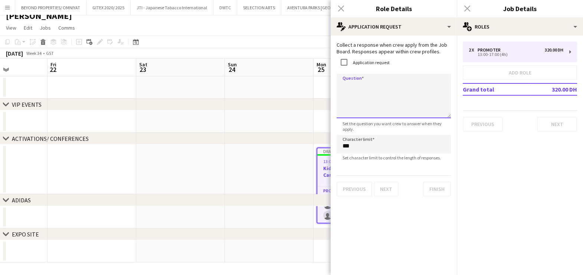
click at [366, 89] on textarea "Question" at bounding box center [394, 96] width 114 height 45
click at [343, 84] on textarea "**********" at bounding box center [394, 96] width 114 height 45
click at [436, 88] on textarea "**********" at bounding box center [394, 96] width 114 height 45
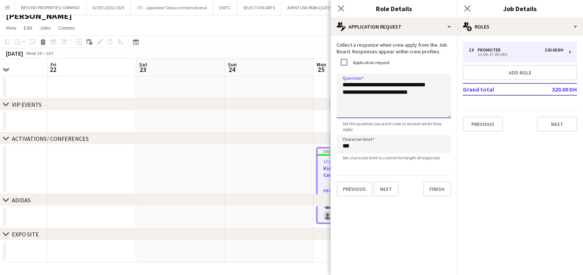
click at [385, 92] on textarea "**********" at bounding box center [394, 96] width 114 height 45
click at [431, 93] on textarea "**********" at bounding box center [394, 96] width 114 height 45
type textarea "**********"
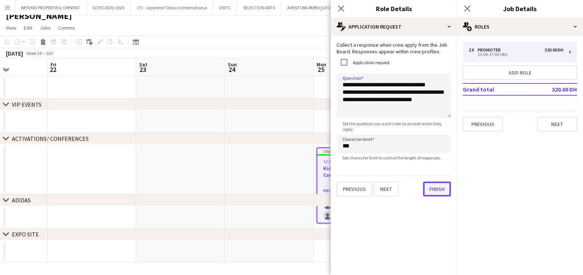
click at [432, 187] on button "Finish" at bounding box center [437, 189] width 28 height 15
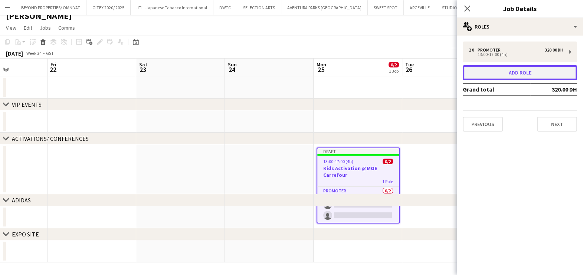
click at [532, 73] on button "Add role" at bounding box center [520, 72] width 114 height 15
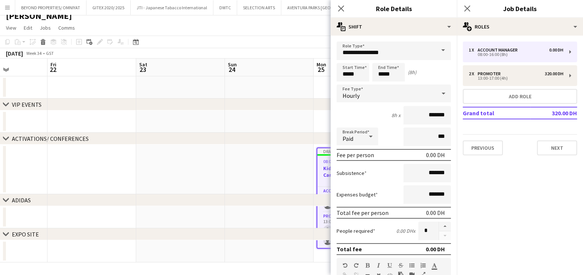
click at [292, 111] on app-date-cell at bounding box center [269, 122] width 89 height 22
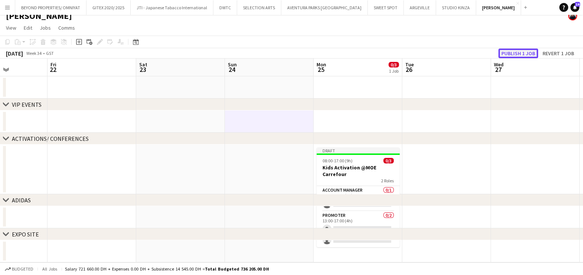
click at [521, 50] on button "Publish 1 job" at bounding box center [518, 54] width 40 height 10
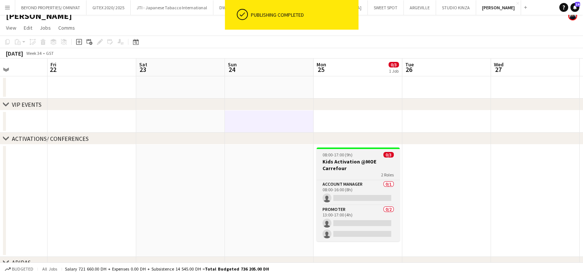
click at [356, 157] on div "08:00-17:00 (9h) 0/3" at bounding box center [358, 155] width 83 height 6
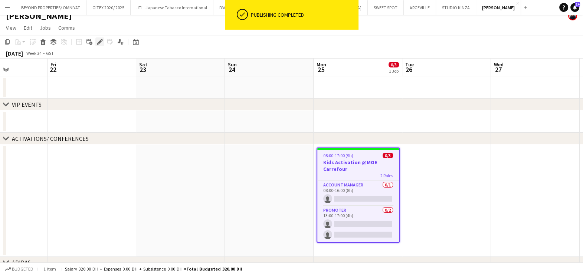
click at [96, 45] on div "Edit" at bounding box center [99, 41] width 9 height 9
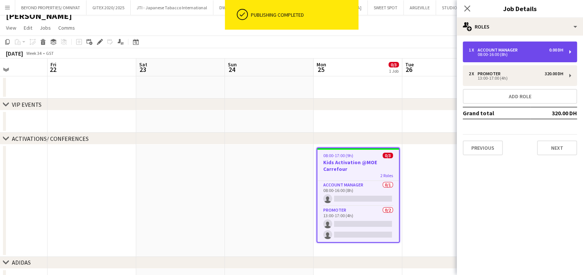
click at [479, 53] on div "08:00-16:00 (8h)" at bounding box center [516, 55] width 95 height 4
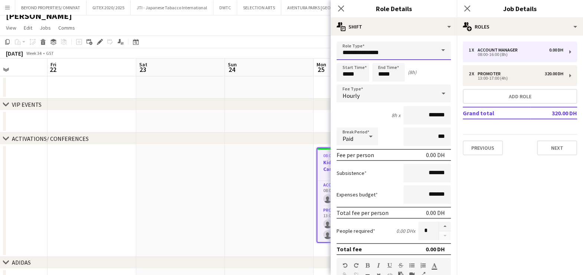
click at [367, 51] on input "**********" at bounding box center [394, 51] width 114 height 19
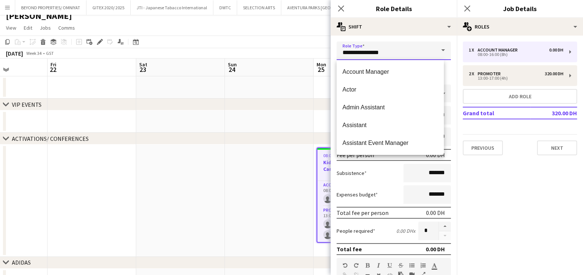
click at [367, 51] on input "**********" at bounding box center [394, 51] width 114 height 19
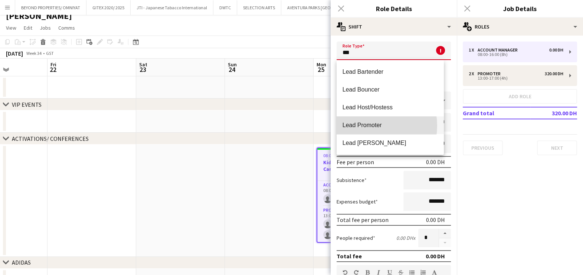
click at [369, 126] on span "Lead Promoter" at bounding box center [390, 125] width 95 height 7
type input "**********"
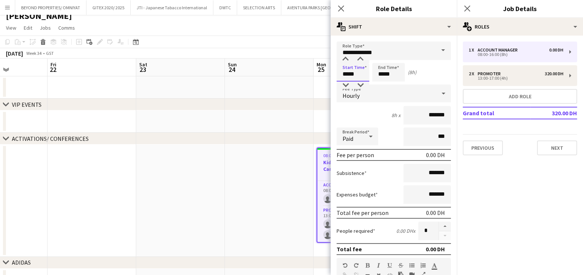
click at [366, 73] on input "*****" at bounding box center [353, 72] width 33 height 19
click at [344, 58] on div at bounding box center [345, 59] width 15 height 7
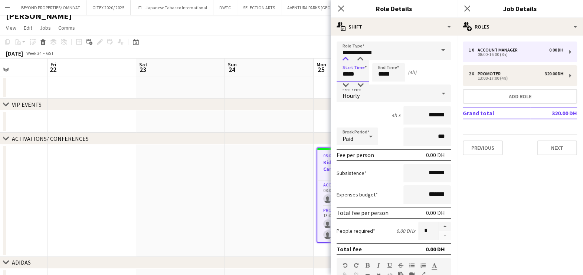
type input "*****"
click at [345, 58] on div at bounding box center [345, 59] width 15 height 7
click at [376, 76] on input "*****" at bounding box center [388, 72] width 33 height 19
type input "*****"
click at [384, 60] on div at bounding box center [381, 59] width 15 height 7
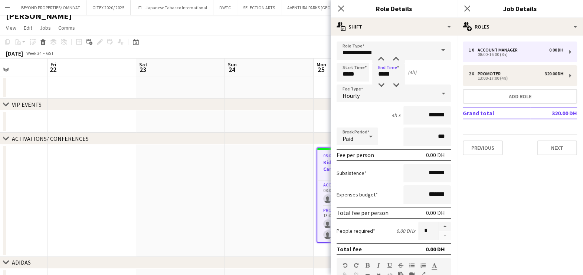
click at [381, 134] on div "Break Period Paid ***" at bounding box center [394, 137] width 114 height 19
click at [279, 141] on div "chevron-right ACTIVATIONS/ CONFERENCES" at bounding box center [291, 139] width 583 height 12
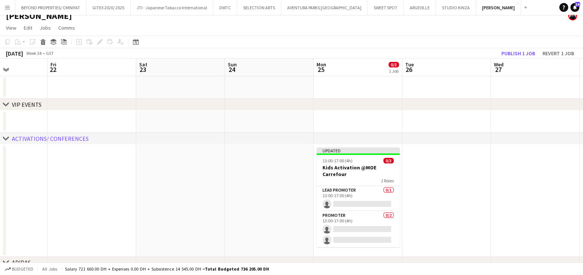
drag, startPoint x: 562, startPoint y: 142, endPoint x: 427, endPoint y: 123, distance: 135.7
drag, startPoint x: 427, startPoint y: 123, endPoint x: 434, endPoint y: 82, distance: 41.4
click at [434, 82] on app-date-cell at bounding box center [446, 87] width 89 height 22
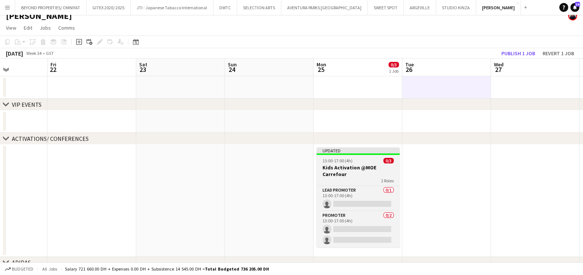
click at [348, 163] on span "13:00-17:00 (4h)" at bounding box center [338, 161] width 30 height 6
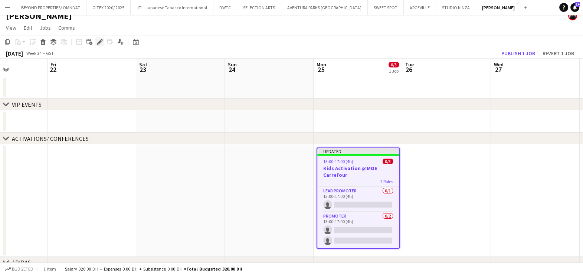
click at [98, 43] on icon at bounding box center [100, 42] width 4 height 4
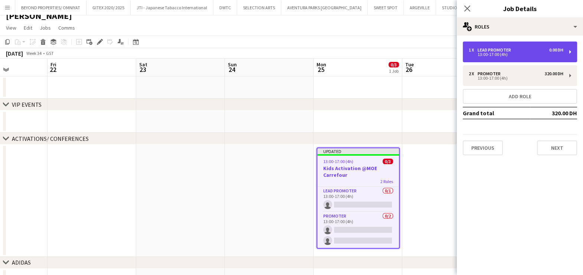
click at [484, 45] on div "1 x Lead Promoter 0.00 DH 13:00-17:00 (4h)" at bounding box center [520, 52] width 114 height 21
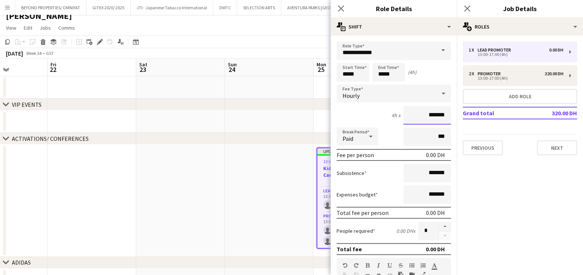
click at [412, 113] on input "*******" at bounding box center [427, 115] width 48 height 19
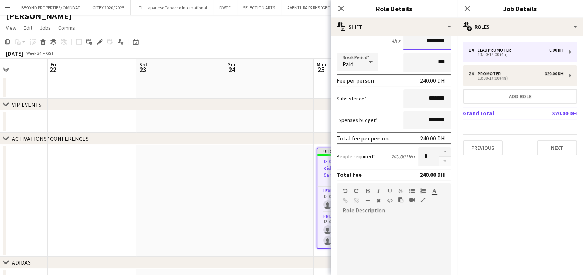
scroll to position [187, 0]
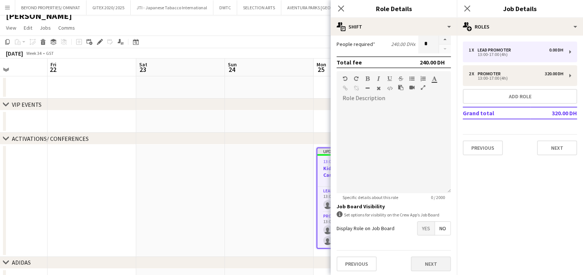
type input "********"
click at [432, 264] on button "Next" at bounding box center [431, 264] width 40 height 15
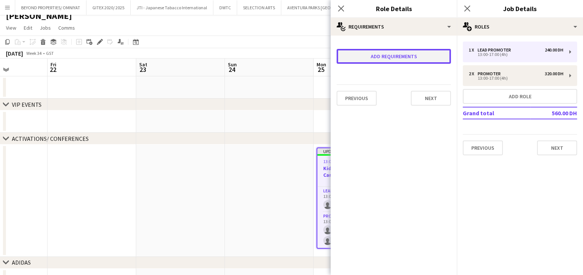
click at [356, 49] on button "Add requirements" at bounding box center [394, 56] width 114 height 15
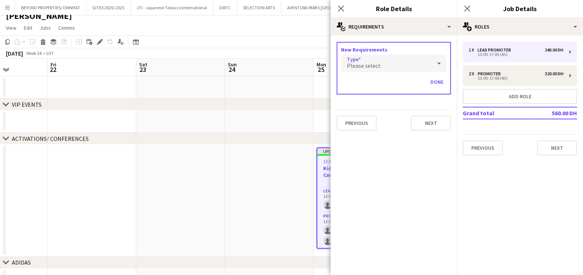
click at [364, 60] on div "Please select" at bounding box center [386, 64] width 91 height 18
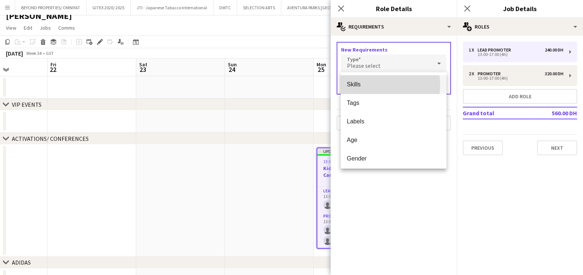
click at [369, 85] on span "Skills" at bounding box center [394, 84] width 94 height 7
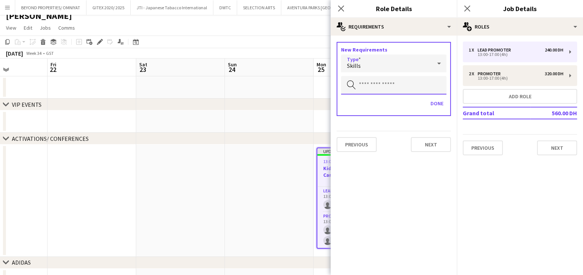
click at [369, 88] on input "text" at bounding box center [393, 85] width 105 height 19
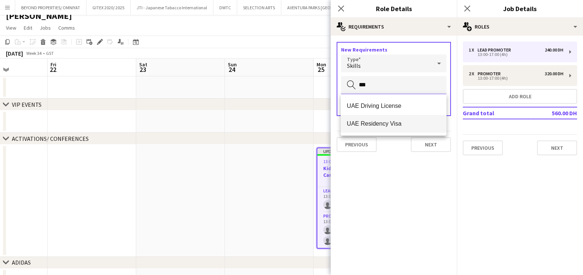
type input "***"
click at [366, 125] on span "UAE Residency Visa" at bounding box center [394, 123] width 94 height 7
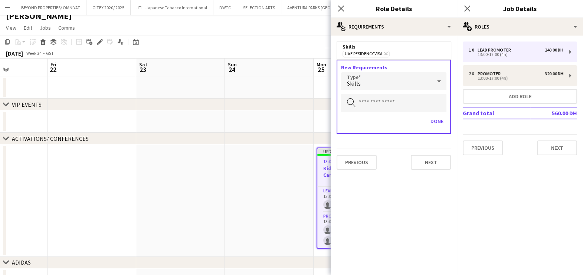
click at [367, 84] on div "Skills" at bounding box center [386, 81] width 91 height 18
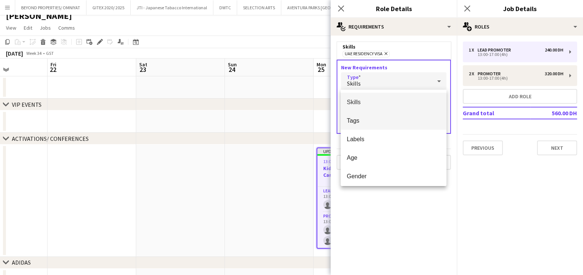
click at [369, 121] on span "Tags" at bounding box center [394, 120] width 94 height 7
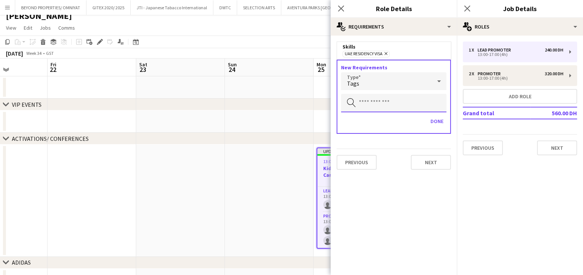
click at [371, 104] on input "text" at bounding box center [393, 103] width 105 height 19
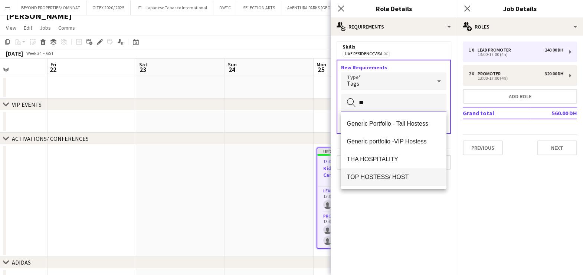
type input "**"
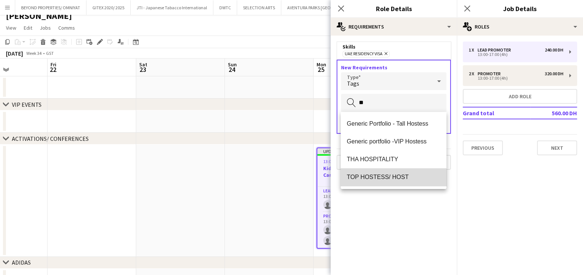
click at [386, 180] on span "TOP HOSTESS/ HOST" at bounding box center [394, 177] width 94 height 7
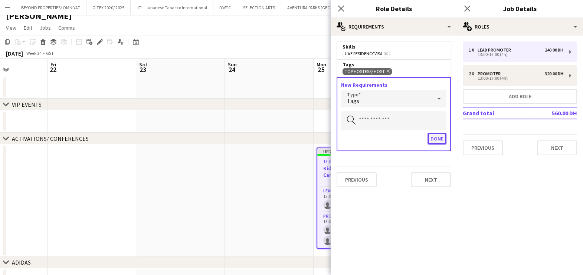
click at [433, 140] on button "Done" at bounding box center [437, 139] width 19 height 12
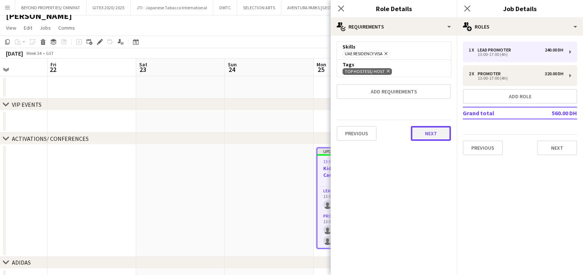
click at [429, 133] on button "Next" at bounding box center [431, 133] width 40 height 15
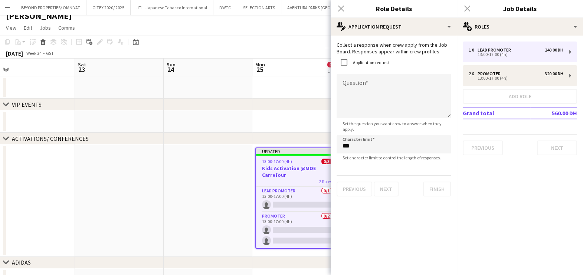
drag, startPoint x: 273, startPoint y: 178, endPoint x: 215, endPoint y: 175, distance: 58.0
click at [236, 177] on app-calendar-viewport "Tue 19 Wed 20 Thu 21 Fri 22 Sat 23 Sun 24 Mon 25 0/3 1 Job Tue 26 Wed 27 Thu 28…" at bounding box center [291, 192] width 583 height 267
click at [364, 99] on textarea "Question" at bounding box center [394, 96] width 114 height 45
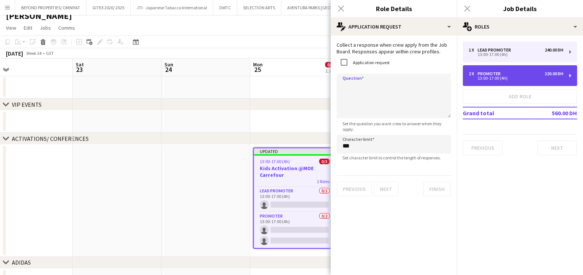
click at [488, 76] on div "13:00-17:00 (4h)" at bounding box center [516, 78] width 95 height 4
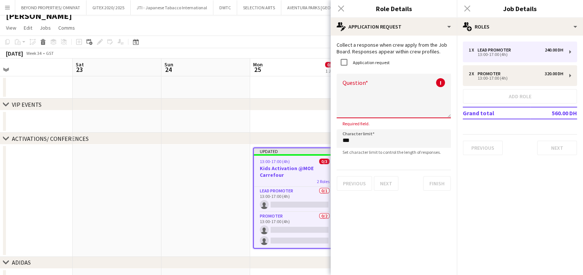
click at [150, 159] on app-date-cell at bounding box center [117, 201] width 89 height 112
click at [261, 109] on div "chevron-right VIP EVENTS" at bounding box center [291, 105] width 583 height 12
click at [344, 6] on div "Close pop-in" at bounding box center [341, 8] width 21 height 17
click at [339, 9] on div "Close pop-in" at bounding box center [341, 8] width 21 height 17
click at [477, 8] on div "Close pop-in" at bounding box center [467, 8] width 21 height 17
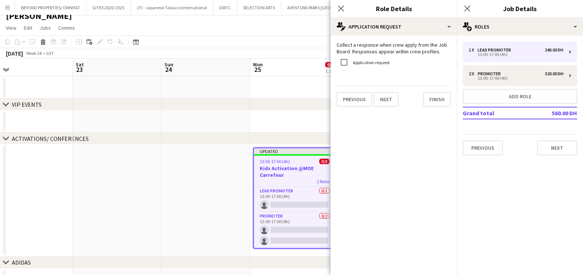
click at [294, 124] on app-date-cell at bounding box center [294, 122] width 89 height 22
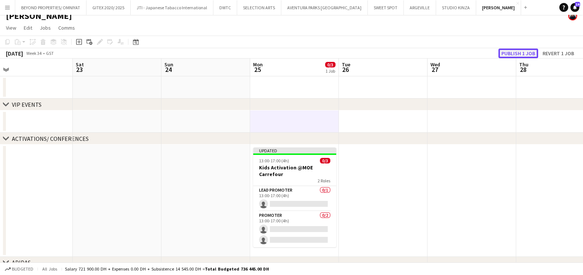
click at [520, 56] on button "Publish 1 job" at bounding box center [518, 54] width 40 height 10
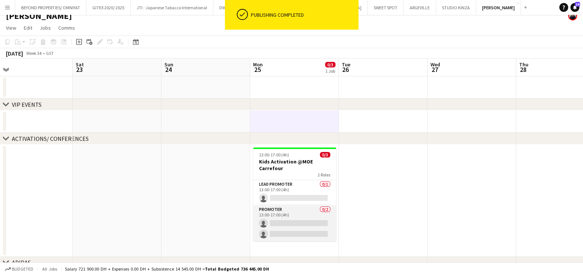
click at [300, 221] on app-card-role "Promoter 0/2 13:00-17:00 (4h) single-neutral-actions single-neutral-actions" at bounding box center [294, 224] width 83 height 36
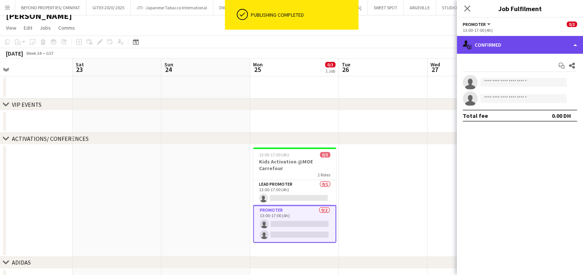
click at [534, 44] on div "single-neutral-actions-check-2 Confirmed" at bounding box center [520, 45] width 126 height 18
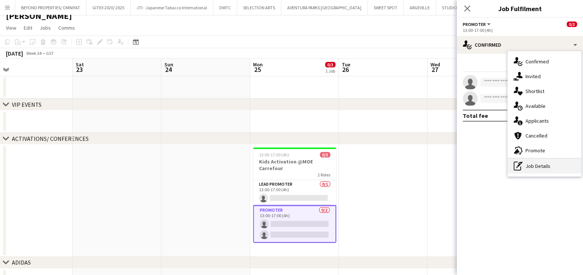
click at [541, 172] on div "pen-write Job Details" at bounding box center [544, 166] width 73 height 15
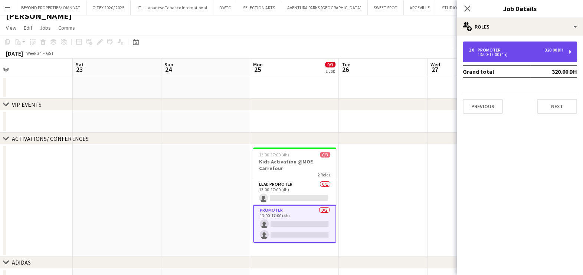
click at [515, 55] on div "13:00-17:00 (4h)" at bounding box center [516, 55] width 95 height 4
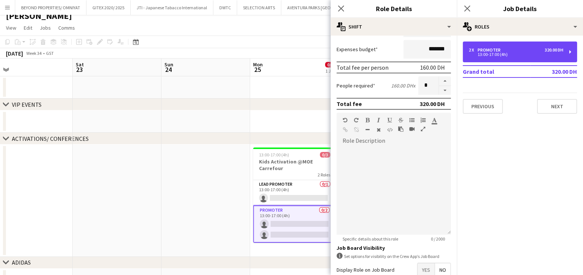
scroll to position [187, 0]
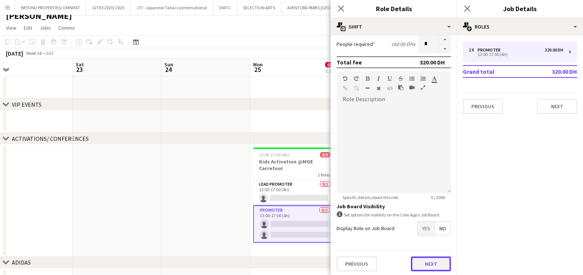
click at [416, 266] on button "Next" at bounding box center [431, 264] width 40 height 15
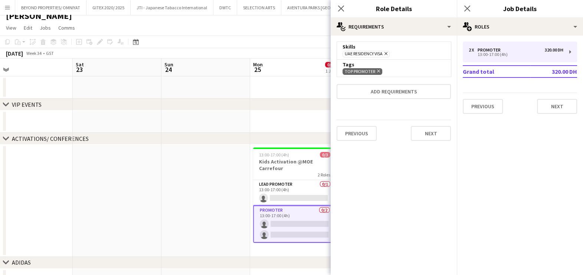
scroll to position [0, 0]
click at [424, 136] on button "Next" at bounding box center [431, 133] width 40 height 15
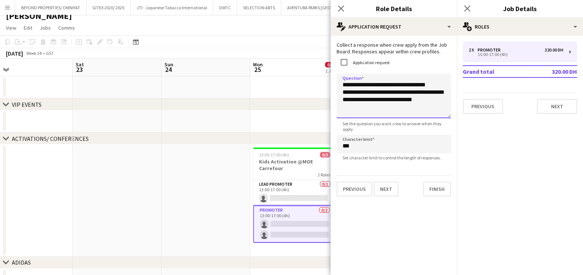
drag, startPoint x: 341, startPoint y: 86, endPoint x: 448, endPoint y: 102, distance: 108.1
click at [448, 102] on form "**********" at bounding box center [394, 119] width 126 height 155
click at [201, 197] on app-date-cell at bounding box center [205, 201] width 89 height 112
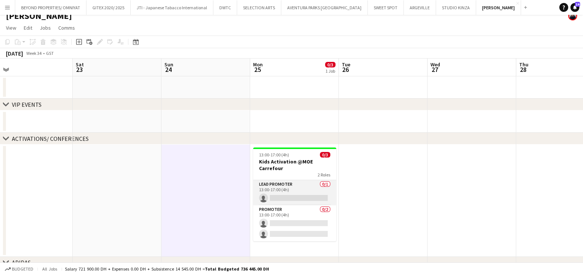
click at [282, 186] on app-card-role "Lead Promoter 0/1 13:00-17:00 (4h) single-neutral-actions" at bounding box center [294, 192] width 83 height 25
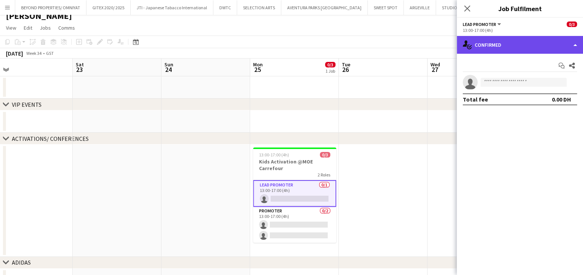
click at [509, 46] on div "single-neutral-actions-check-2 Confirmed" at bounding box center [520, 45] width 126 height 18
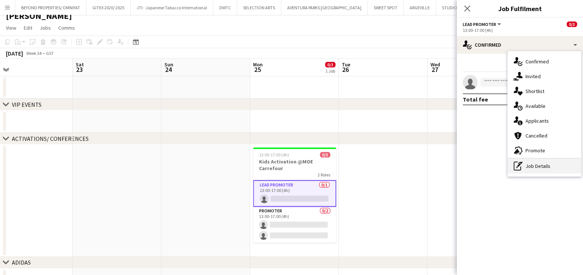
click at [536, 159] on div "pen-write Job Details" at bounding box center [544, 166] width 73 height 15
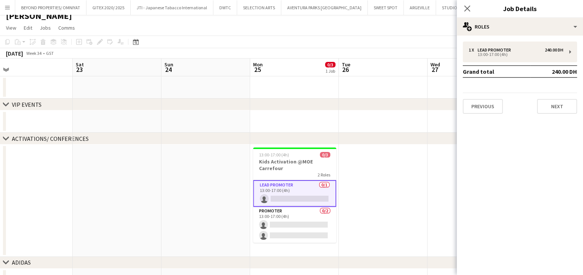
click at [484, 39] on div "1 x Lead Promoter 240.00 DH 13:00-17:00 (4h) Grand total 240.00 DH Previous Next" at bounding box center [520, 78] width 126 height 84
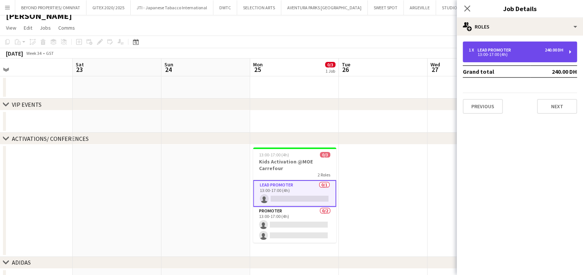
click at [484, 46] on div "1 x Lead Promoter 240.00 DH 13:00-17:00 (4h)" at bounding box center [520, 52] width 114 height 21
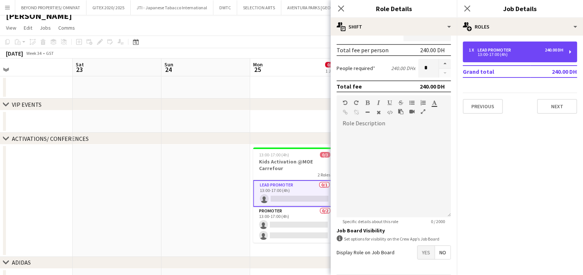
scroll to position [187, 0]
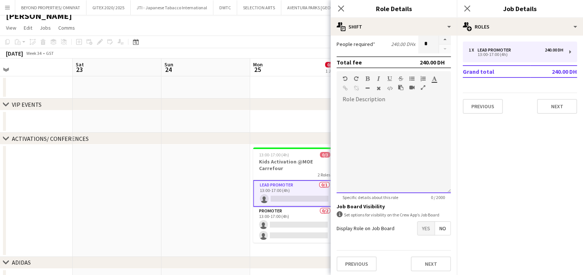
click at [381, 159] on div at bounding box center [394, 148] width 114 height 89
paste div
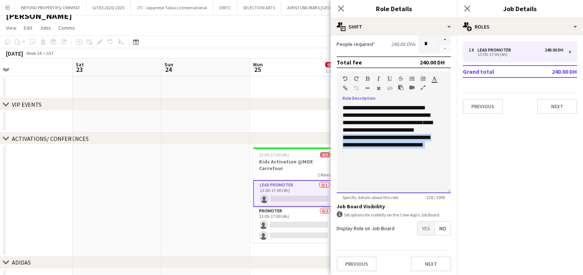
drag, startPoint x: 444, startPoint y: 148, endPoint x: 362, endPoint y: 144, distance: 81.8
click at [362, 144] on form "**********" at bounding box center [394, 66] width 126 height 423
drag, startPoint x: 432, startPoint y: 122, endPoint x: 441, endPoint y: 145, distance: 24.5
click at [441, 145] on div "**********" at bounding box center [394, 148] width 114 height 89
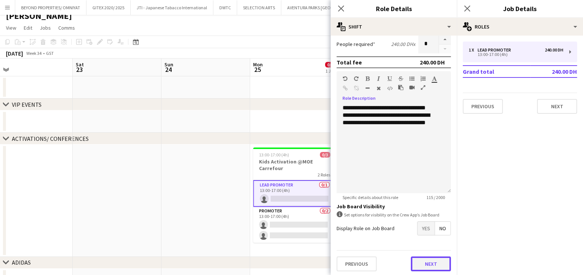
click at [420, 263] on button "Next" at bounding box center [431, 264] width 40 height 15
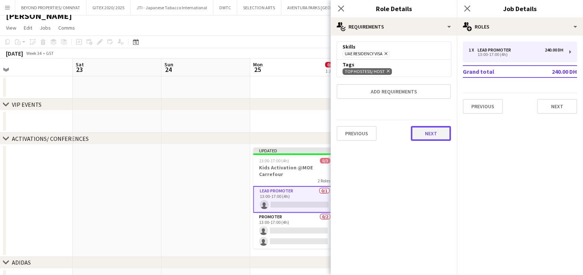
click at [423, 128] on button "Next" at bounding box center [431, 133] width 40 height 15
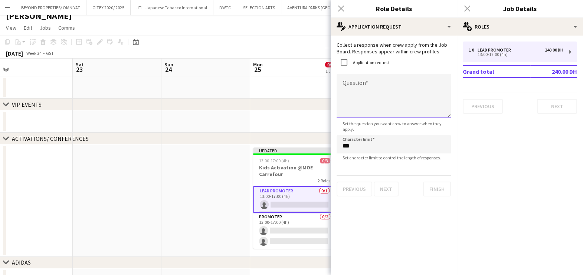
click at [346, 97] on textarea "Question" at bounding box center [394, 96] width 114 height 45
paste textarea "**********"
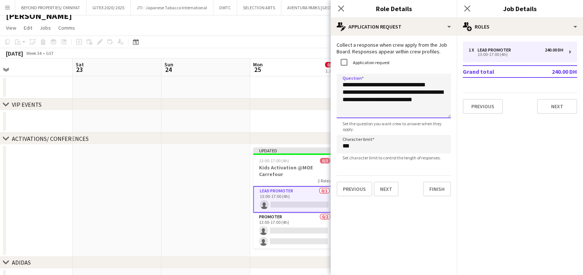
type textarea "**********"
click at [210, 117] on app-date-cell at bounding box center [205, 122] width 89 height 22
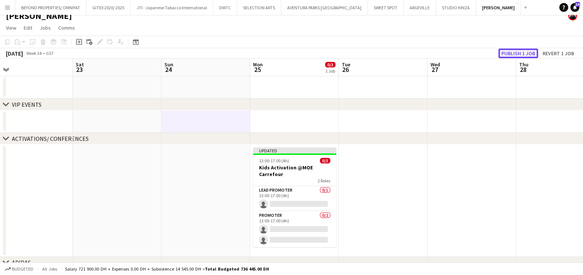
click at [509, 51] on button "Publish 1 job" at bounding box center [518, 54] width 40 height 10
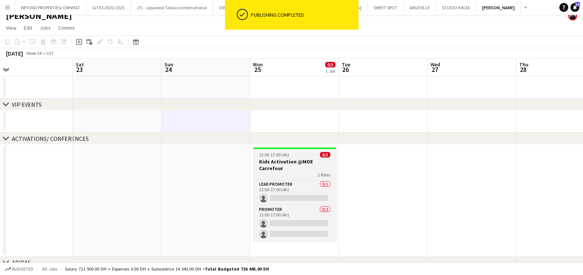
click at [304, 150] on app-job-card "13:00-17:00 (4h) 0/3 Kids Activation @MOE Carrefour 2 Roles Lead Promoter 0/1 1…" at bounding box center [294, 195] width 83 height 94
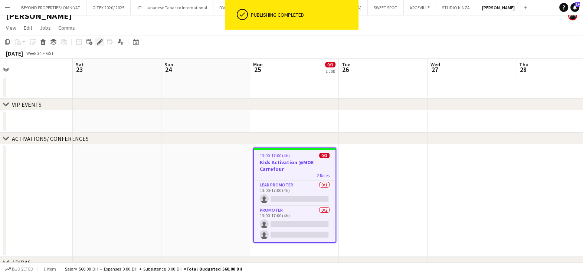
click at [97, 42] on icon "Edit" at bounding box center [100, 42] width 6 height 6
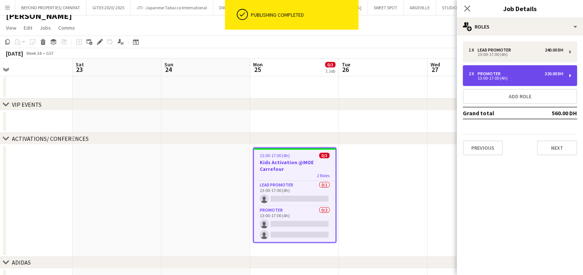
click at [507, 77] on div "13:00-17:00 (4h)" at bounding box center [516, 78] width 95 height 4
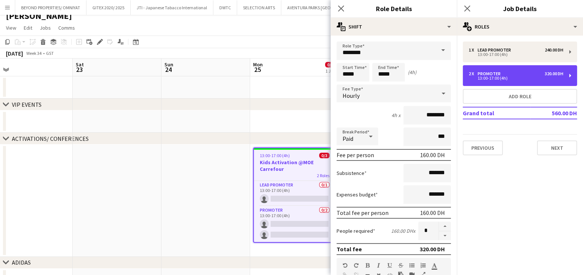
scroll to position [187, 0]
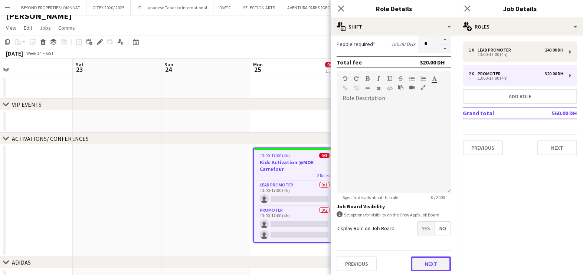
click at [421, 258] on button "Next" at bounding box center [431, 264] width 40 height 15
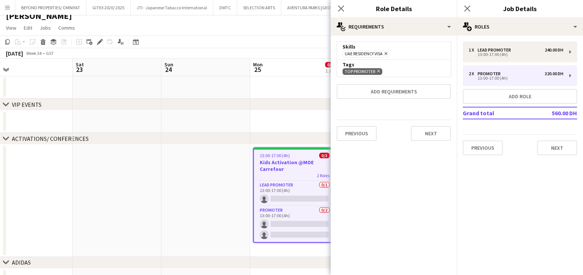
scroll to position [0, 0]
click at [435, 130] on button "Next" at bounding box center [431, 133] width 40 height 15
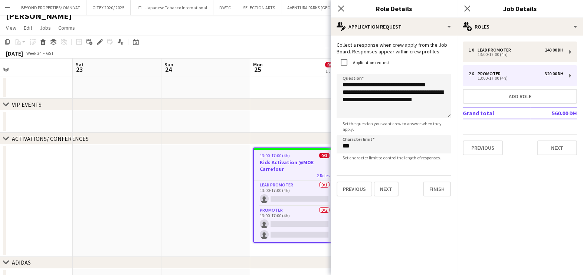
click at [232, 169] on app-date-cell at bounding box center [205, 201] width 89 height 112
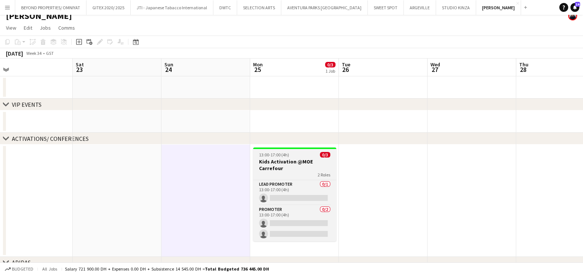
click at [289, 161] on h3 "Kids Activation @MOE Carrefour" at bounding box center [294, 164] width 83 height 13
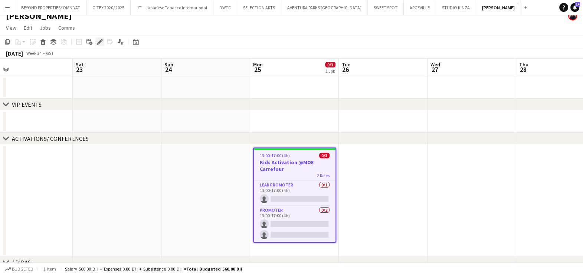
click at [97, 43] on icon "Edit" at bounding box center [100, 42] width 6 height 6
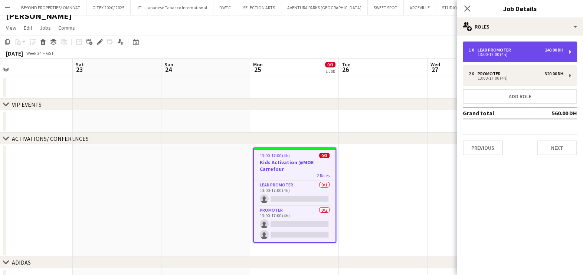
drag, startPoint x: 488, startPoint y: 50, endPoint x: 486, endPoint y: 61, distance: 10.9
click at [488, 50] on div "Lead Promoter" at bounding box center [496, 50] width 36 height 5
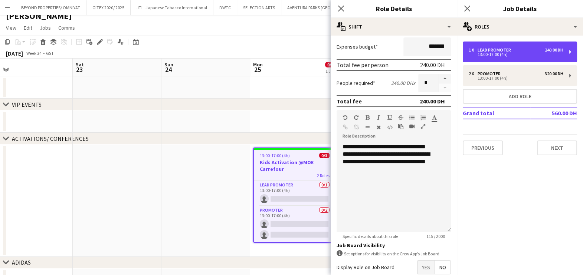
scroll to position [187, 0]
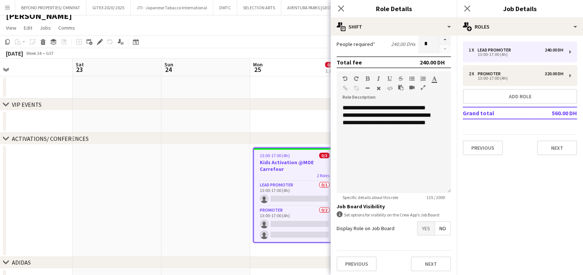
click at [419, 252] on div "Previous Next" at bounding box center [394, 264] width 114 height 27
click at [413, 269] on div "Previous Next" at bounding box center [394, 264] width 114 height 27
click at [193, 192] on app-date-cell at bounding box center [205, 201] width 89 height 112
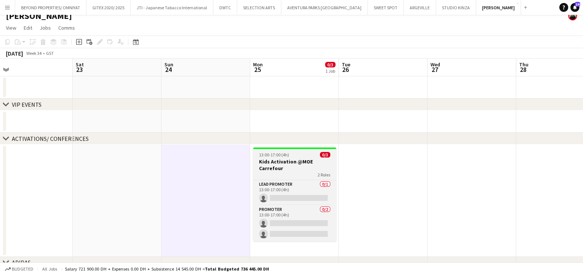
click at [300, 161] on h3 "Kids Activation @MOE Carrefour" at bounding box center [294, 164] width 83 height 13
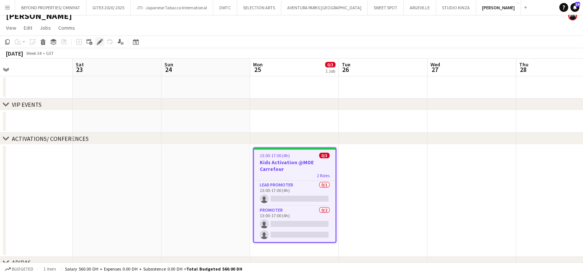
click at [95, 41] on div "Edit" at bounding box center [99, 41] width 9 height 9
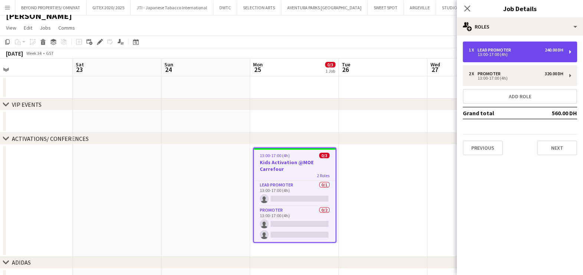
click at [477, 53] on div "13:00-17:00 (4h)" at bounding box center [516, 55] width 95 height 4
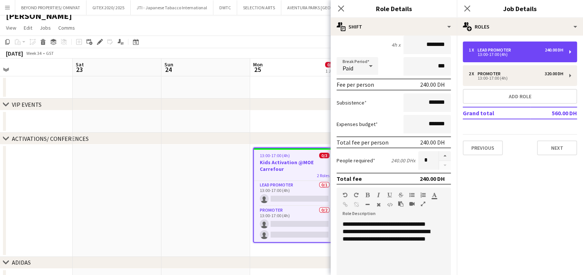
scroll to position [139, 0]
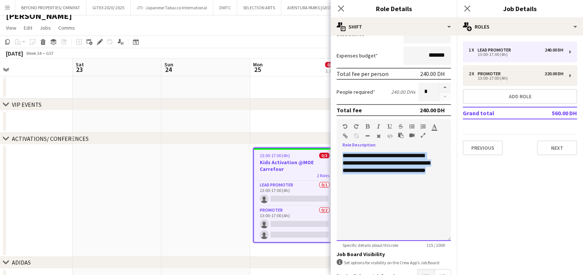
drag, startPoint x: 438, startPoint y: 175, endPoint x: 337, endPoint y: 153, distance: 103.2
click at [337, 153] on div "**********" at bounding box center [394, 196] width 114 height 89
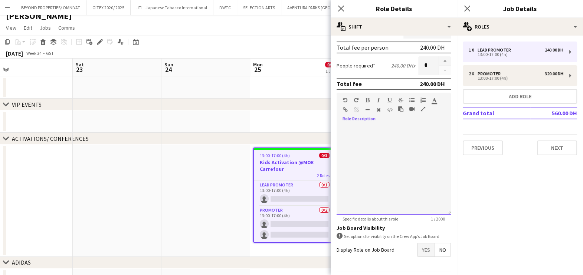
scroll to position [187, 0]
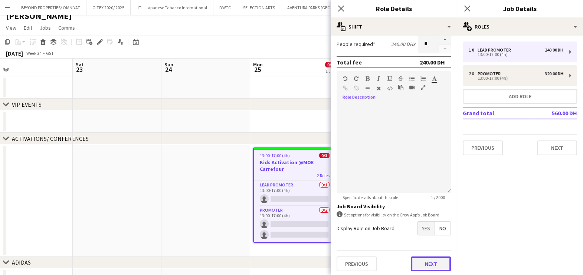
click at [424, 264] on button "Next" at bounding box center [431, 264] width 40 height 15
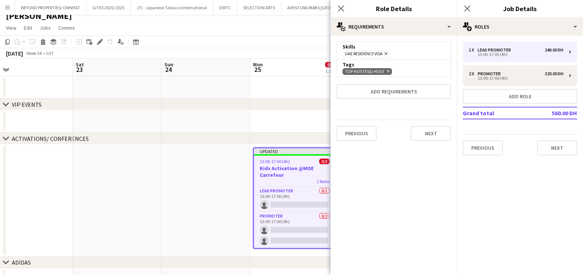
scroll to position [0, 0]
click at [422, 133] on button "Next" at bounding box center [431, 133] width 40 height 15
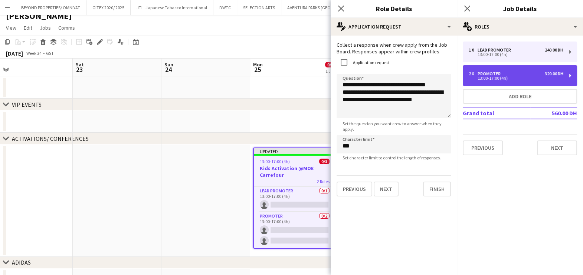
click at [530, 75] on div "2 x Promoter 320.00 DH" at bounding box center [516, 73] width 95 height 5
type input "********"
type input "*"
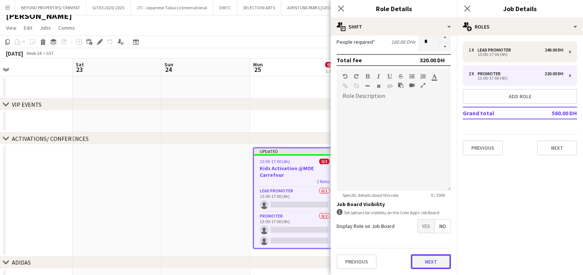
click at [421, 248] on form "Role Type ******** Start Time ***** End Time ***** (4h) Fee Type Hourly 4h x **…" at bounding box center [394, 63] width 126 height 423
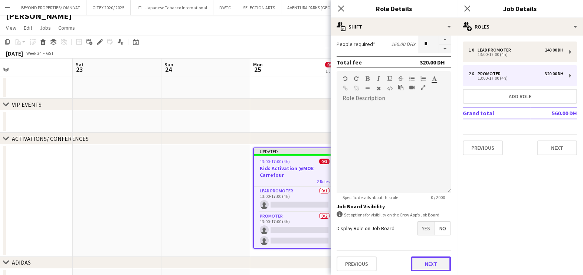
click at [418, 261] on button "Next" at bounding box center [431, 264] width 40 height 15
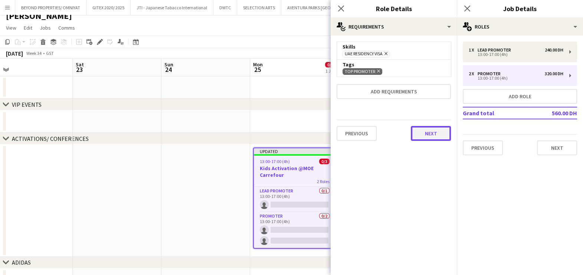
click at [421, 134] on button "Next" at bounding box center [431, 133] width 40 height 15
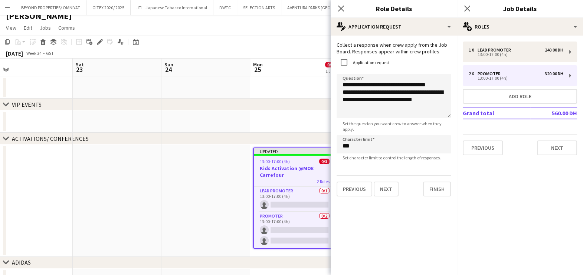
click at [135, 226] on app-date-cell at bounding box center [117, 201] width 89 height 112
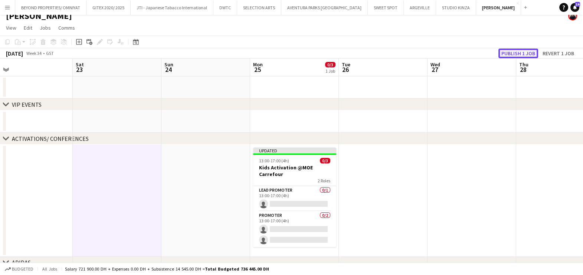
click at [512, 52] on button "Publish 1 job" at bounding box center [518, 54] width 40 height 10
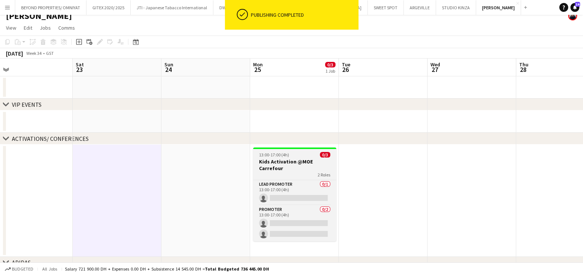
click at [294, 163] on h3 "Kids Activation @MOE Carrefour" at bounding box center [294, 164] width 83 height 13
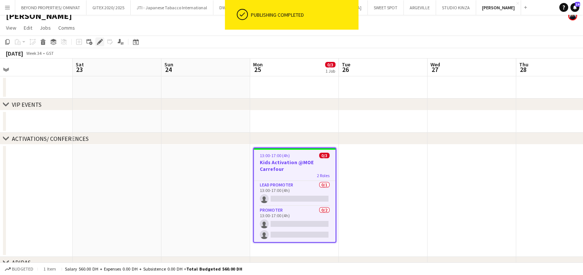
click at [98, 42] on icon at bounding box center [100, 42] width 4 height 4
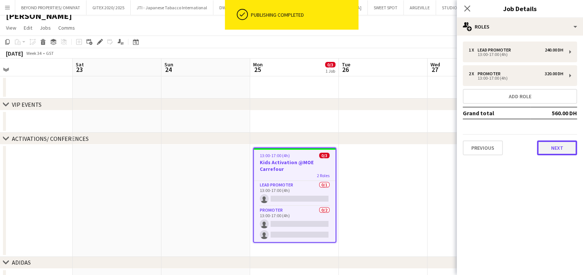
click at [562, 141] on button "Next" at bounding box center [557, 148] width 40 height 15
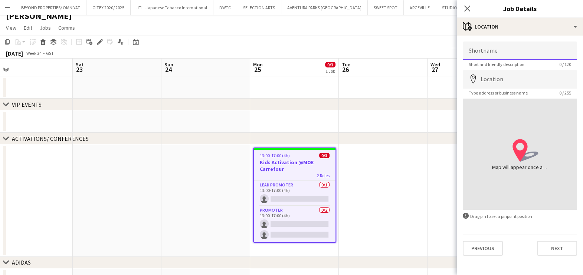
click at [500, 55] on input "Shortname" at bounding box center [520, 51] width 114 height 19
type input "*"
type input "**********"
click at [497, 52] on input "**********" at bounding box center [520, 51] width 114 height 19
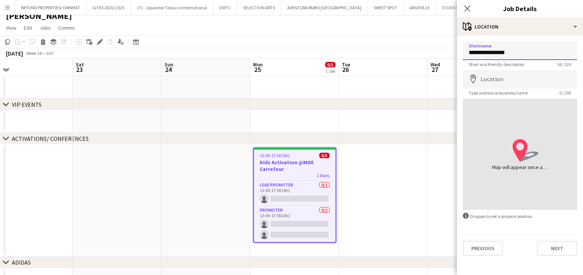
click at [497, 52] on input "**********" at bounding box center [520, 51] width 114 height 19
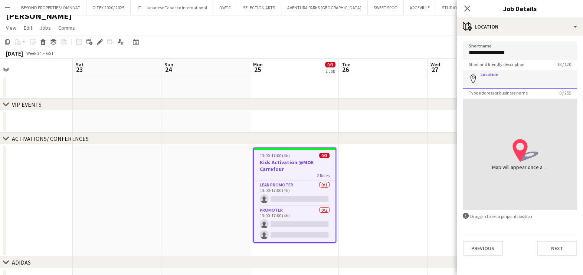
click at [487, 76] on input "Location" at bounding box center [520, 79] width 114 height 19
paste input "**********"
type input "**********"
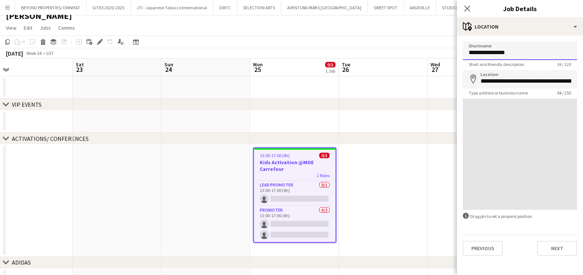
click at [522, 52] on input "**********" at bounding box center [520, 51] width 114 height 19
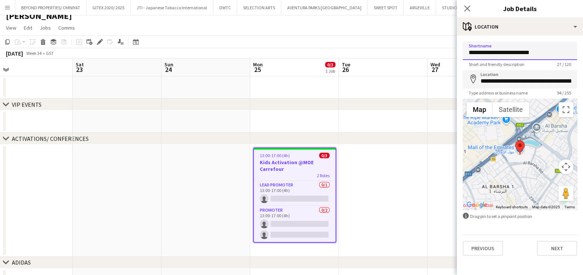
type input "**********"
click at [525, 235] on div "Previous Next" at bounding box center [520, 245] width 114 height 21
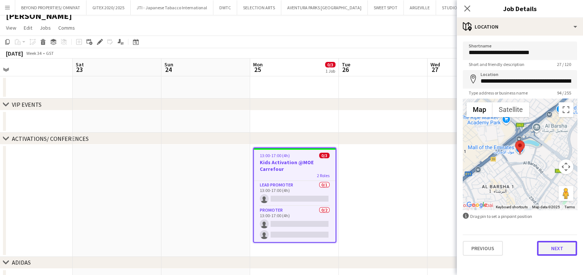
click at [553, 249] on button "Next" at bounding box center [557, 248] width 40 height 15
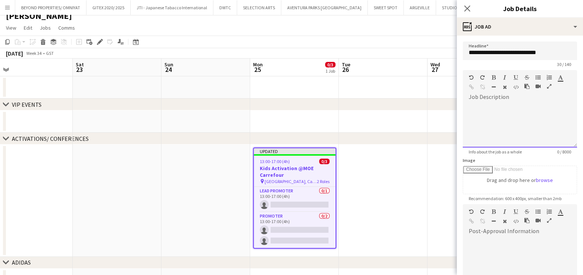
click at [489, 134] on div at bounding box center [520, 125] width 114 height 45
paste div
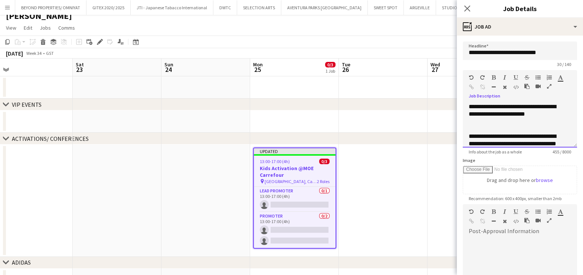
scroll to position [119, 0]
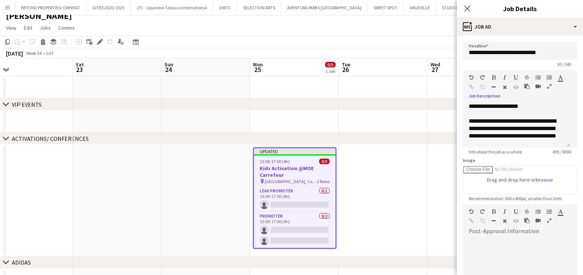
click at [547, 84] on icon "button" at bounding box center [549, 86] width 4 height 5
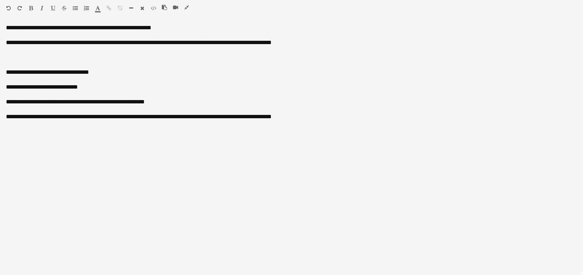
scroll to position [0, 0]
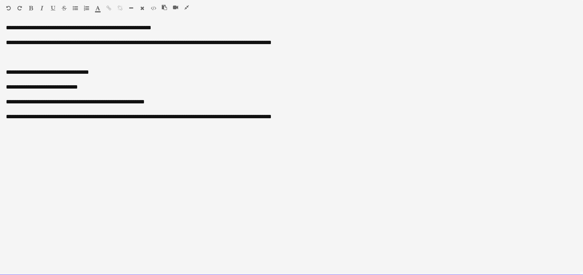
click at [62, 26] on div "**********" at bounding box center [291, 27] width 571 height 7
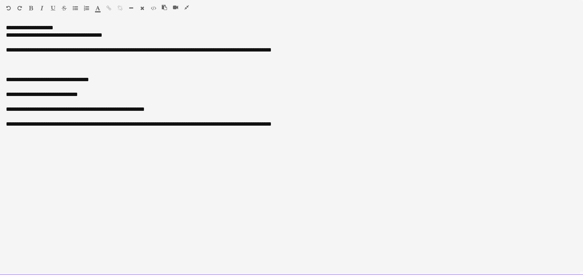
click at [11, 33] on div "**********" at bounding box center [291, 35] width 571 height 7
drag, startPoint x: 134, startPoint y: 36, endPoint x: 93, endPoint y: 35, distance: 40.8
click at [97, 35] on div "**********" at bounding box center [291, 35] width 571 height 7
click at [89, 35] on div "**********" at bounding box center [291, 35] width 571 height 7
drag, startPoint x: 125, startPoint y: 37, endPoint x: 97, endPoint y: 37, distance: 28.2
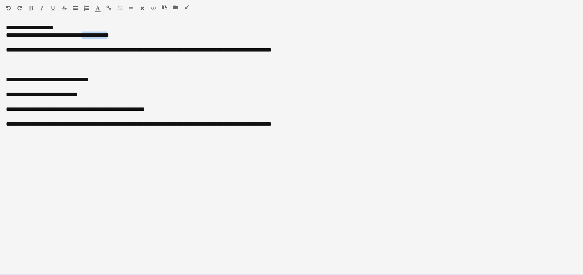
click at [97, 37] on div "**********" at bounding box center [291, 35] width 571 height 7
drag, startPoint x: 134, startPoint y: 32, endPoint x: 84, endPoint y: 36, distance: 50.7
click at [84, 36] on div "**********" at bounding box center [291, 35] width 571 height 7
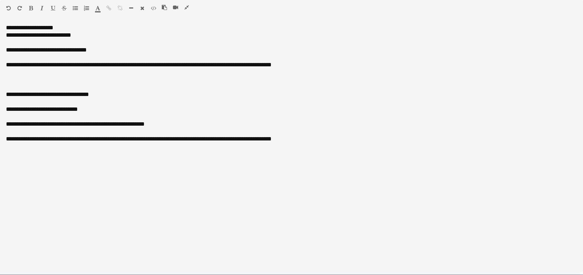
click at [35, 30] on div "**********" at bounding box center [291, 27] width 571 height 7
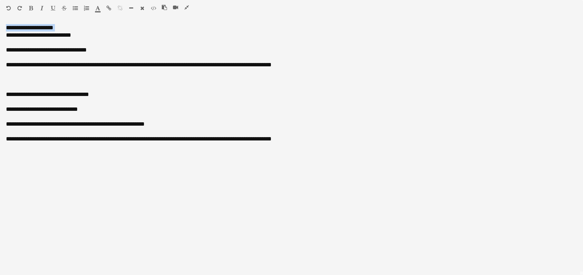
drag, startPoint x: 30, startPoint y: 6, endPoint x: 21, endPoint y: 10, distance: 10.3
click at [31, 6] on icon "button" at bounding box center [31, 8] width 4 height 5
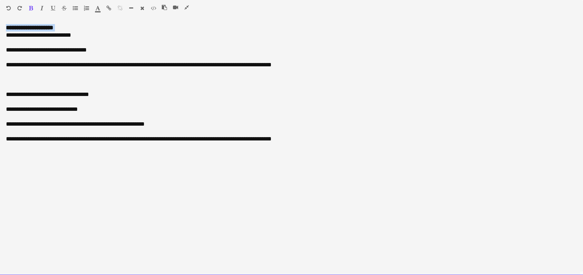
click at [6, 23] on div "**********" at bounding box center [291, 147] width 583 height 257
click at [9, 27] on b "**********" at bounding box center [30, 28] width 48 height 6
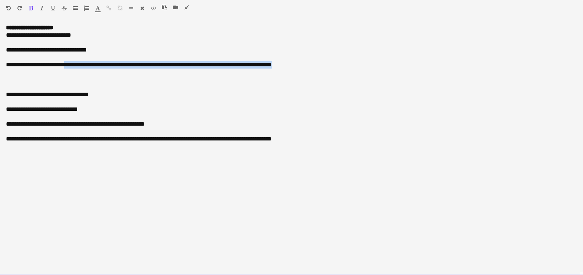
drag, startPoint x: 50, startPoint y: 63, endPoint x: 279, endPoint y: 64, distance: 228.6
click at [279, 64] on div "**********" at bounding box center [291, 64] width 571 height 7
copy div "**********"
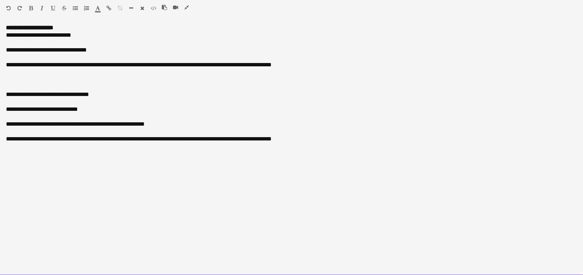
click at [98, 35] on div "**********" at bounding box center [291, 35] width 571 height 7
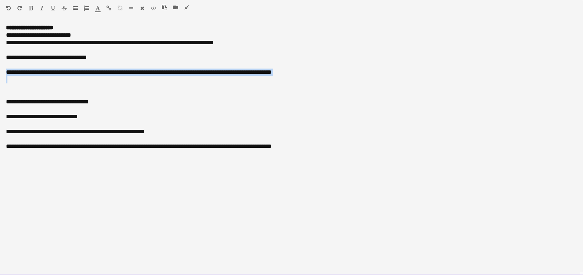
drag, startPoint x: 1, startPoint y: 72, endPoint x: 303, endPoint y: 81, distance: 302.6
click at [303, 81] on div "**********" at bounding box center [291, 150] width 583 height 252
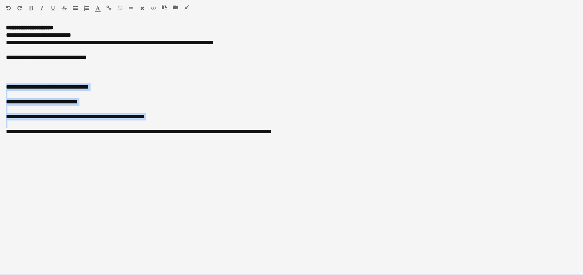
drag, startPoint x: 167, startPoint y: 121, endPoint x: -2, endPoint y: 86, distance: 172.4
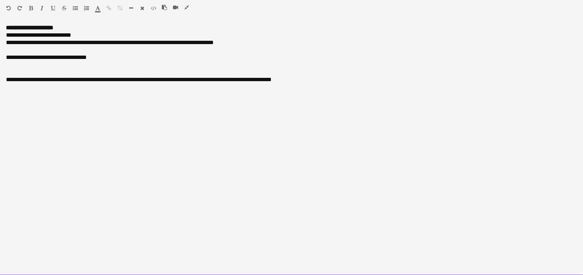
click at [22, 81] on div "**********" at bounding box center [291, 79] width 571 height 7
click at [46, 80] on div "**********" at bounding box center [291, 79] width 571 height 7
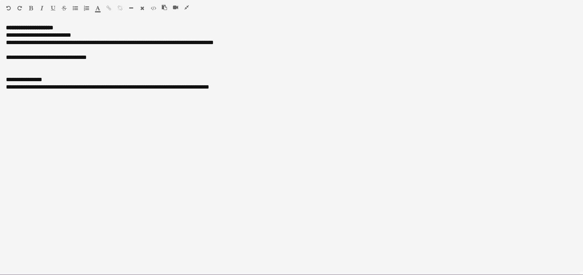
click at [21, 79] on div "**********" at bounding box center [291, 79] width 571 height 7
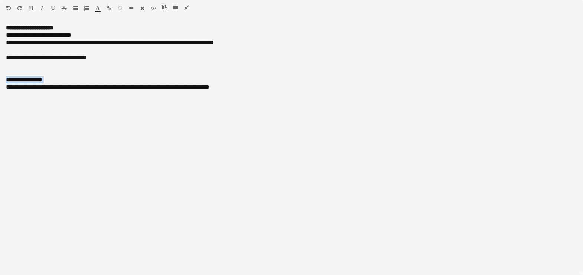
drag, startPoint x: 32, startPoint y: 6, endPoint x: 32, endPoint y: 16, distance: 10.0
click at [32, 6] on icon "button" at bounding box center [31, 8] width 4 height 5
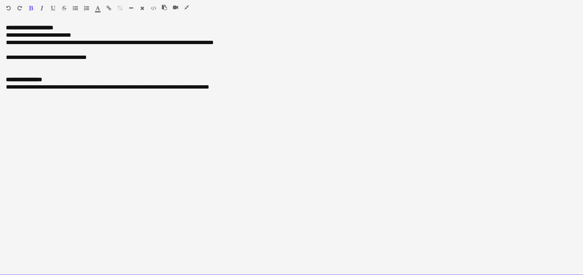
click at [12, 87] on div "**********" at bounding box center [291, 87] width 571 height 7
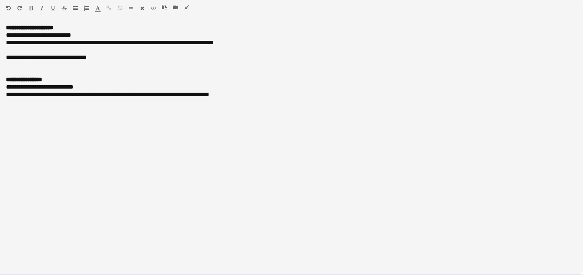
click at [33, 95] on div "**********" at bounding box center [291, 94] width 571 height 7
click at [84, 97] on div "**********" at bounding box center [291, 94] width 571 height 7
click at [127, 97] on div "**********" at bounding box center [291, 94] width 571 height 7
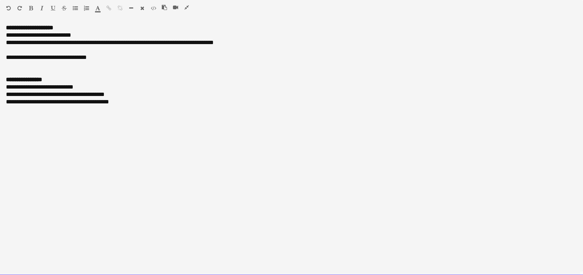
click at [132, 102] on div "**********" at bounding box center [291, 101] width 571 height 7
click at [50, 56] on div "**********" at bounding box center [291, 57] width 571 height 7
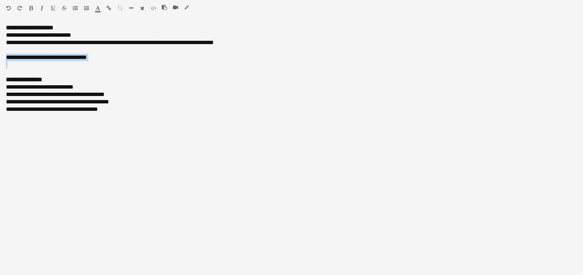
click at [53, 7] on icon "button" at bounding box center [53, 8] width 4 height 5
click at [41, 7] on icon "button" at bounding box center [41, 8] width 3 height 5
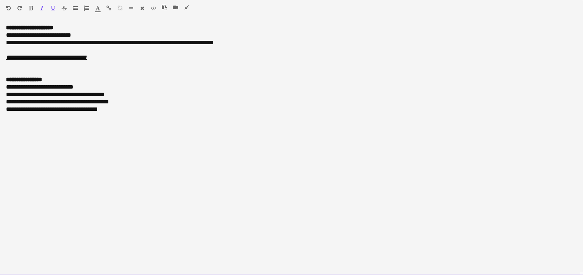
click at [125, 69] on div at bounding box center [291, 72] width 571 height 7
drag, startPoint x: 67, startPoint y: 42, endPoint x: 83, endPoint y: 42, distance: 16.0
click at [83, 42] on span "**********" at bounding box center [110, 43] width 208 height 6
click at [84, 43] on span "**********" at bounding box center [110, 43] width 208 height 6
click at [99, 43] on span "**********" at bounding box center [110, 43] width 208 height 6
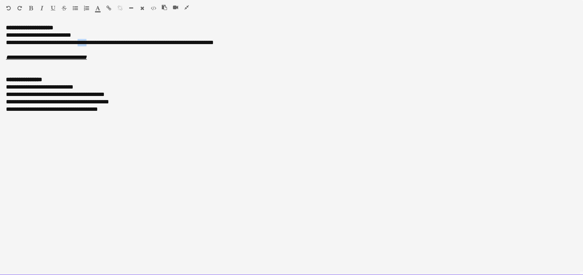
drag, startPoint x: 98, startPoint y: 43, endPoint x: 88, endPoint y: 43, distance: 9.7
click at [88, 43] on span "**********" at bounding box center [110, 43] width 208 height 6
drag, startPoint x: 197, startPoint y: 43, endPoint x: 187, endPoint y: 43, distance: 10.0
click at [187, 43] on span "**********" at bounding box center [126, 43] width 241 height 6
drag, startPoint x: 280, startPoint y: 43, endPoint x: 282, endPoint y: 48, distance: 6.0
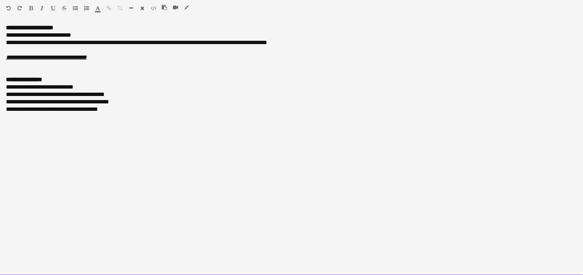
click at [267, 43] on span "**********" at bounding box center [136, 43] width 261 height 6
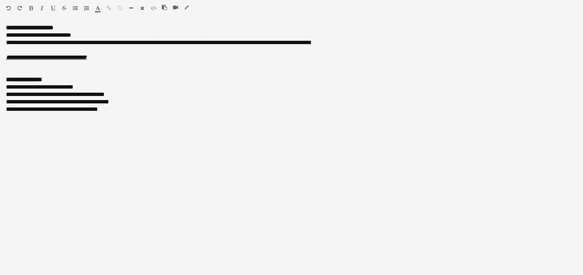
click at [187, 7] on icon "button" at bounding box center [186, 7] width 4 height 5
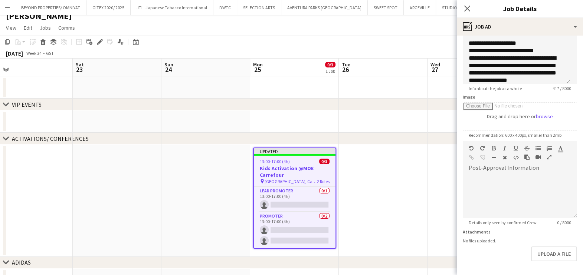
scroll to position [91, 0]
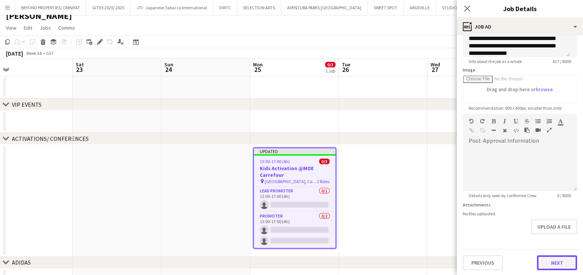
click at [545, 262] on button "Next" at bounding box center [557, 263] width 40 height 15
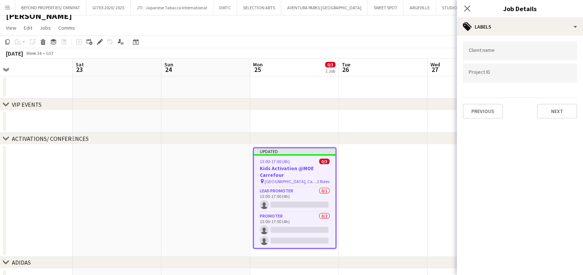
click at [495, 52] on input "Type to search client labels..." at bounding box center [520, 51] width 102 height 7
type input "**********"
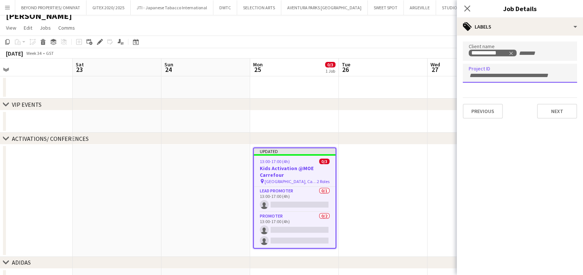
click at [485, 76] on input "Type to search project ID labels..." at bounding box center [520, 75] width 102 height 7
paste input "**********"
type input "**********"
click at [564, 107] on button "Next" at bounding box center [557, 111] width 40 height 15
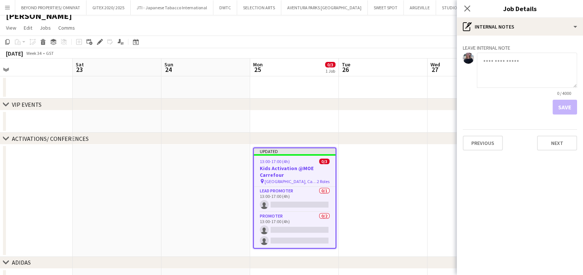
click at [399, 180] on app-date-cell at bounding box center [383, 201] width 89 height 112
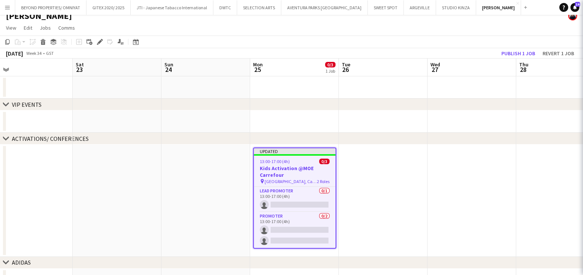
scroll to position [0, 282]
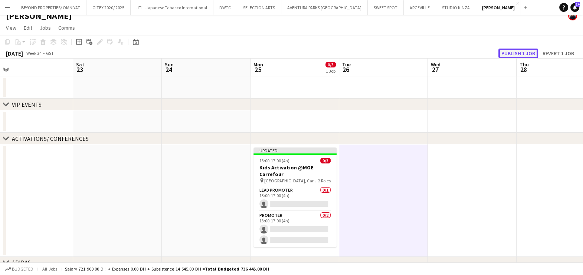
click at [527, 52] on button "Publish 1 job" at bounding box center [518, 54] width 40 height 10
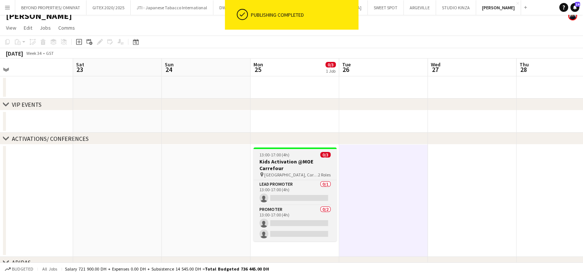
click at [304, 161] on h3 "Kids Activation @MOE Carrefour" at bounding box center [295, 164] width 83 height 13
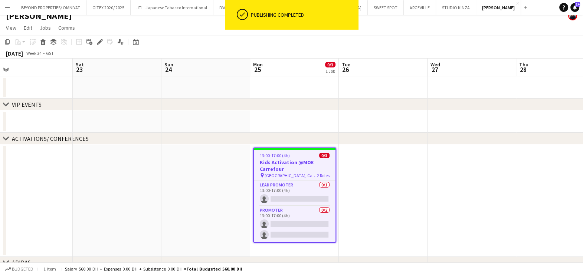
click at [392, 180] on app-date-cell at bounding box center [383, 201] width 89 height 112
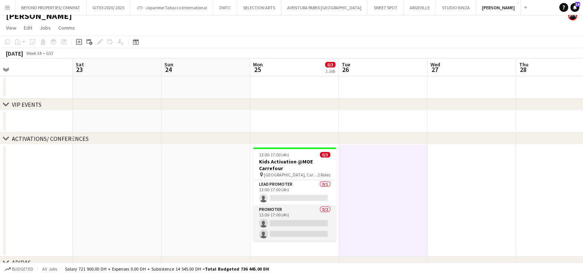
click at [292, 222] on app-card-role "Promoter 0/2 13:00-17:00 (4h) single-neutral-actions single-neutral-actions" at bounding box center [294, 224] width 83 height 36
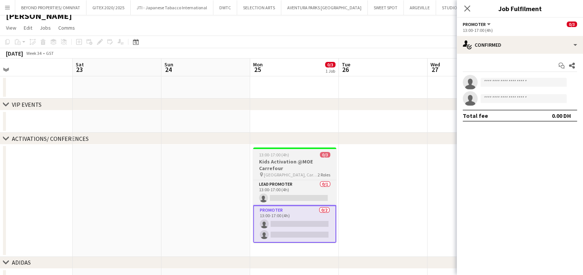
click at [284, 156] on span "13:00-17:00 (4h)" at bounding box center [274, 155] width 30 height 6
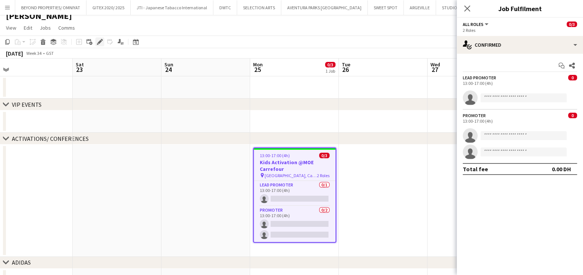
click at [102, 43] on div "Edit" at bounding box center [99, 41] width 9 height 9
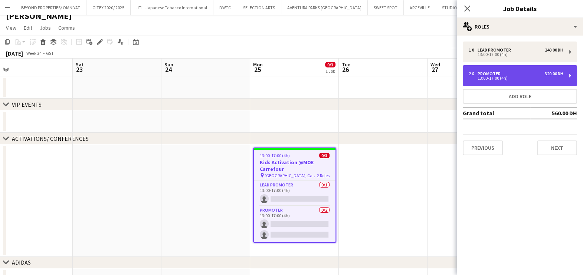
click at [477, 71] on div "2 x" at bounding box center [473, 73] width 9 height 5
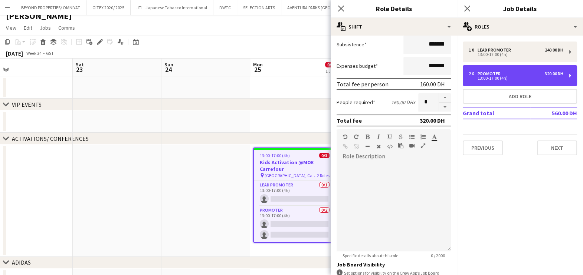
scroll to position [187, 0]
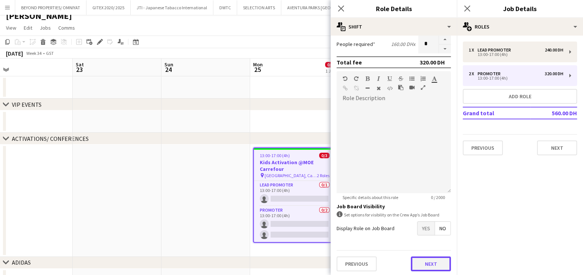
click at [420, 269] on button "Next" at bounding box center [431, 264] width 40 height 15
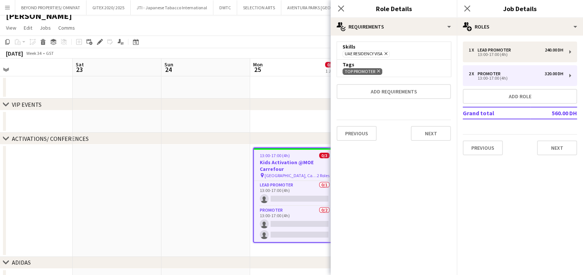
scroll to position [0, 0]
click at [441, 140] on div "Previous Next" at bounding box center [394, 133] width 114 height 27
click at [432, 126] on button "Next" at bounding box center [431, 133] width 40 height 15
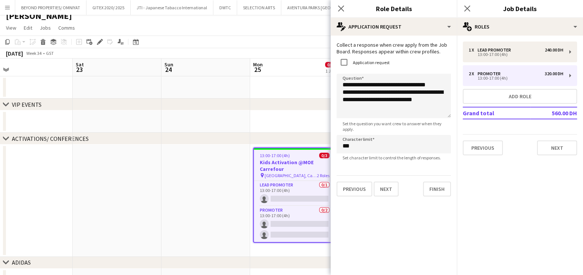
click at [137, 231] on app-date-cell at bounding box center [117, 201] width 89 height 112
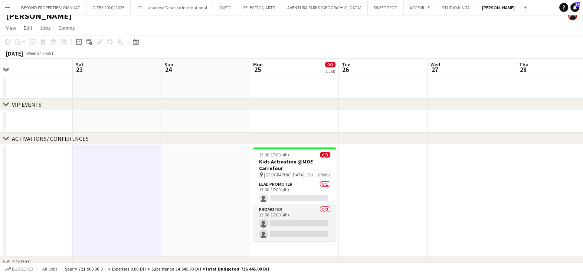
click at [297, 217] on app-card-role "Promoter 0/2 13:00-17:00 (4h) single-neutral-actions single-neutral-actions" at bounding box center [294, 224] width 83 height 36
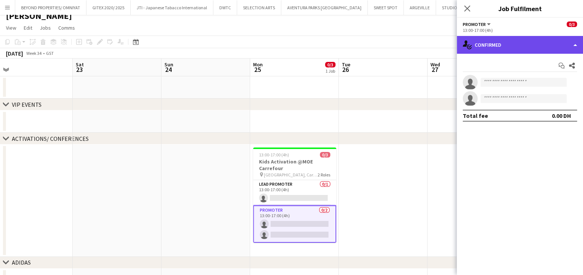
click at [515, 43] on div "single-neutral-actions-check-2 Confirmed" at bounding box center [520, 45] width 126 height 18
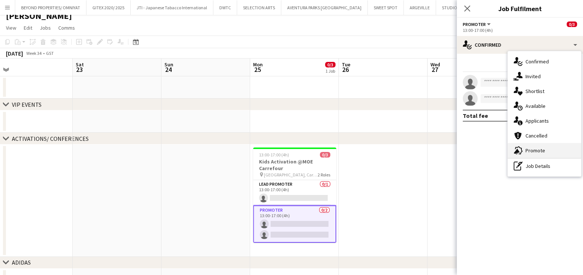
click at [525, 147] on div "advertising-megaphone Promote" at bounding box center [544, 150] width 73 height 15
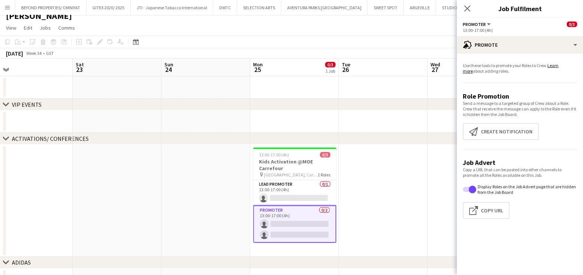
click at [393, 190] on app-date-cell at bounding box center [383, 201] width 89 height 112
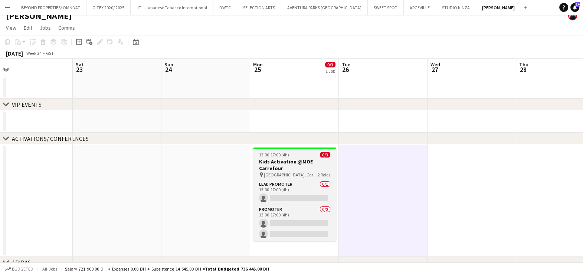
click at [276, 164] on h3 "Kids Activation @MOE Carrefour" at bounding box center [294, 164] width 83 height 13
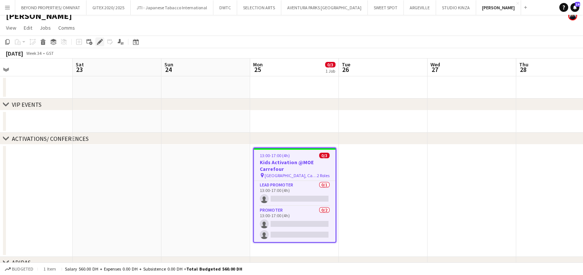
click at [98, 42] on icon at bounding box center [100, 42] width 4 height 4
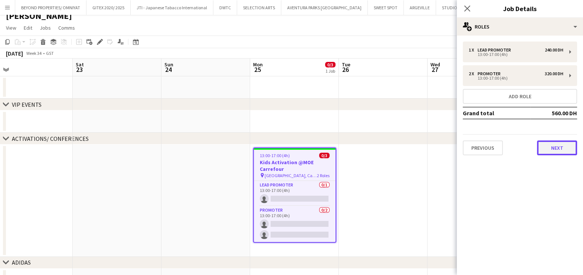
click at [547, 145] on button "Next" at bounding box center [557, 148] width 40 height 15
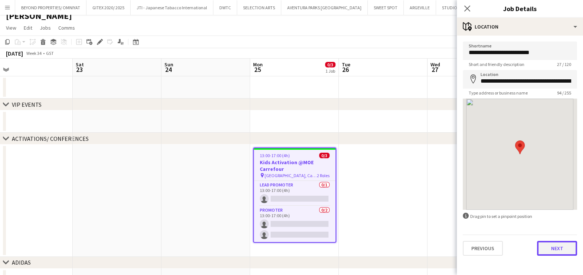
click at [558, 250] on button "Next" at bounding box center [557, 248] width 40 height 15
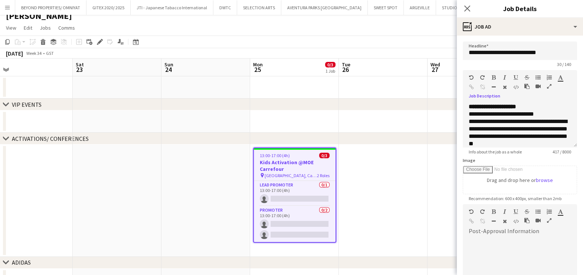
click at [547, 85] on icon "button" at bounding box center [549, 86] width 4 height 5
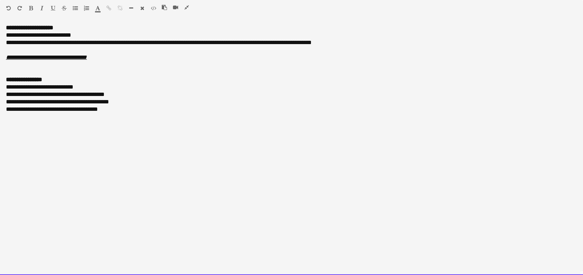
click at [43, 43] on span "**********" at bounding box center [159, 43] width 306 height 6
click at [346, 42] on div "**********" at bounding box center [291, 42] width 571 height 7
drag, startPoint x: 354, startPoint y: 46, endPoint x: 0, endPoint y: 39, distance: 354.2
click at [0, 39] on div "**********" at bounding box center [291, 149] width 583 height 251
copy span "**********"
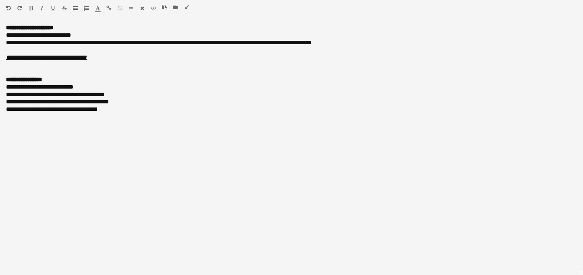
click at [187, 6] on icon "button" at bounding box center [186, 7] width 4 height 5
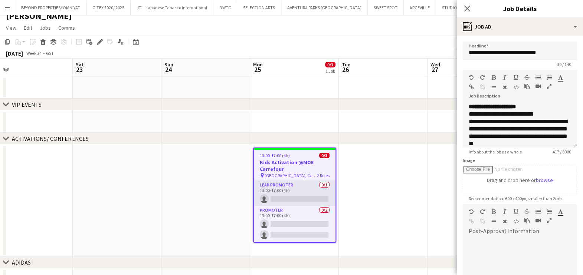
click at [290, 192] on app-card-role "Lead Promoter 0/1 13:00-17:00 (4h) single-neutral-actions" at bounding box center [295, 193] width 82 height 25
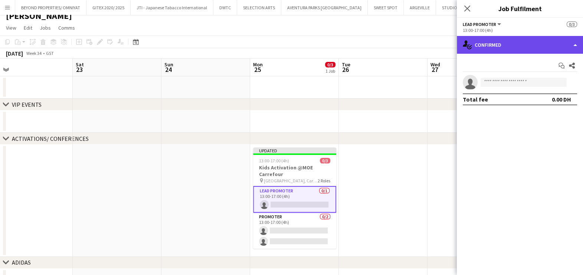
click at [488, 45] on div "single-neutral-actions-check-2 Confirmed" at bounding box center [520, 45] width 126 height 18
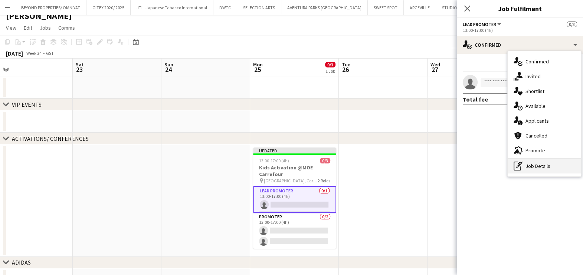
click at [542, 171] on div "pen-write Job Details" at bounding box center [544, 166] width 73 height 15
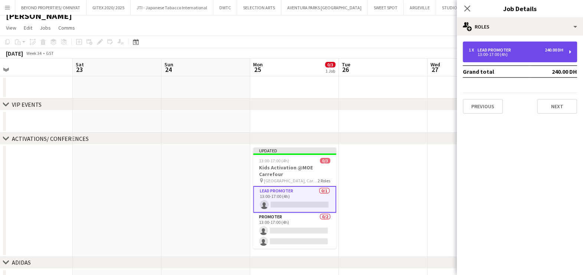
click at [488, 50] on div "Lead Promoter" at bounding box center [496, 50] width 36 height 5
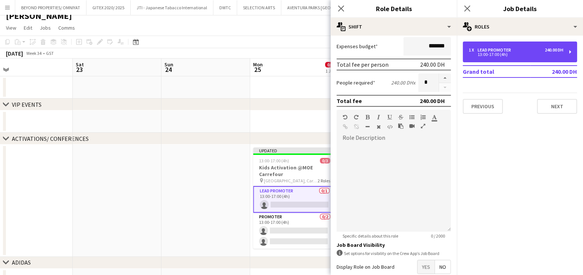
scroll to position [187, 0]
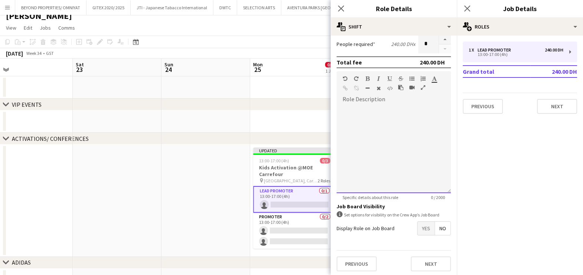
click at [360, 128] on div at bounding box center [394, 148] width 114 height 89
paste div
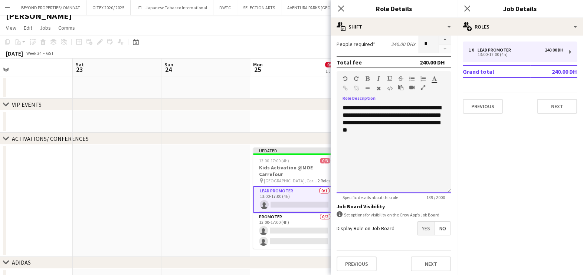
click at [380, 107] on span "**********" at bounding box center [392, 119] width 99 height 28
click at [199, 202] on app-date-cell at bounding box center [205, 201] width 89 height 112
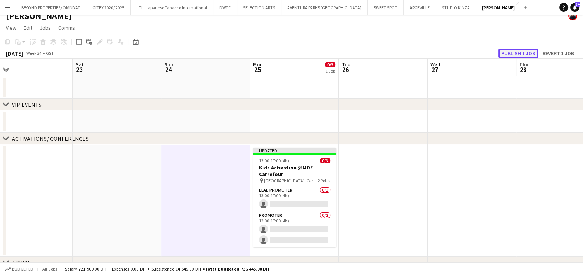
click at [512, 55] on button "Publish 1 job" at bounding box center [518, 54] width 40 height 10
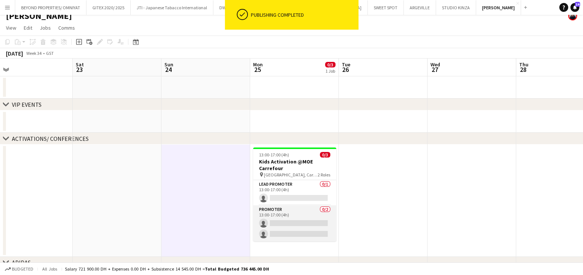
click at [301, 216] on app-card-role "Promoter 0/2 13:00-17:00 (4h) single-neutral-actions single-neutral-actions" at bounding box center [294, 224] width 83 height 36
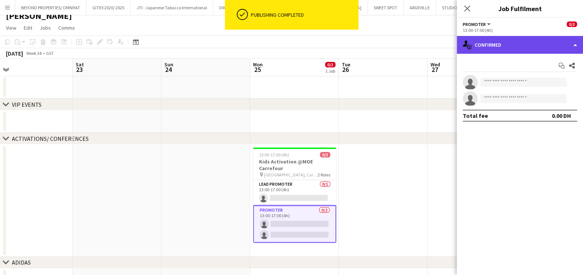
click at [504, 48] on div "single-neutral-actions-check-2 Confirmed" at bounding box center [520, 45] width 126 height 18
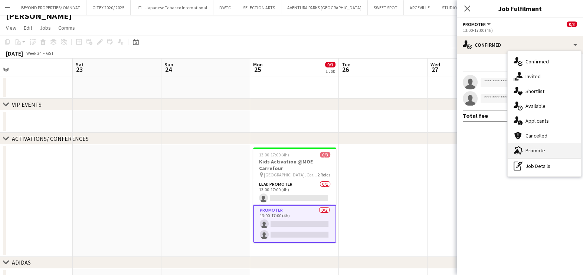
click at [536, 149] on div "advertising-megaphone Promote" at bounding box center [544, 150] width 73 height 15
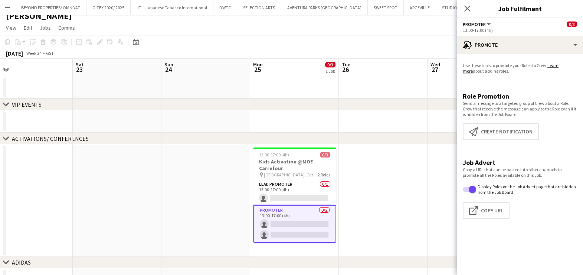
click at [491, 121] on app-promote-tab "Use these tools to promote your Roles to Crew. Learn more about adding roles. R…" at bounding box center [520, 143] width 126 height 166
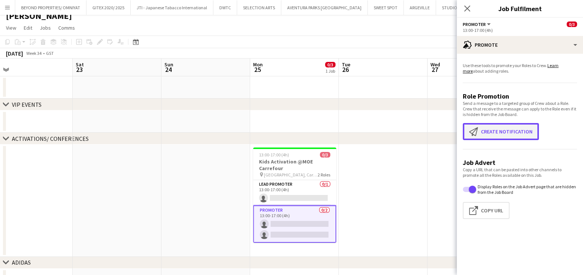
click at [494, 131] on button "Create notification Create notification" at bounding box center [501, 131] width 76 height 17
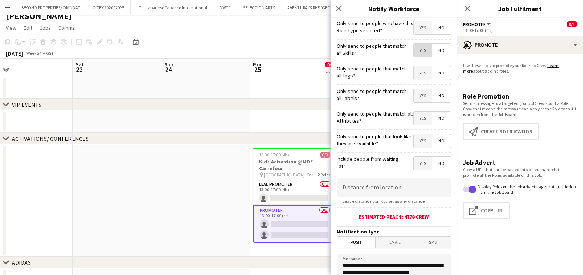
click at [414, 51] on span "Yes" at bounding box center [423, 50] width 18 height 13
click at [414, 70] on span "Yes" at bounding box center [423, 72] width 18 height 13
click at [414, 96] on span "Yes" at bounding box center [423, 95] width 18 height 13
drag, startPoint x: 413, startPoint y: 115, endPoint x: 414, endPoint y: 139, distance: 23.4
click at [414, 117] on span "Yes" at bounding box center [423, 118] width 18 height 13
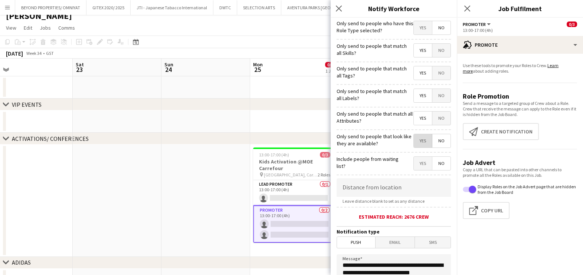
click at [414, 137] on span "Yes" at bounding box center [423, 140] width 18 height 13
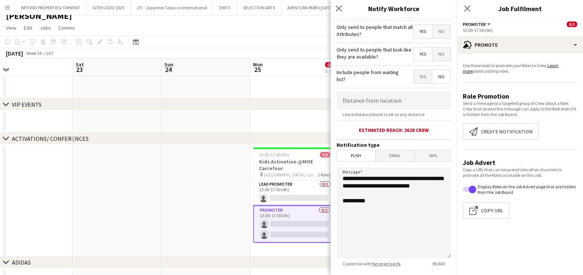
scroll to position [131, 0]
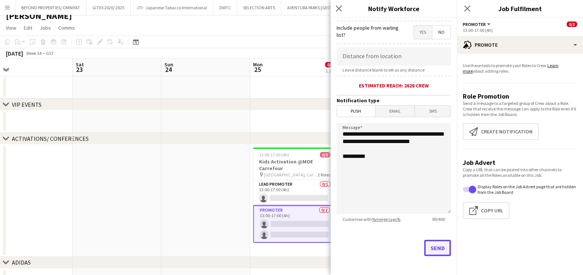
click at [426, 245] on button "Send" at bounding box center [437, 248] width 27 height 16
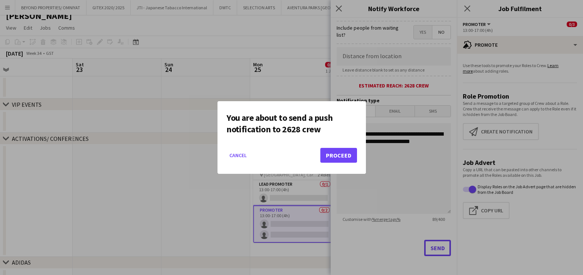
scroll to position [0, 0]
click at [337, 154] on button "Proceed" at bounding box center [338, 155] width 37 height 15
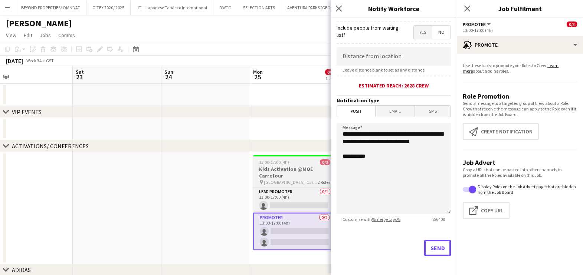
scroll to position [7, 0]
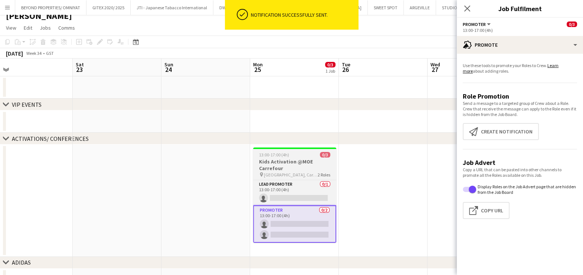
click at [294, 159] on h3 "Kids Activation @MOE Carrefour" at bounding box center [294, 164] width 83 height 13
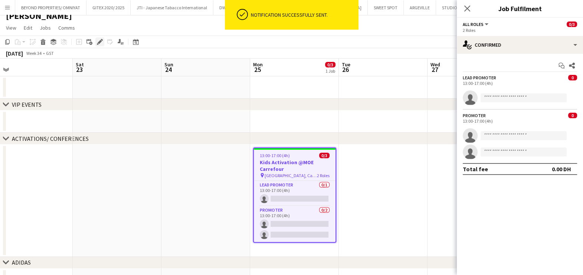
click at [95, 42] on div "Edit" at bounding box center [99, 41] width 9 height 9
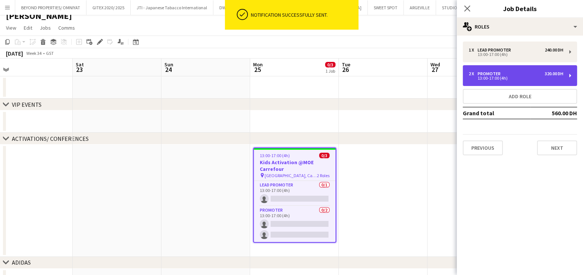
click at [485, 81] on div "2 x Promoter 320.00 DH 13:00-17:00 (4h)" at bounding box center [520, 75] width 114 height 21
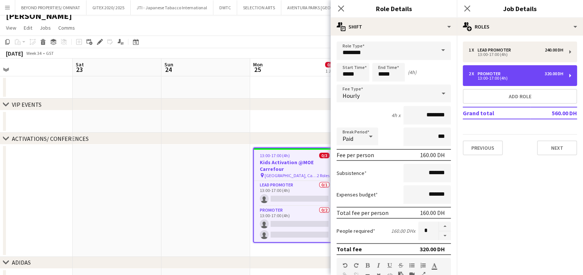
scroll to position [187, 0]
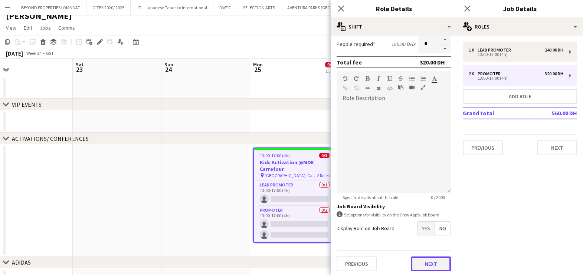
click at [428, 267] on button "Next" at bounding box center [431, 264] width 40 height 15
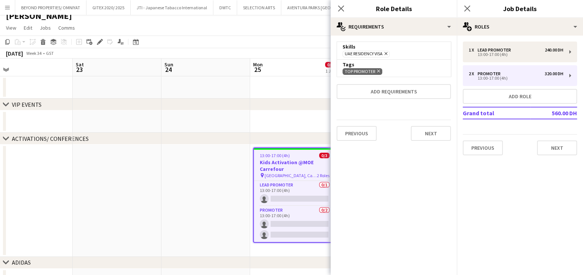
click at [241, 200] on app-date-cell at bounding box center [205, 201] width 89 height 112
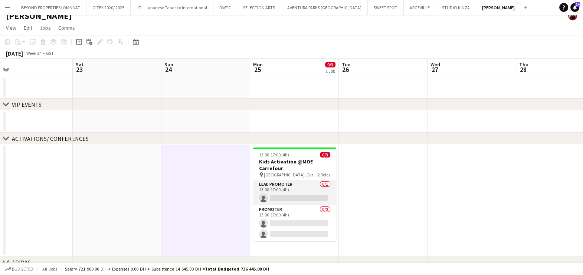
click at [307, 190] on app-card-role "Lead Promoter 0/1 13:00-17:00 (4h) single-neutral-actions" at bounding box center [294, 192] width 83 height 25
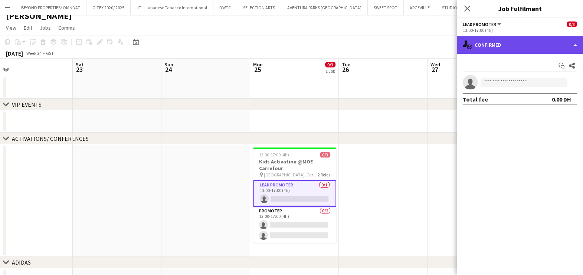
click at [525, 48] on div "single-neutral-actions-check-2 Confirmed" at bounding box center [520, 45] width 126 height 18
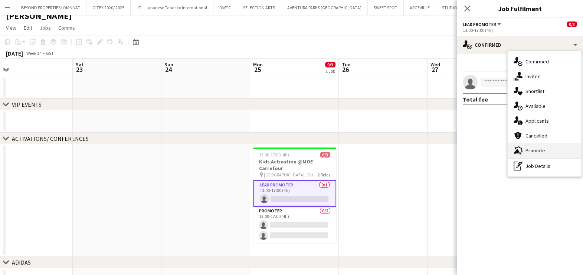
click at [540, 146] on div "advertising-megaphone Promote" at bounding box center [544, 150] width 73 height 15
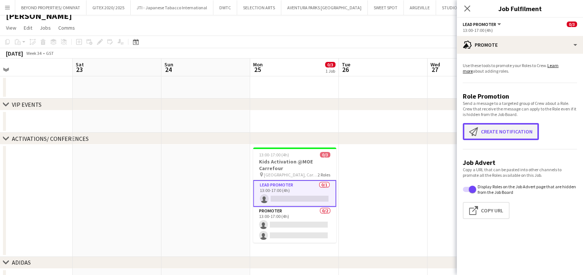
click at [505, 132] on button "Create notification Create notification" at bounding box center [501, 131] width 76 height 17
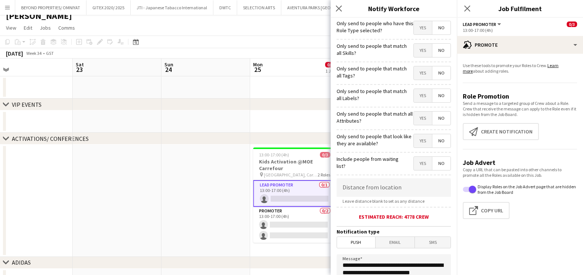
click at [422, 51] on span "Yes" at bounding box center [423, 50] width 18 height 13
click at [414, 75] on span "Yes" at bounding box center [423, 72] width 18 height 13
drag, startPoint x: 414, startPoint y: 97, endPoint x: 412, endPoint y: 115, distance: 17.9
click at [414, 98] on span "Yes" at bounding box center [423, 95] width 18 height 13
click at [414, 122] on span "Yes" at bounding box center [423, 118] width 18 height 13
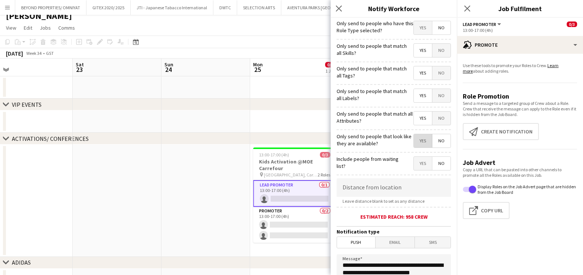
click at [414, 142] on span "Yes" at bounding box center [423, 140] width 18 height 13
click at [196, 221] on app-date-cell at bounding box center [205, 201] width 89 height 112
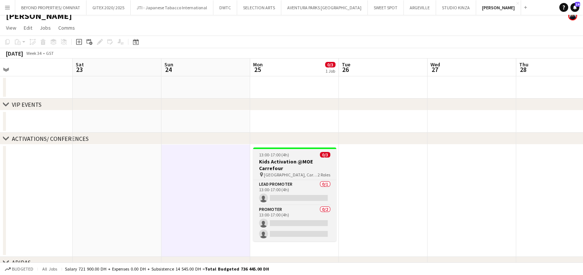
click at [274, 169] on h3 "Kids Activation @MOE Carrefour" at bounding box center [294, 164] width 83 height 13
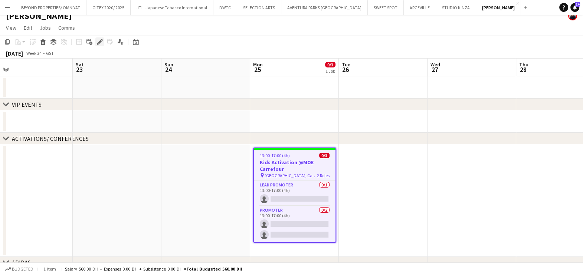
click at [97, 44] on icon at bounding box center [98, 44] width 2 height 2
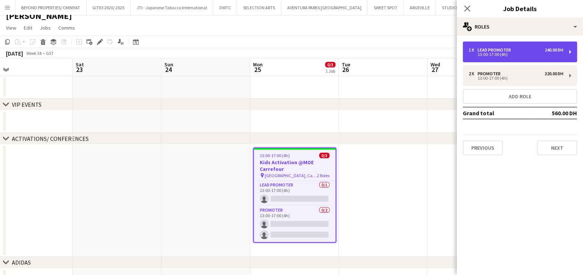
click at [505, 48] on div "Lead Promoter" at bounding box center [496, 50] width 36 height 5
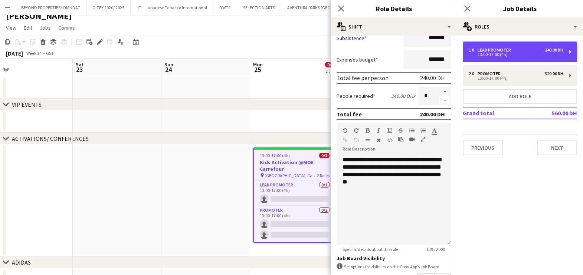
scroll to position [187, 0]
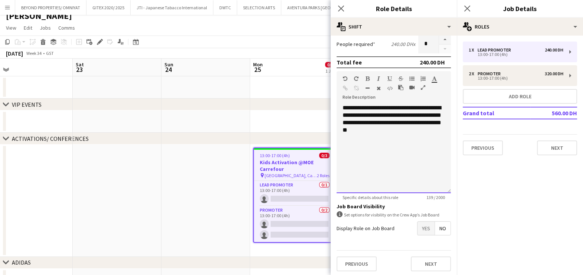
click at [433, 134] on div at bounding box center [394, 137] width 102 height 7
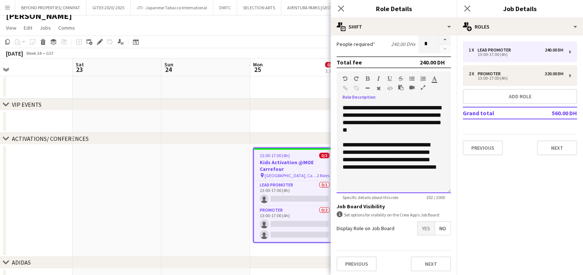
drag, startPoint x: 393, startPoint y: 142, endPoint x: 389, endPoint y: 131, distance: 11.3
click at [389, 127] on span "**********" at bounding box center [392, 119] width 99 height 28
drag, startPoint x: 356, startPoint y: 167, endPoint x: 381, endPoint y: 172, distance: 25.7
click at [381, 172] on div "**********" at bounding box center [390, 159] width 95 height 37
click at [191, 199] on app-date-cell at bounding box center [205, 201] width 89 height 112
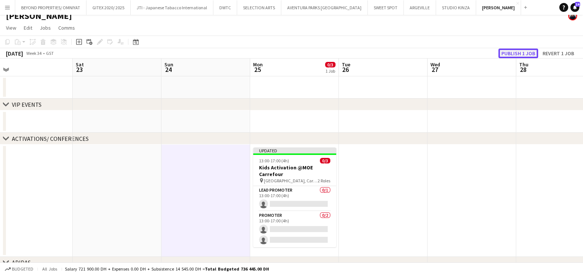
click at [518, 53] on button "Publish 1 job" at bounding box center [518, 54] width 40 height 10
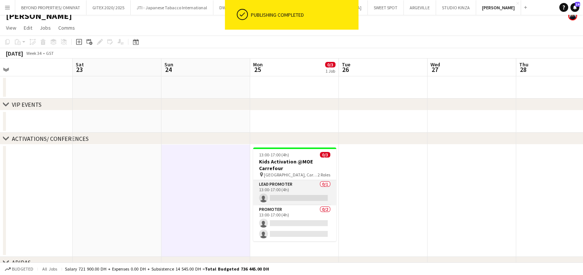
click at [314, 186] on app-card-role "Lead Promoter 0/1 13:00-17:00 (4h) single-neutral-actions" at bounding box center [294, 192] width 83 height 25
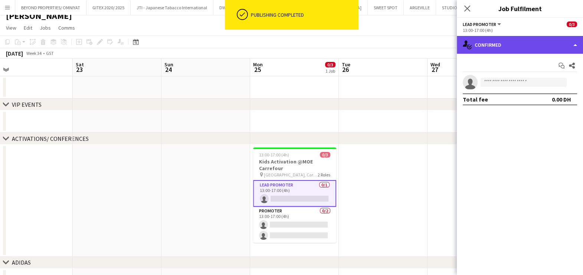
click at [531, 40] on div "single-neutral-actions-check-2 Confirmed" at bounding box center [520, 45] width 126 height 18
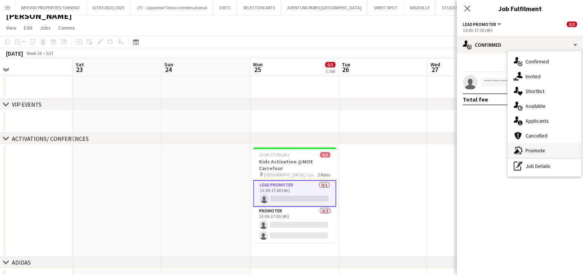
click at [536, 149] on div "advertising-megaphone Promote" at bounding box center [544, 150] width 73 height 15
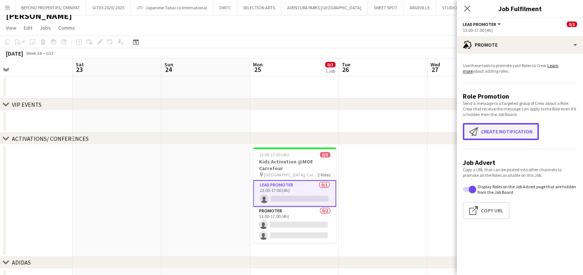
click at [482, 134] on button "Create notification Create notification" at bounding box center [501, 131] width 76 height 17
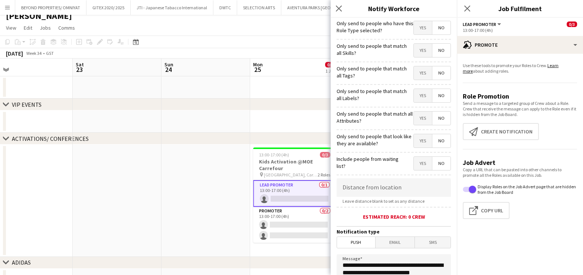
click at [414, 53] on span "Yes" at bounding box center [423, 50] width 18 height 13
click at [413, 80] on div "Yes No" at bounding box center [431, 73] width 37 height 15
click at [414, 72] on span "Yes" at bounding box center [423, 72] width 18 height 13
click at [414, 97] on span "Yes" at bounding box center [423, 95] width 18 height 13
click at [414, 121] on span "Yes" at bounding box center [423, 118] width 18 height 13
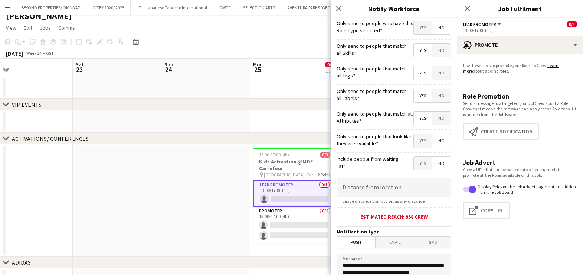
click at [413, 148] on div "Yes No" at bounding box center [431, 141] width 37 height 15
click at [417, 139] on span "Yes" at bounding box center [423, 140] width 18 height 13
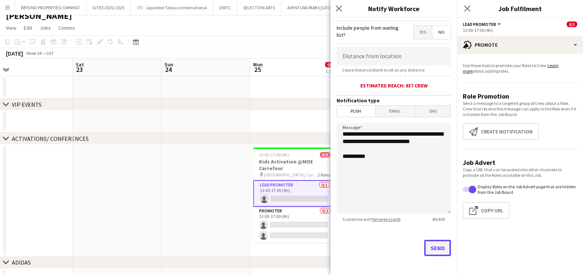
click at [432, 240] on button "Send" at bounding box center [437, 248] width 27 height 16
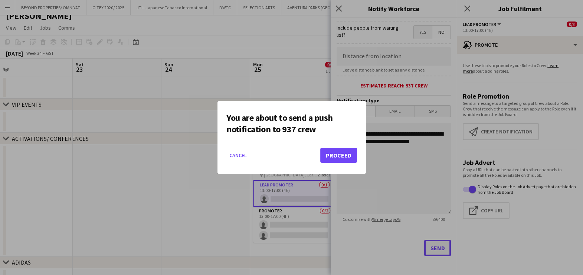
scroll to position [0, 0]
click at [350, 154] on button "Proceed" at bounding box center [338, 155] width 37 height 15
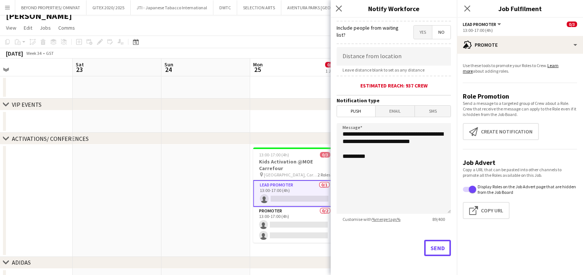
scroll to position [7, 0]
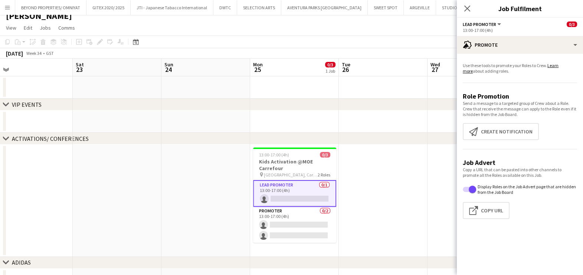
click at [375, 179] on app-date-cell at bounding box center [383, 201] width 89 height 112
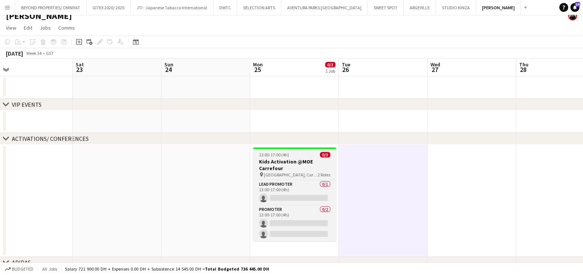
click at [279, 159] on h3 "Kids Activation @MOE Carrefour" at bounding box center [294, 164] width 83 height 13
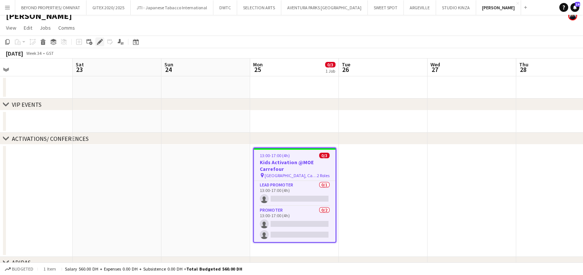
click at [101, 43] on icon "Edit" at bounding box center [100, 42] width 6 height 6
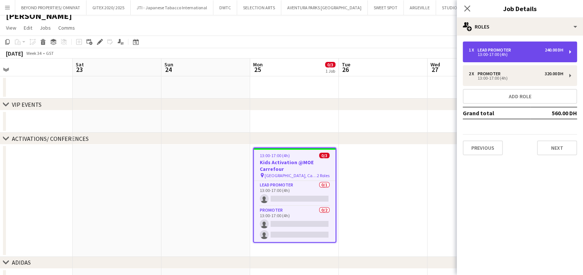
click at [505, 48] on div "Lead Promoter" at bounding box center [496, 50] width 36 height 5
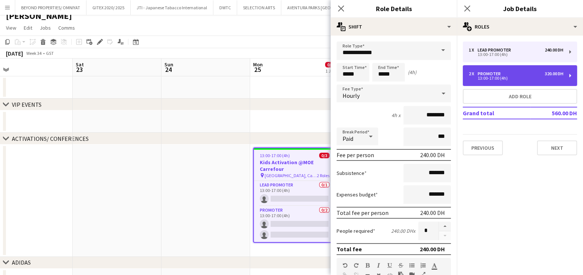
click at [516, 76] on div "2 x Promoter 320.00 DH" at bounding box center [516, 73] width 95 height 5
type input "********"
type input "*"
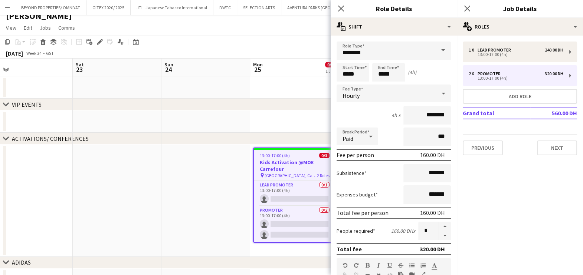
click at [192, 207] on app-date-cell at bounding box center [205, 201] width 89 height 112
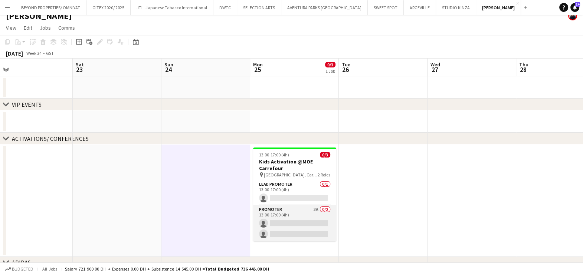
click at [308, 216] on app-card-role "Promoter 3A 0/2 13:00-17:00 (4h) single-neutral-actions single-neutral-actions" at bounding box center [294, 224] width 83 height 36
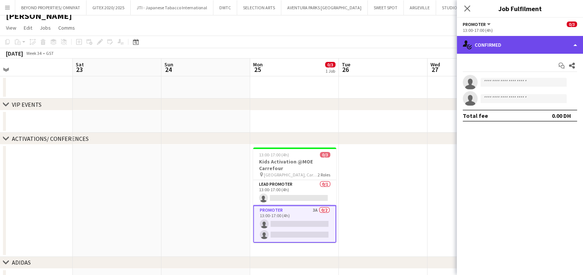
click at [511, 53] on div "single-neutral-actions-check-2 Confirmed" at bounding box center [520, 45] width 126 height 18
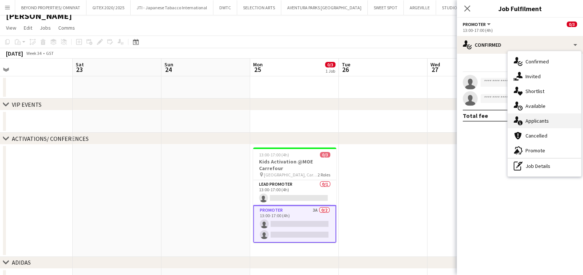
click at [541, 121] on div "single-neutral-actions-information Applicants" at bounding box center [544, 121] width 73 height 15
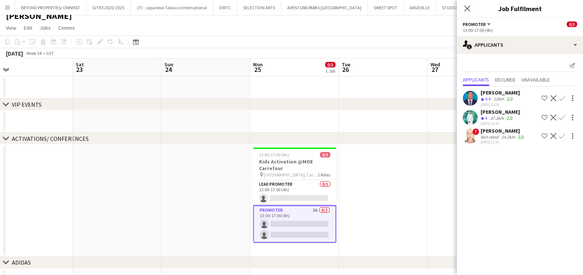
click at [419, 153] on app-date-cell at bounding box center [383, 201] width 89 height 112
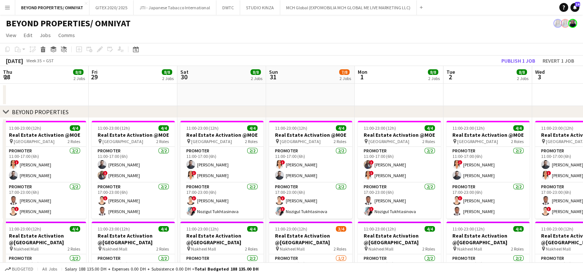
scroll to position [0, 191]
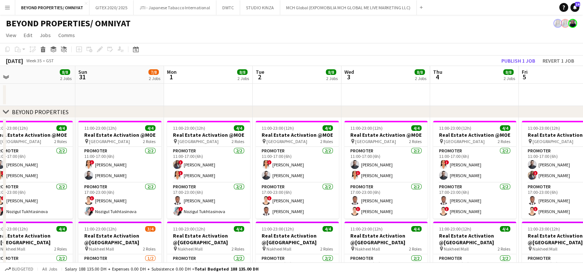
click at [437, 49] on app-toolbar "Copy Paste Paste Ctrl+V Paste with crew Ctrl+Shift+V Paste linked Job [GEOGRAPH…" at bounding box center [291, 49] width 583 height 13
